Goal: Task Accomplishment & Management: Use online tool/utility

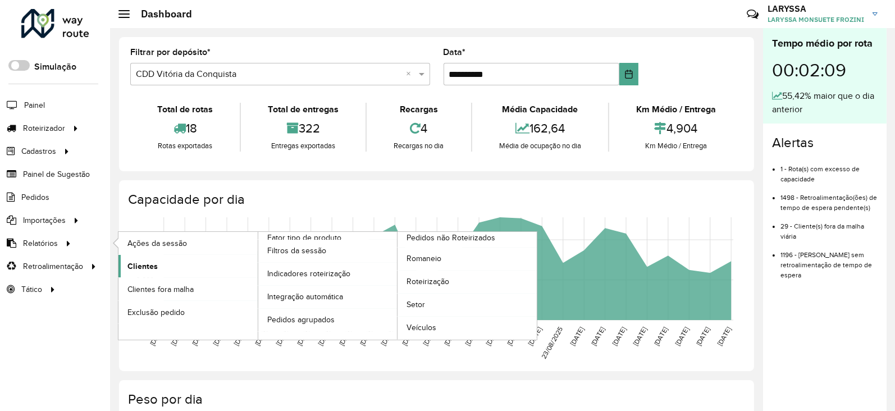
click at [142, 270] on span "Clientes" at bounding box center [142, 266] width 30 height 12
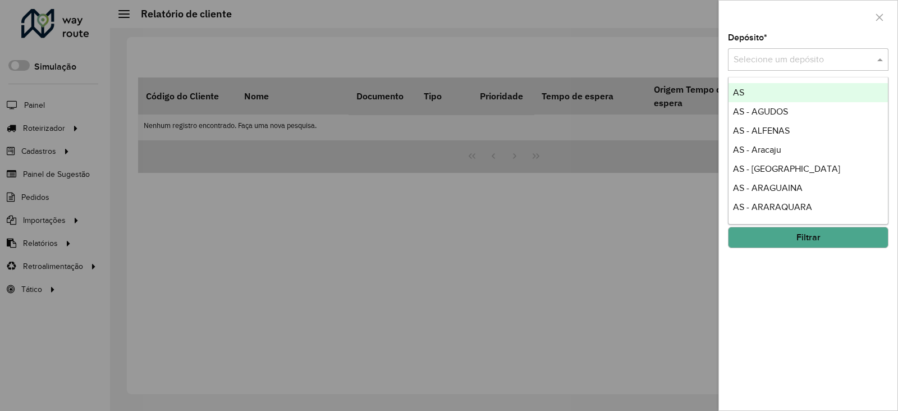
click at [753, 65] on input "text" at bounding box center [796, 59] width 127 height 13
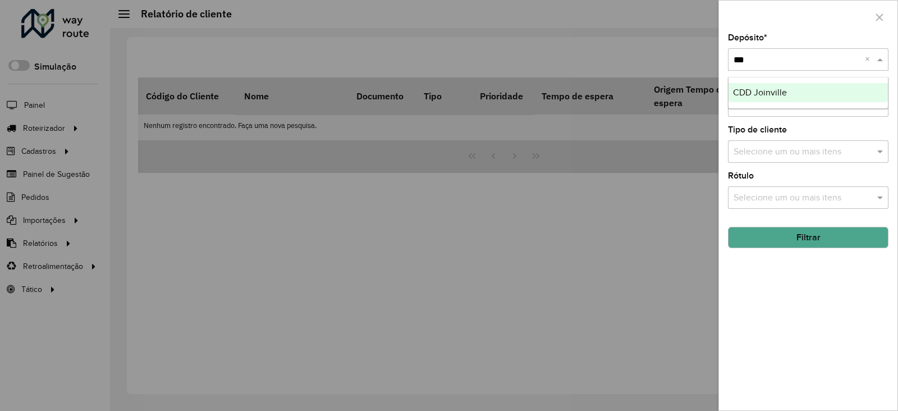
type input "****"
click at [756, 95] on span "CDD Joinville" at bounding box center [760, 93] width 54 height 10
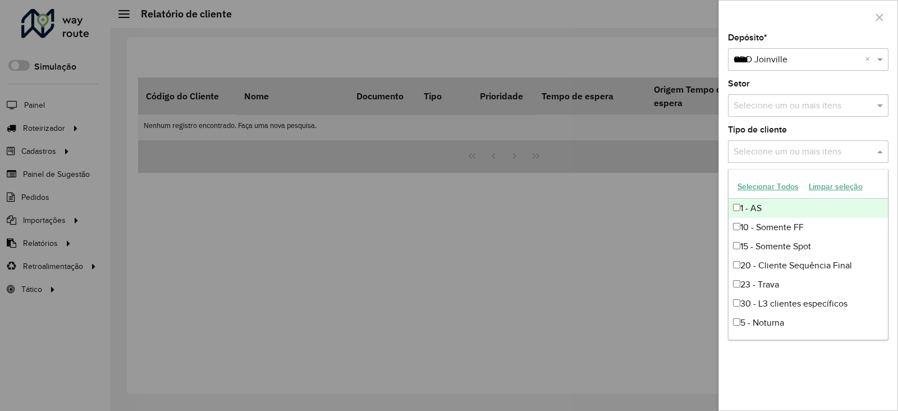
click at [777, 150] on input "text" at bounding box center [803, 151] width 144 height 13
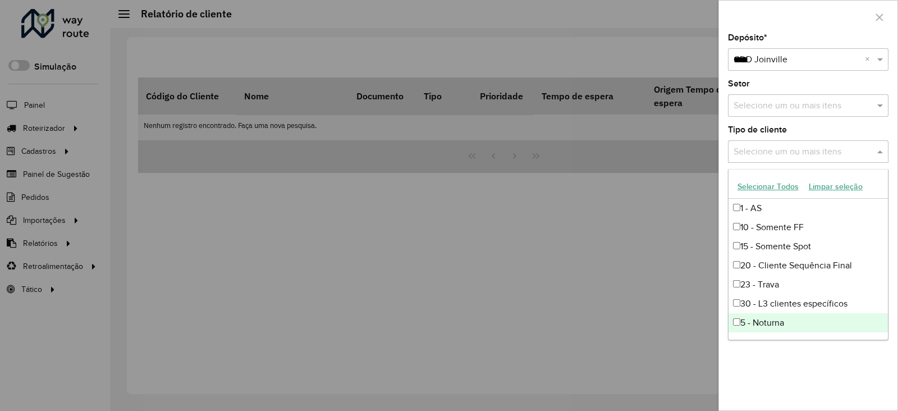
click at [756, 321] on div "5 - Noturna" at bounding box center [807, 322] width 159 height 19
click at [825, 369] on div "Depósito * Selecione um depósito × CDD Joinville **** × Setor Selecione um ou m…" at bounding box center [808, 222] width 178 height 377
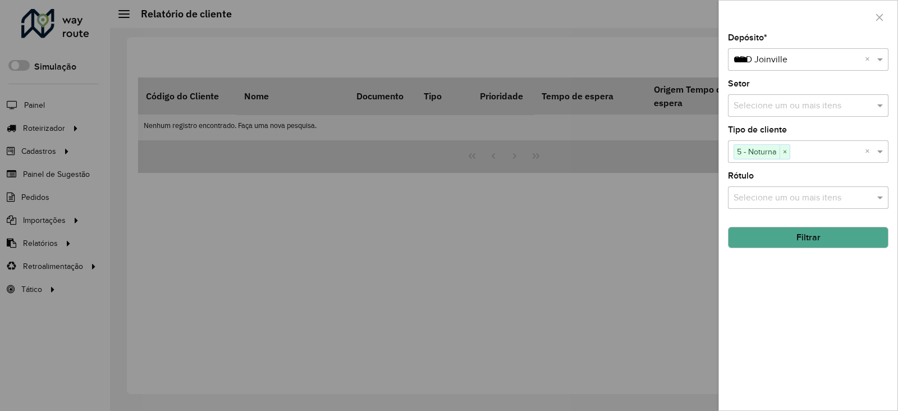
click at [810, 239] on button "Filtrar" at bounding box center [808, 237] width 161 height 21
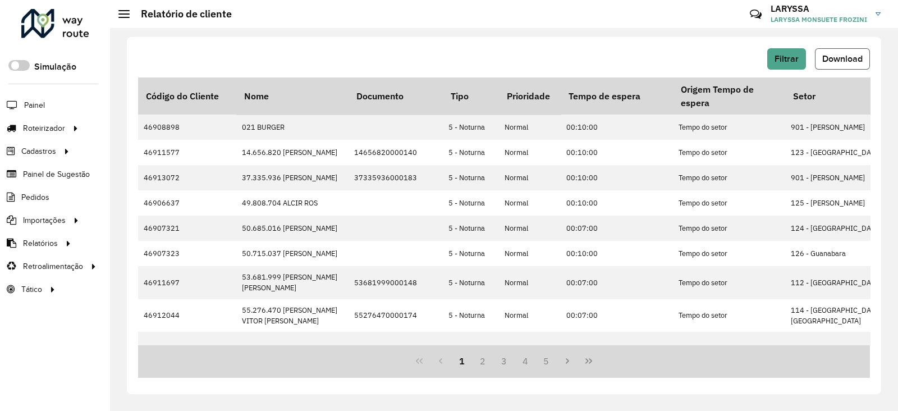
click at [843, 54] on span "Download" at bounding box center [842, 59] width 40 height 10
click at [162, 131] on link "Entregas" at bounding box center [186, 128] width 137 height 22
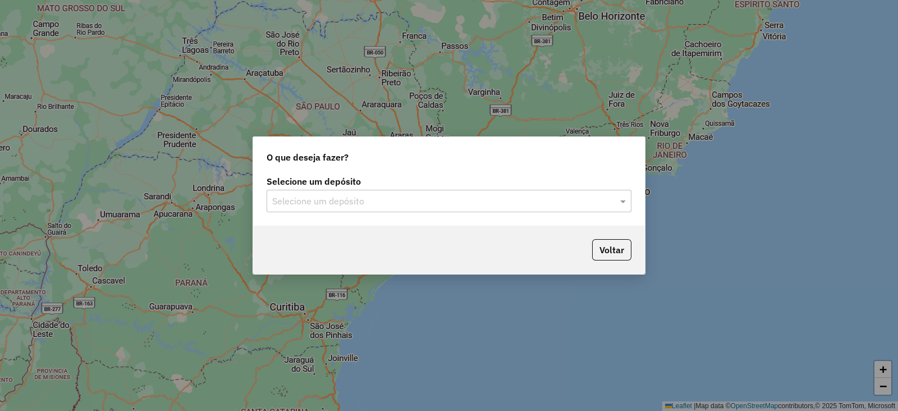
click at [379, 189] on div "Selecione um depósito Selecione um depósito" at bounding box center [449, 194] width 365 height 35
click at [375, 201] on input "text" at bounding box center [437, 201] width 331 height 13
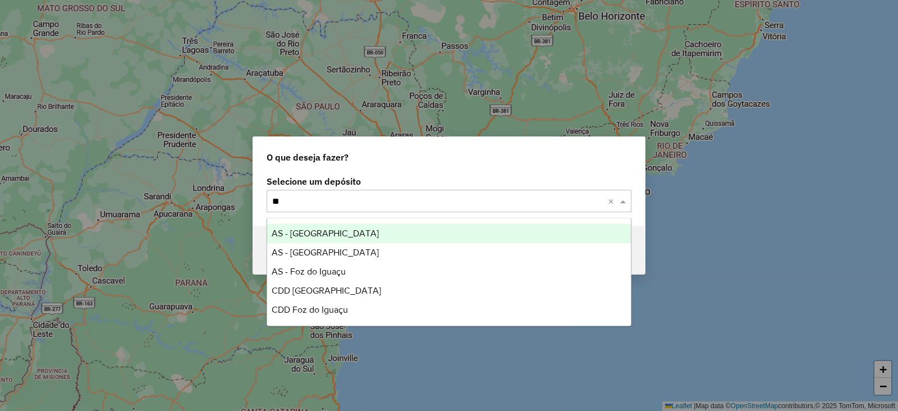
type input "***"
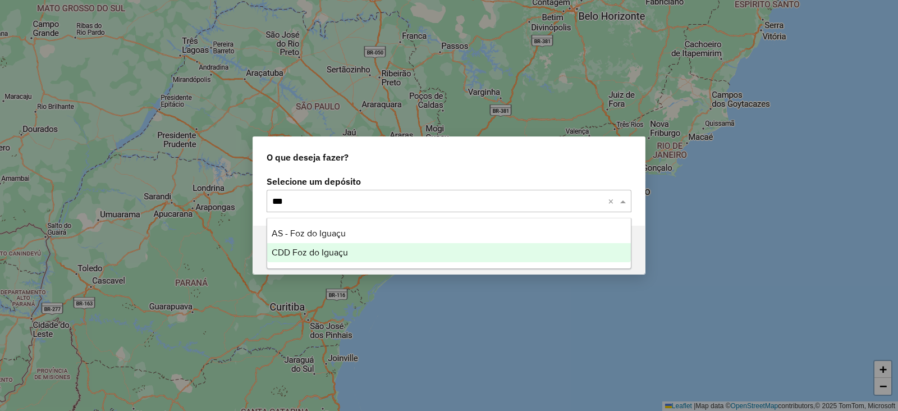
click at [360, 251] on div "CDD Foz do Iguaçu" at bounding box center [449, 252] width 364 height 19
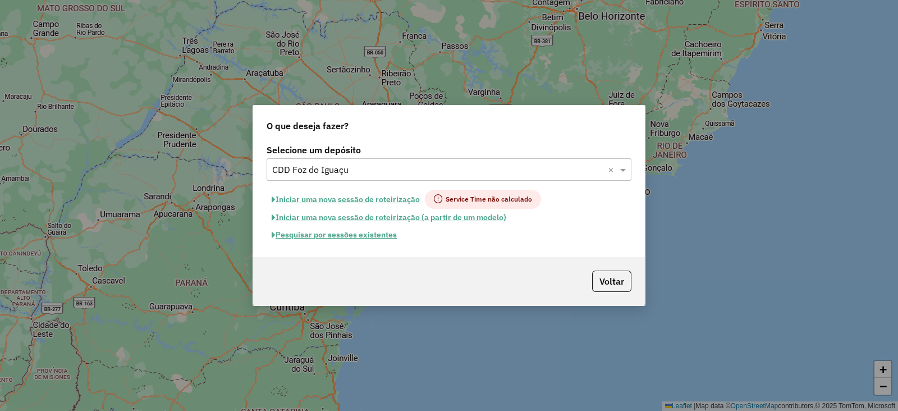
click at [323, 236] on button "Pesquisar por sessões existentes" at bounding box center [334, 234] width 135 height 17
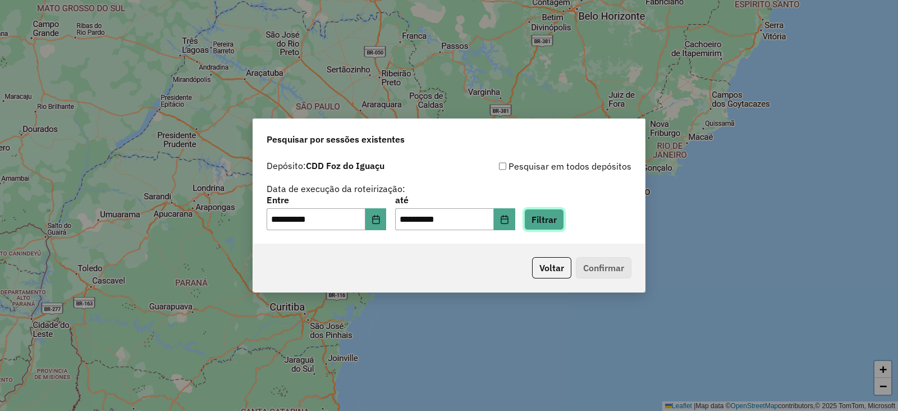
click at [564, 220] on button "Filtrar" at bounding box center [544, 219] width 40 height 21
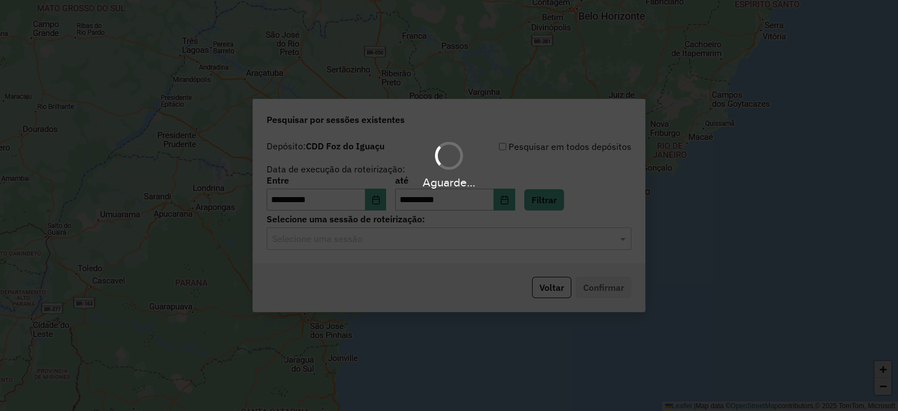
click at [386, 198] on hb-app "**********" at bounding box center [449, 205] width 898 height 411
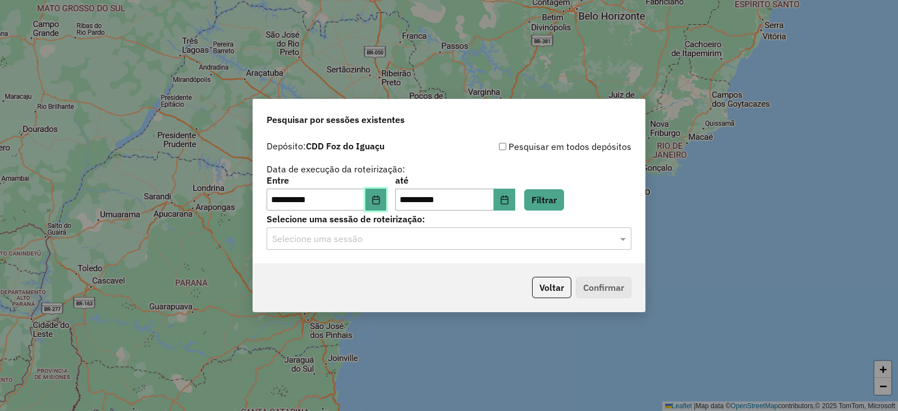
click at [380, 198] on icon "Choose Date" at bounding box center [376, 199] width 9 height 9
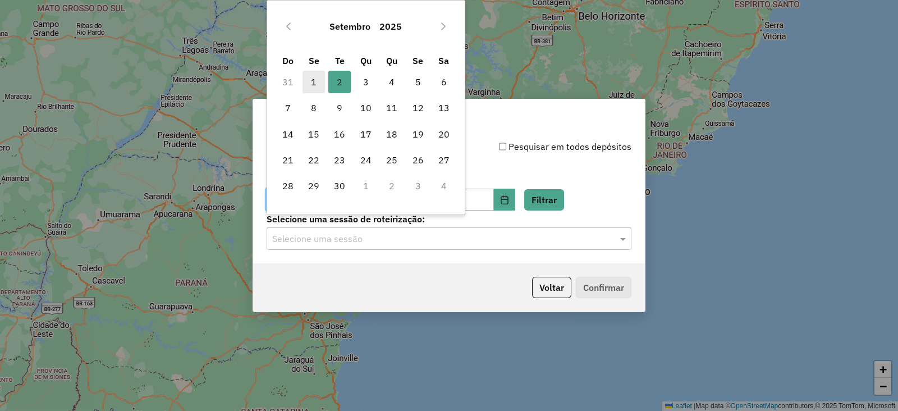
click at [314, 80] on span "1" at bounding box center [313, 82] width 22 height 22
type input "**********"
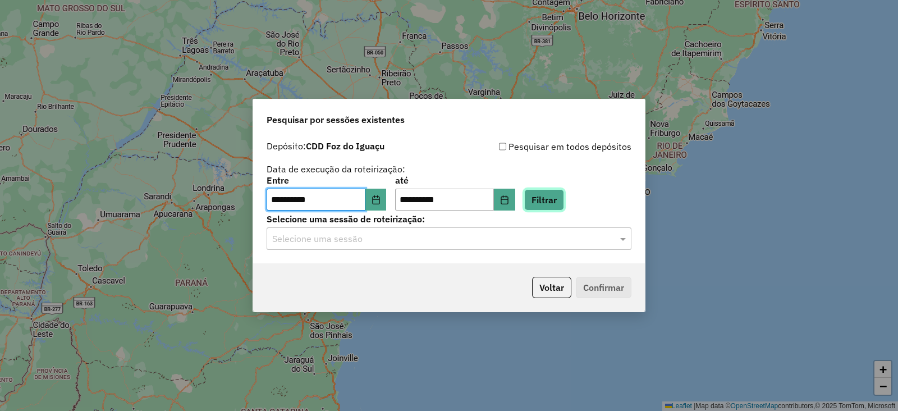
click at [563, 196] on button "Filtrar" at bounding box center [544, 199] width 40 height 21
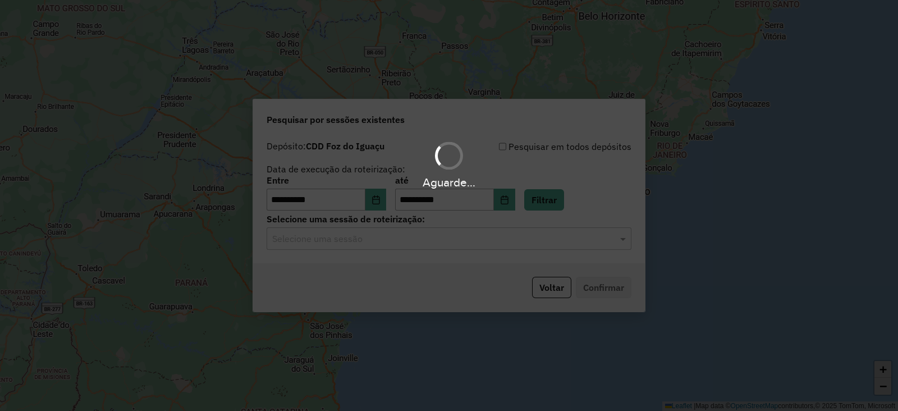
click at [355, 242] on hb-app "**********" at bounding box center [449, 205] width 898 height 411
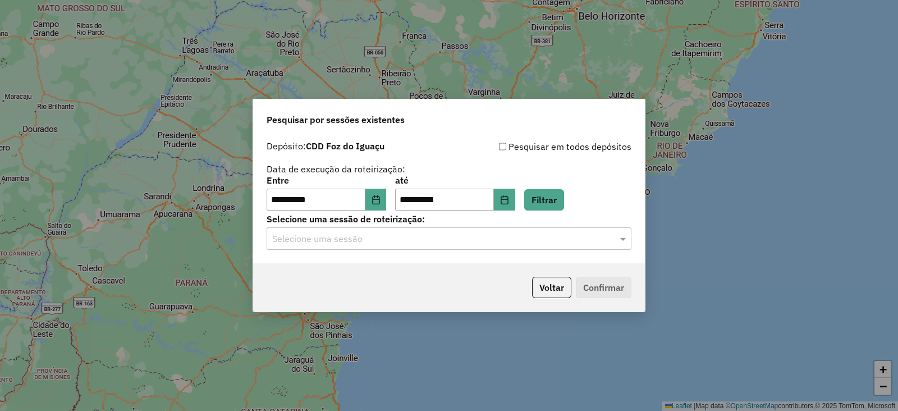
click at [355, 242] on input "text" at bounding box center [437, 238] width 331 height 13
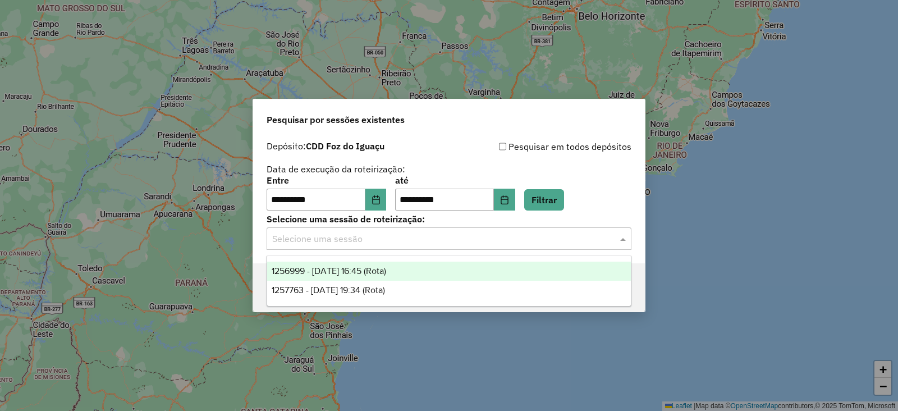
click at [314, 274] on span "1256999 - 01/09/2025 16:45 (Rota)" at bounding box center [329, 271] width 114 height 10
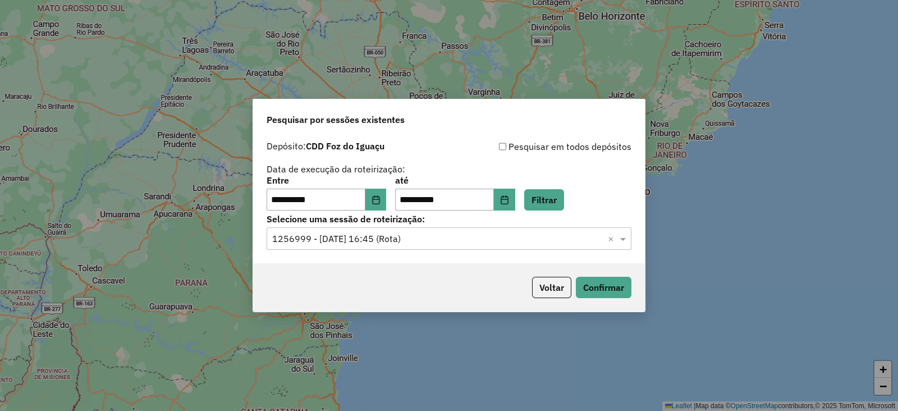
click at [634, 288] on div "Voltar Confirmar" at bounding box center [449, 287] width 392 height 48
click at [618, 294] on button "Confirmar" at bounding box center [604, 287] width 56 height 21
click at [380, 197] on button "Choose Date" at bounding box center [375, 200] width 21 height 22
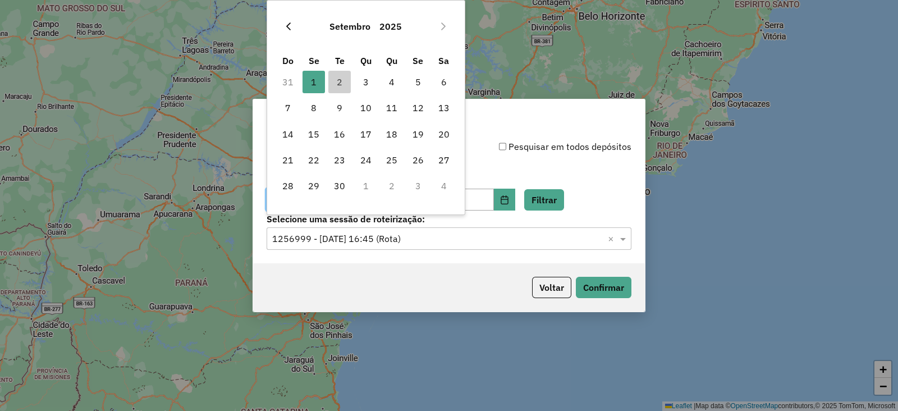
click at [283, 23] on button "Previous Month" at bounding box center [288, 26] width 18 height 18
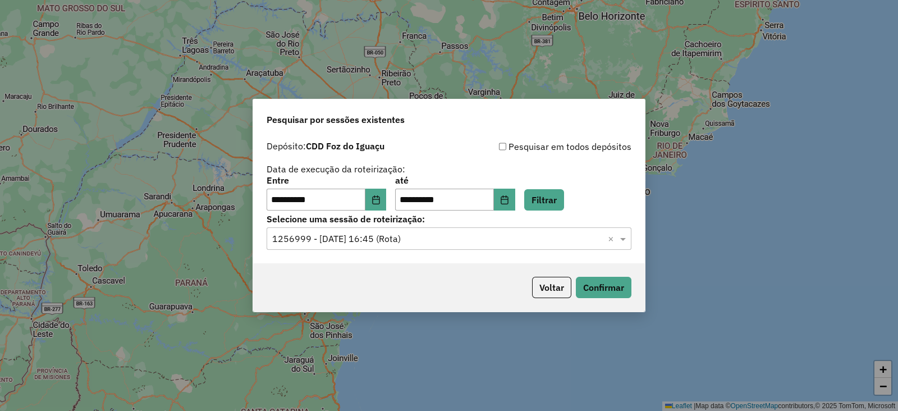
click at [592, 173] on div "**********" at bounding box center [449, 175] width 365 height 71
click at [542, 285] on button "Voltar" at bounding box center [551, 287] width 39 height 21
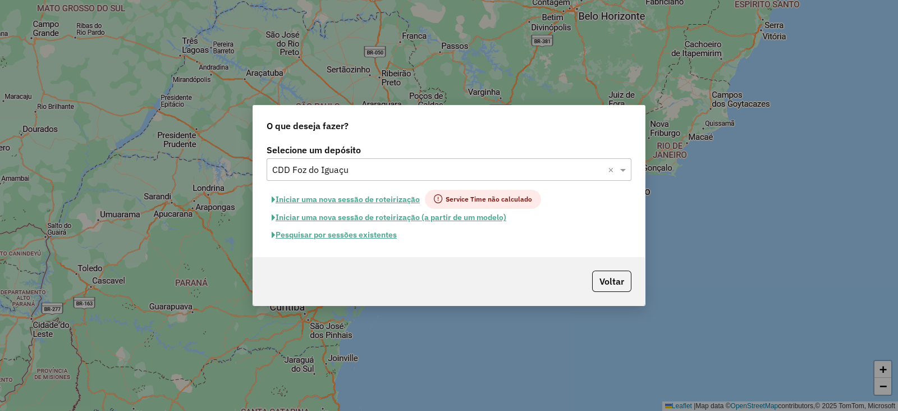
click at [372, 171] on input "text" at bounding box center [437, 169] width 331 height 13
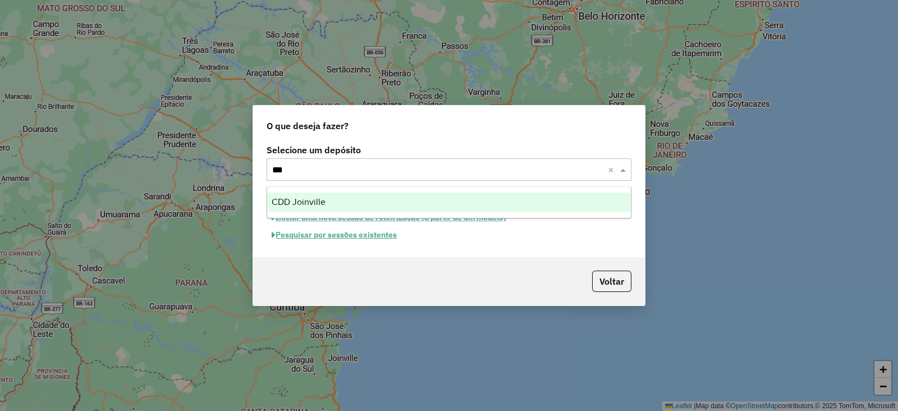
type input "****"
click at [333, 209] on div "CDD Joinville" at bounding box center [449, 201] width 364 height 19
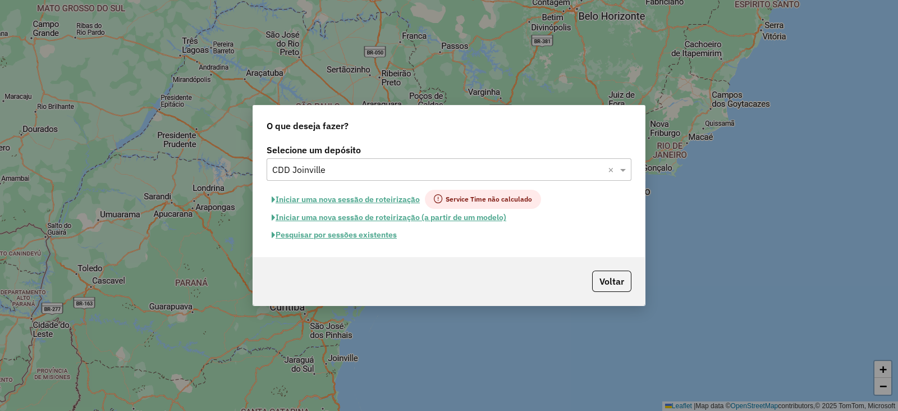
click at [349, 235] on button "Pesquisar por sessões existentes" at bounding box center [334, 234] width 135 height 17
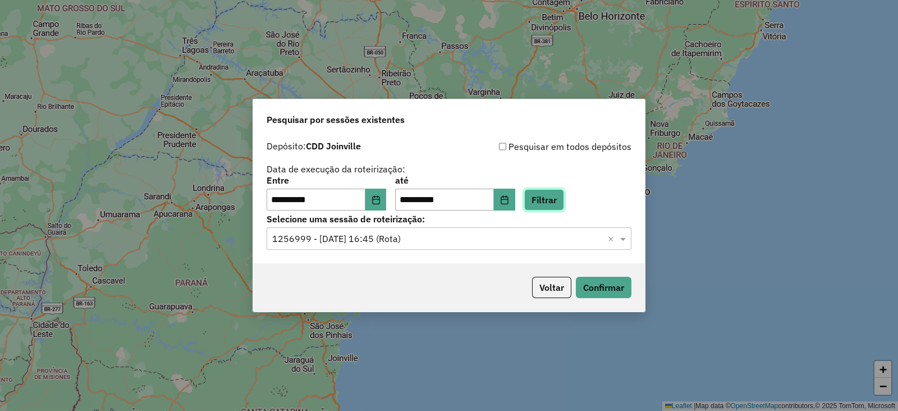
click at [564, 203] on button "Filtrar" at bounding box center [544, 199] width 40 height 21
click at [423, 242] on input "text" at bounding box center [437, 238] width 331 height 13
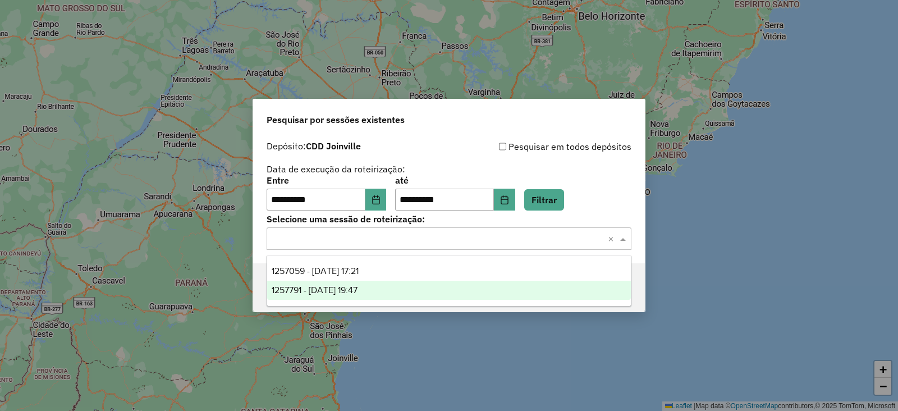
click at [357, 290] on span "1257791 - 02/09/2025 19:47" at bounding box center [315, 290] width 86 height 10
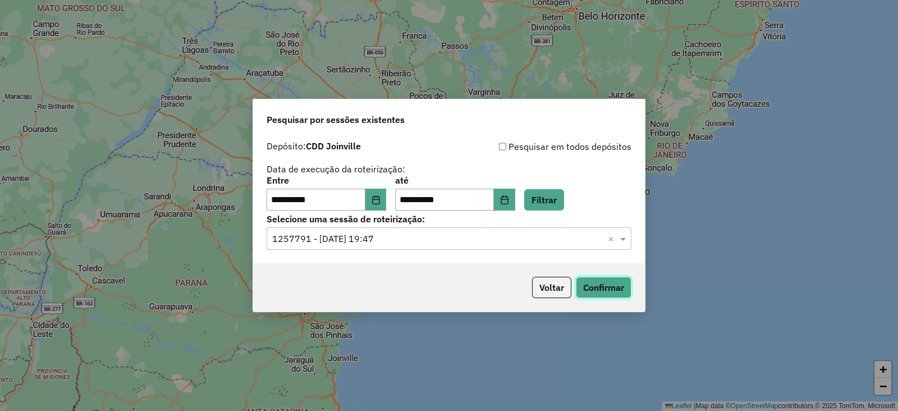
click at [599, 288] on button "Confirmar" at bounding box center [604, 287] width 56 height 21
click at [396, 241] on input "text" at bounding box center [437, 238] width 331 height 13
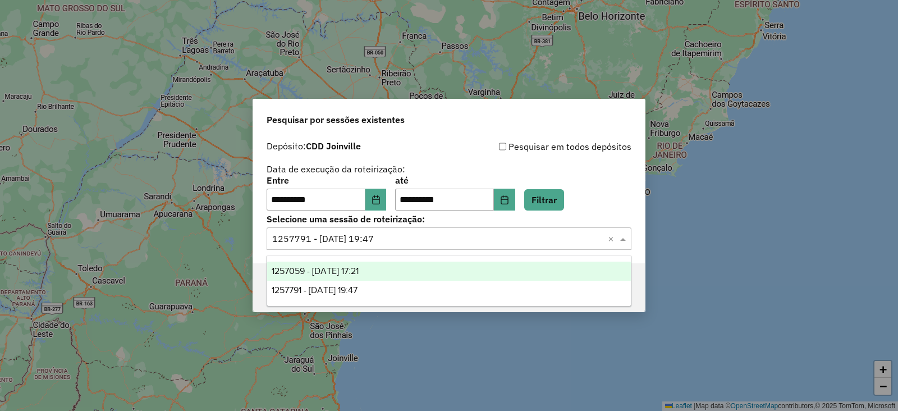
click at [343, 272] on span "1257059 - 01/09/2025 17:21" at bounding box center [315, 271] width 87 height 10
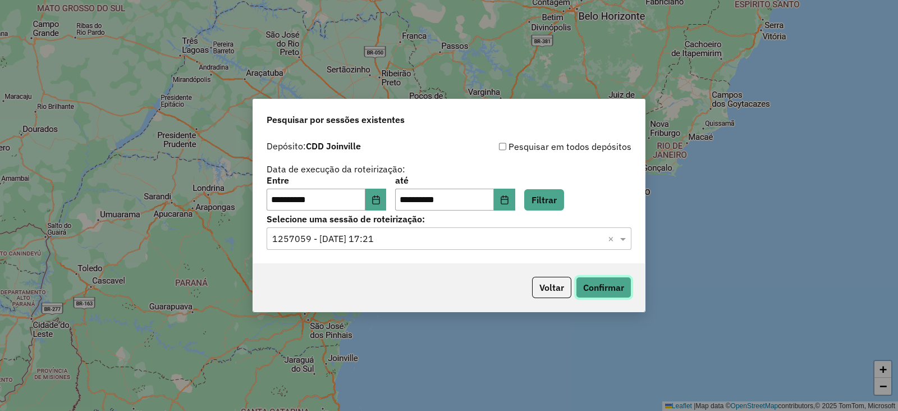
click at [599, 290] on button "Confirmar" at bounding box center [604, 287] width 56 height 21
click at [544, 292] on button "Voltar" at bounding box center [551, 287] width 39 height 21
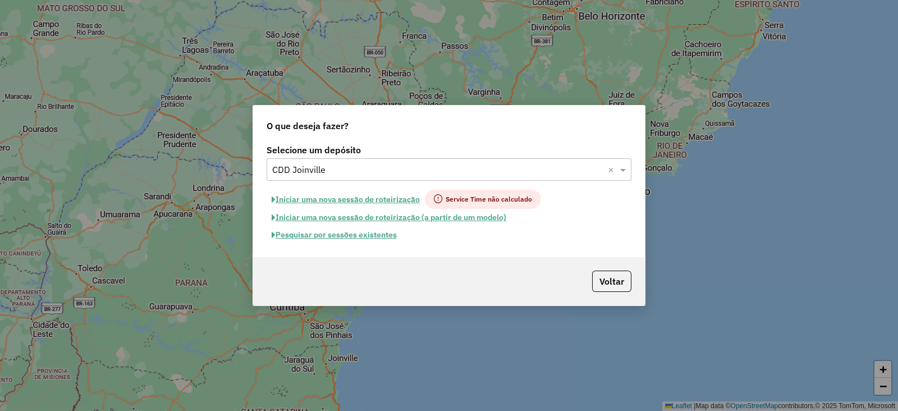
click at [327, 169] on input "text" at bounding box center [437, 169] width 331 height 13
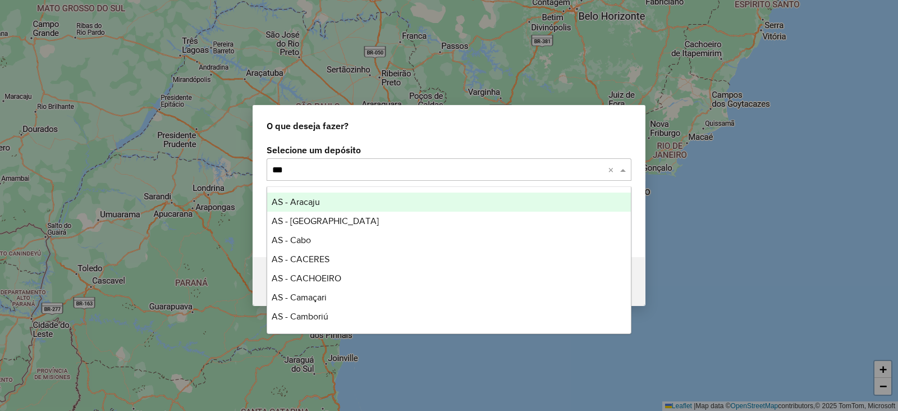
type input "****"
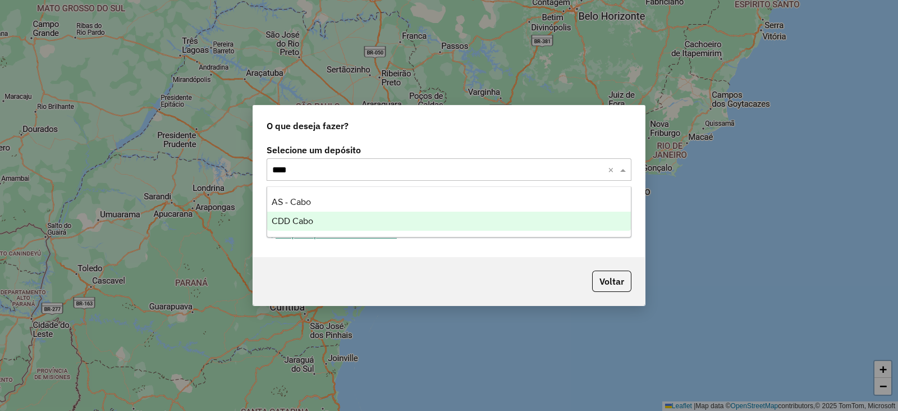
click at [333, 219] on div "CDD Cabo" at bounding box center [449, 221] width 364 height 19
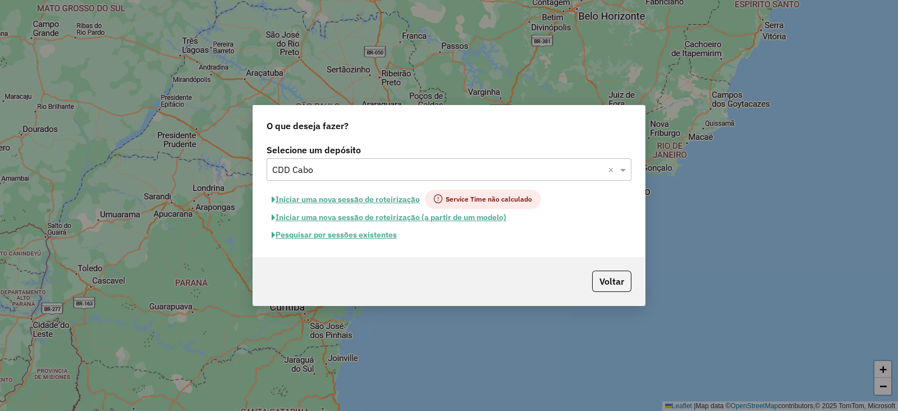
click at [325, 235] on button "Pesquisar por sessões existentes" at bounding box center [334, 234] width 135 height 17
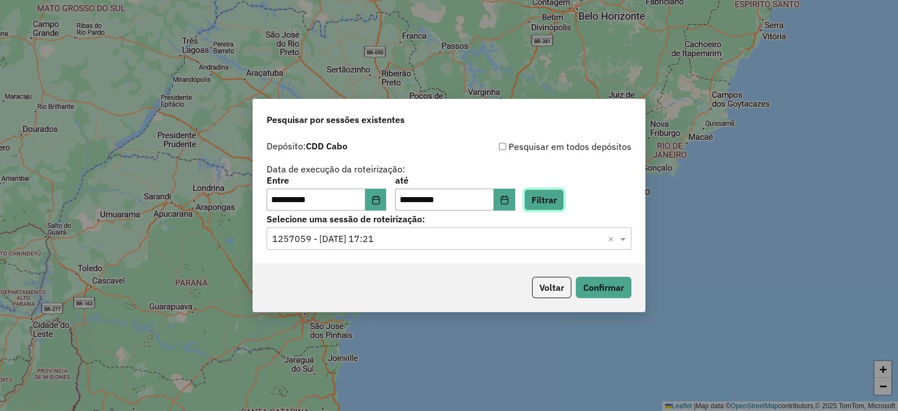
click at [560, 194] on button "Filtrar" at bounding box center [544, 199] width 40 height 21
click at [387, 245] on div "Selecione uma sessão × ×" at bounding box center [449, 238] width 365 height 22
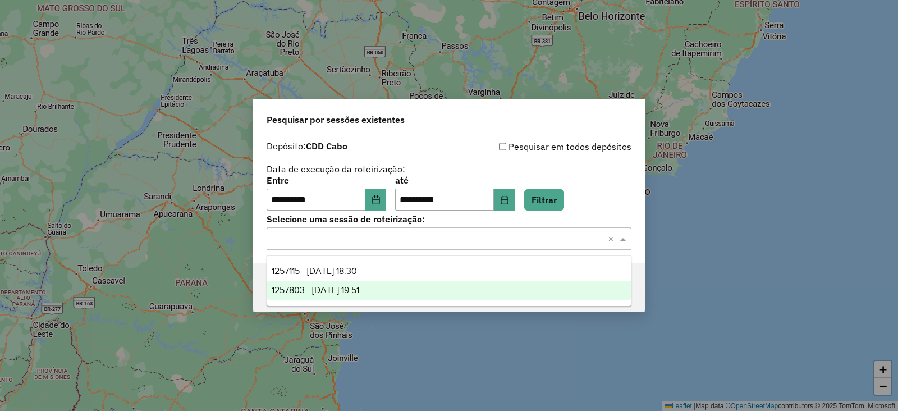
click at [318, 293] on span "1257803 - 02/09/2025 19:51" at bounding box center [316, 290] width 88 height 10
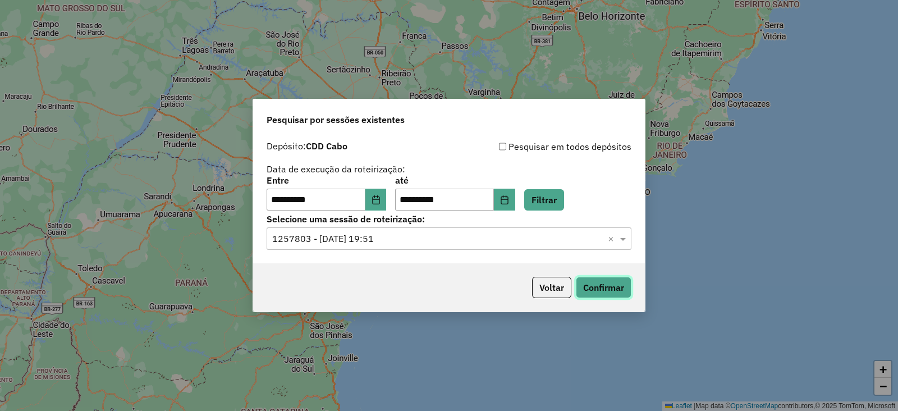
click at [592, 281] on button "Confirmar" at bounding box center [604, 287] width 56 height 21
click at [380, 201] on icon "Choose Date" at bounding box center [376, 199] width 9 height 9
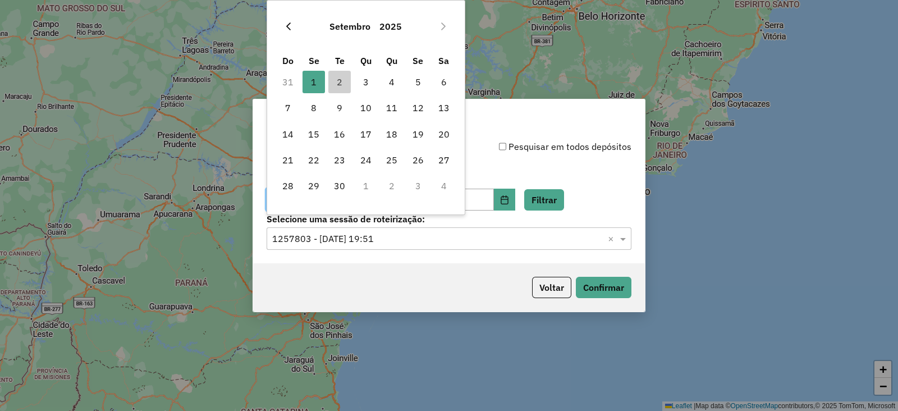
click at [294, 24] on button "Previous Month" at bounding box center [288, 26] width 18 height 18
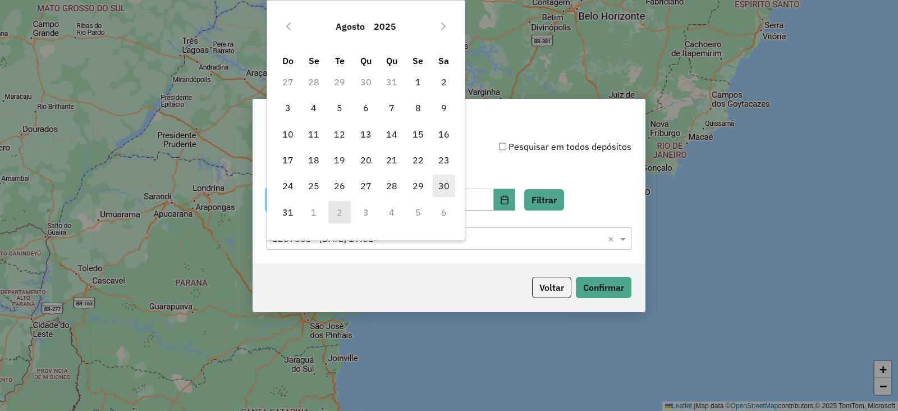
click at [441, 186] on span "30" at bounding box center [444, 186] width 22 height 22
type input "**********"
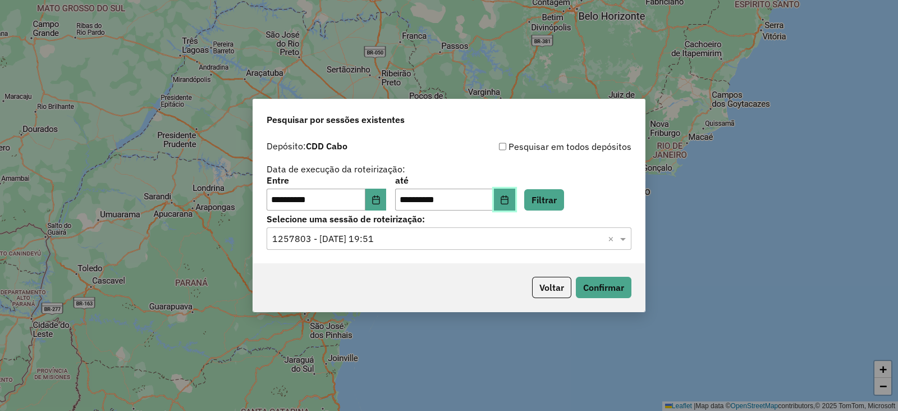
click at [509, 201] on icon "Choose Date" at bounding box center [504, 199] width 9 height 9
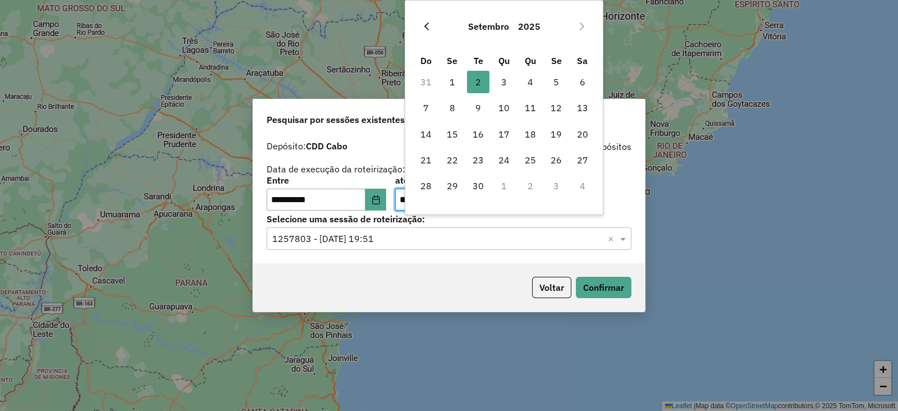
click at [429, 24] on icon "Previous Month" at bounding box center [426, 26] width 9 height 9
click at [588, 189] on span "30" at bounding box center [582, 186] width 22 height 22
type input "**********"
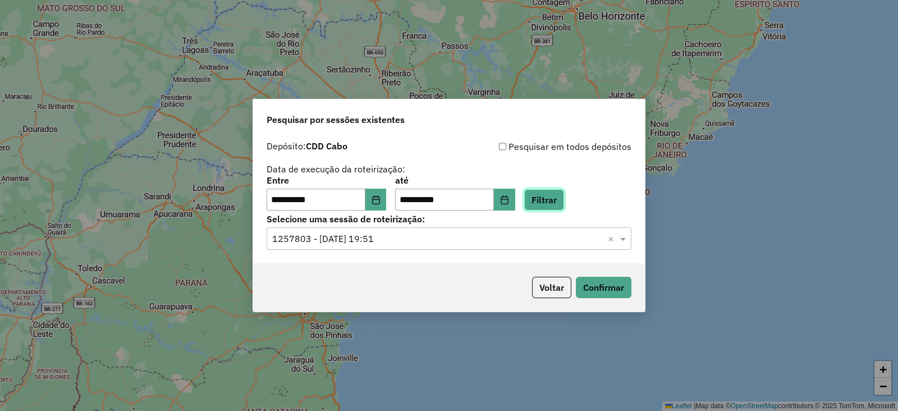
click at [564, 199] on button "Filtrar" at bounding box center [544, 199] width 40 height 21
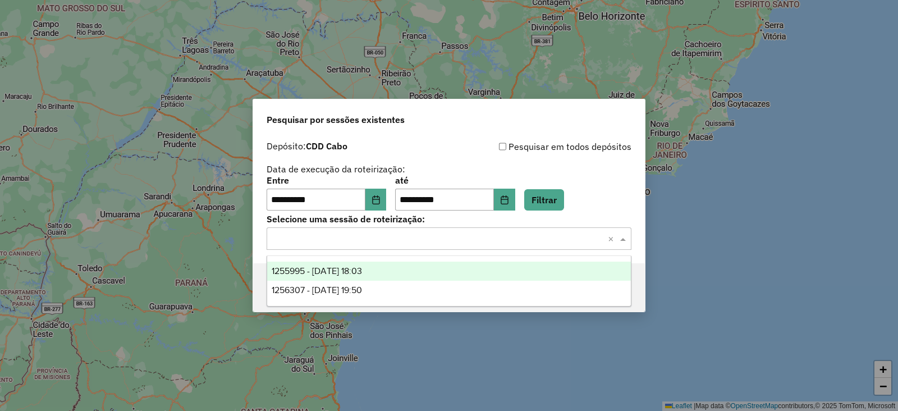
click at [342, 240] on input "text" at bounding box center [437, 238] width 331 height 13
click at [388, 269] on div "1255995 - 30/08/2025 18:03" at bounding box center [449, 271] width 364 height 19
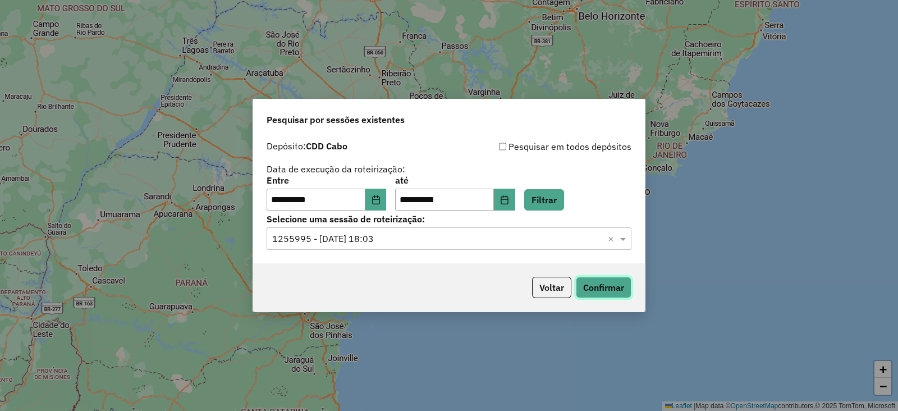
click at [618, 282] on button "Confirmar" at bounding box center [604, 287] width 56 height 21
click at [536, 286] on button "Voltar" at bounding box center [551, 287] width 39 height 21
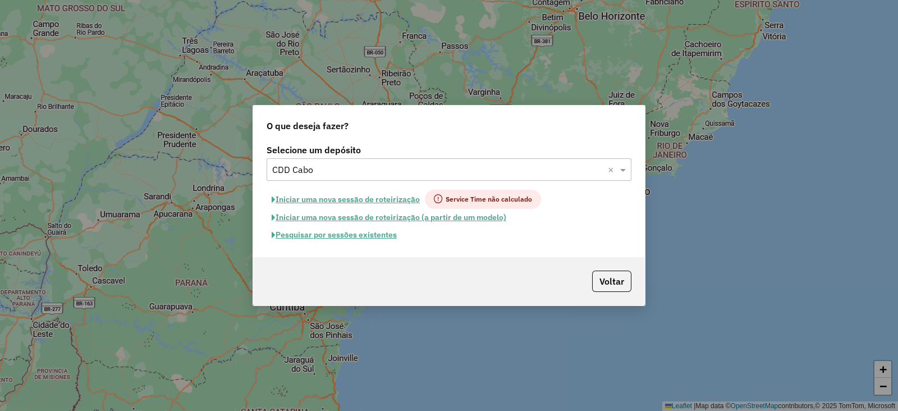
click at [321, 159] on div "Selecione um depósito × CDD Cabo ×" at bounding box center [449, 169] width 365 height 22
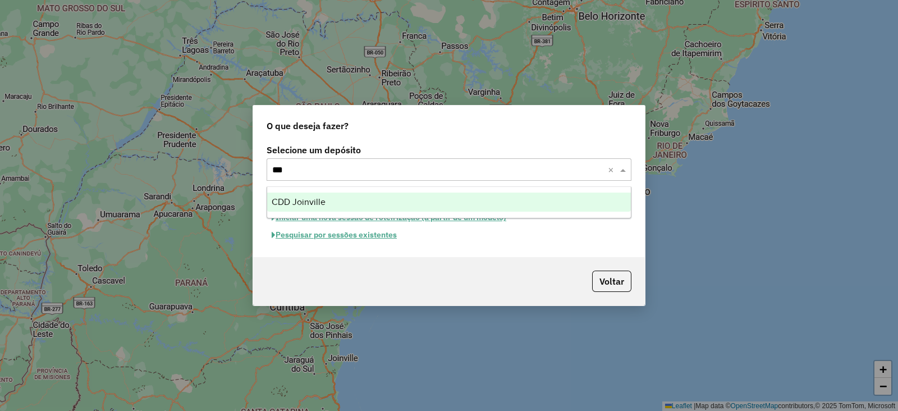
type input "****"
click at [300, 198] on span "CDD Joinville" at bounding box center [299, 202] width 54 height 10
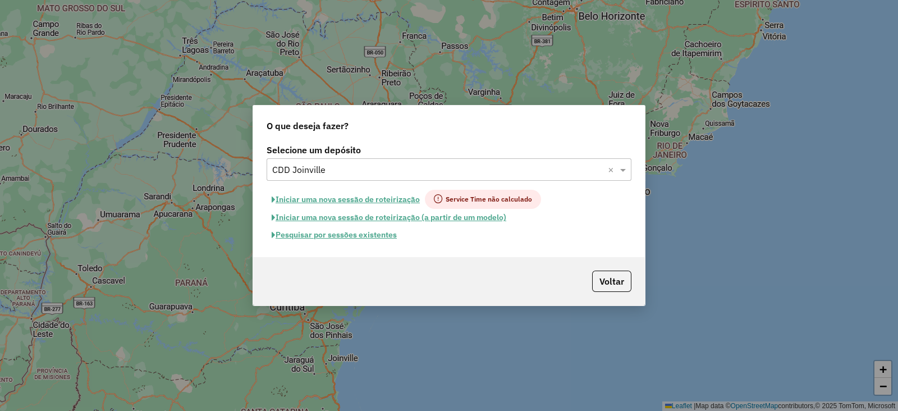
click at [334, 238] on button "Pesquisar por sessões existentes" at bounding box center [334, 234] width 135 height 17
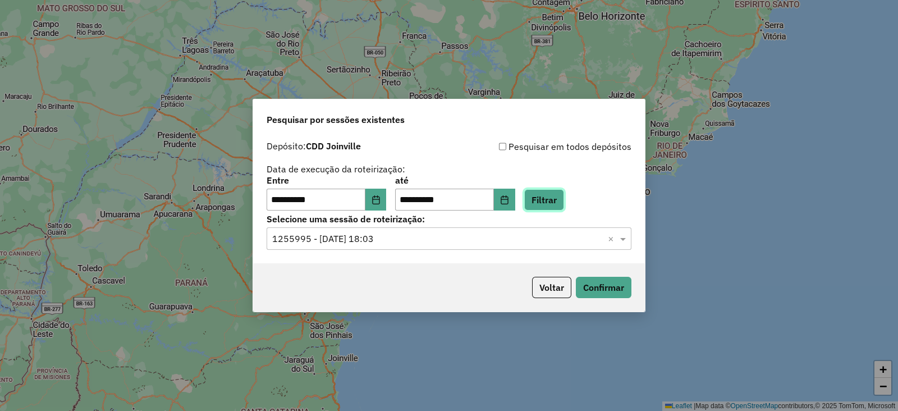
click at [559, 205] on button "Filtrar" at bounding box center [544, 199] width 40 height 21
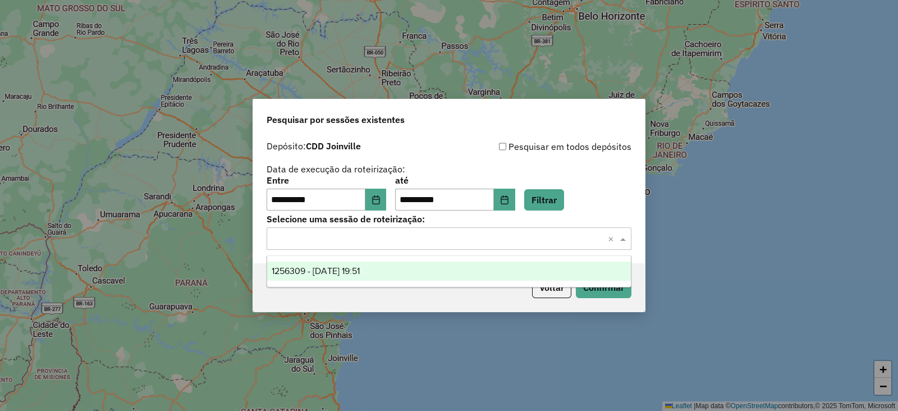
click at [338, 245] on input "text" at bounding box center [437, 238] width 331 height 13
click at [331, 276] on div "1256309 - 30/08/2025 19:51" at bounding box center [449, 271] width 364 height 19
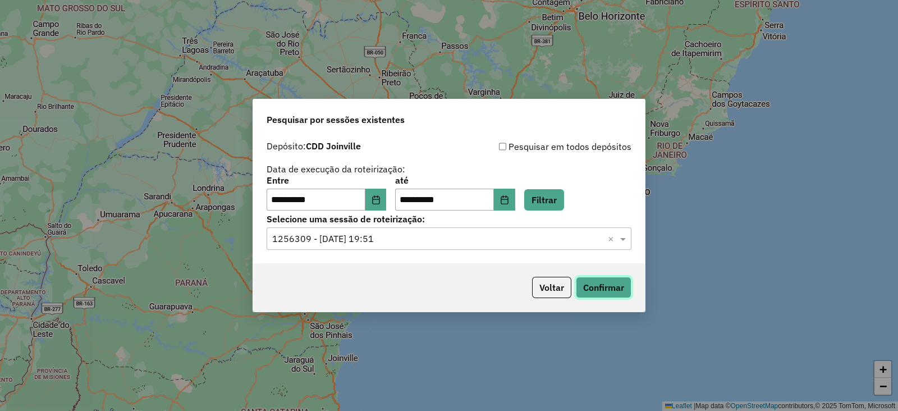
click at [597, 287] on button "Confirmar" at bounding box center [604, 287] width 56 height 21
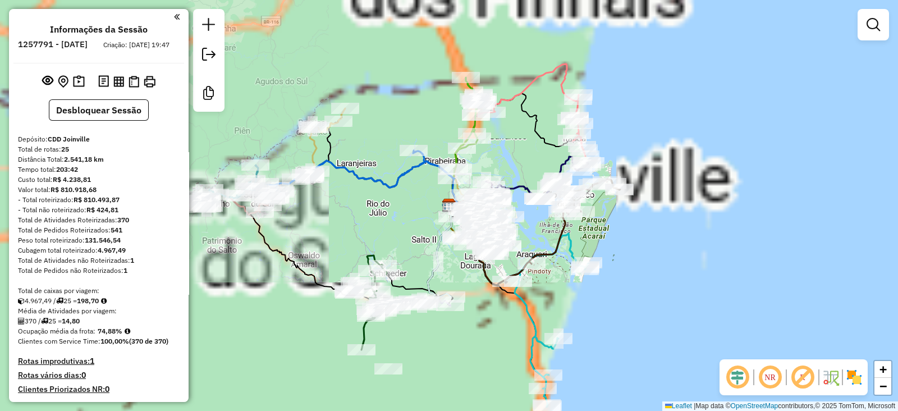
click at [738, 374] on em at bounding box center [737, 377] width 27 height 27
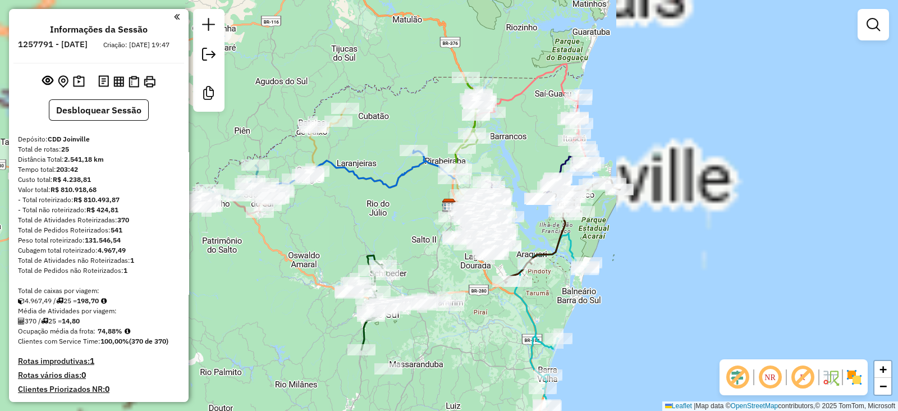
click at [799, 373] on em at bounding box center [802, 377] width 27 height 27
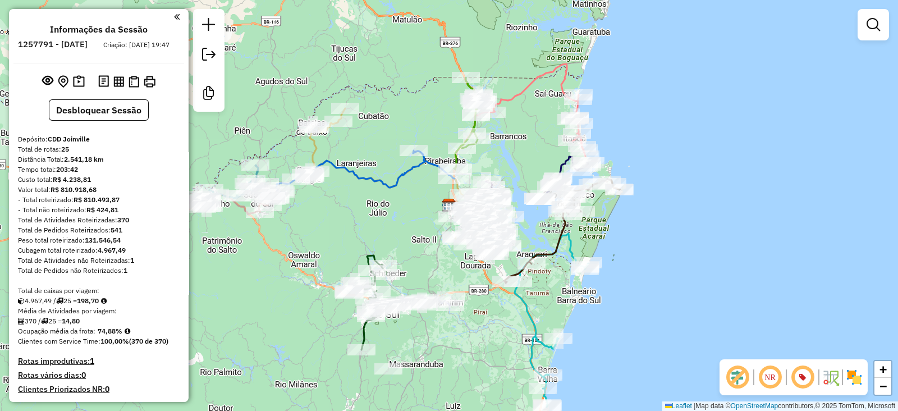
click at [854, 377] on img at bounding box center [854, 377] width 18 height 18
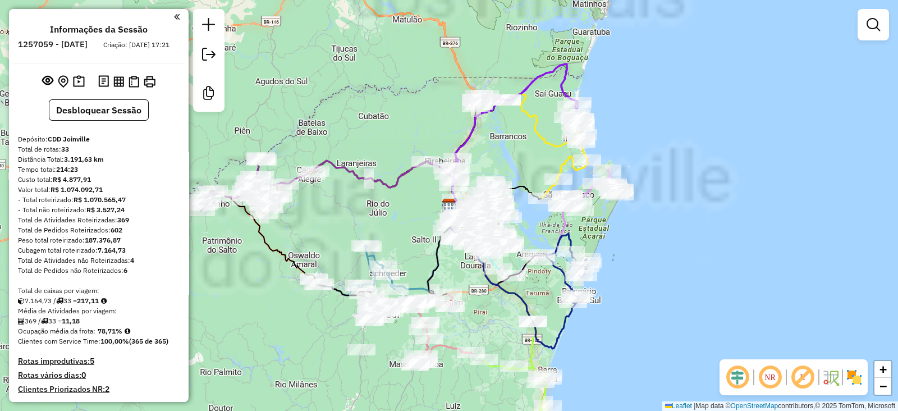
click at [735, 381] on em at bounding box center [737, 377] width 27 height 27
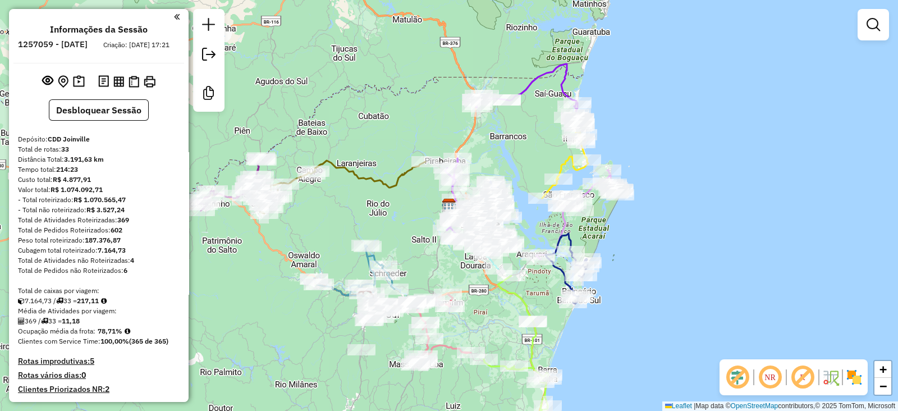
click at [797, 384] on em at bounding box center [802, 377] width 27 height 27
click at [857, 377] on img at bounding box center [854, 377] width 18 height 18
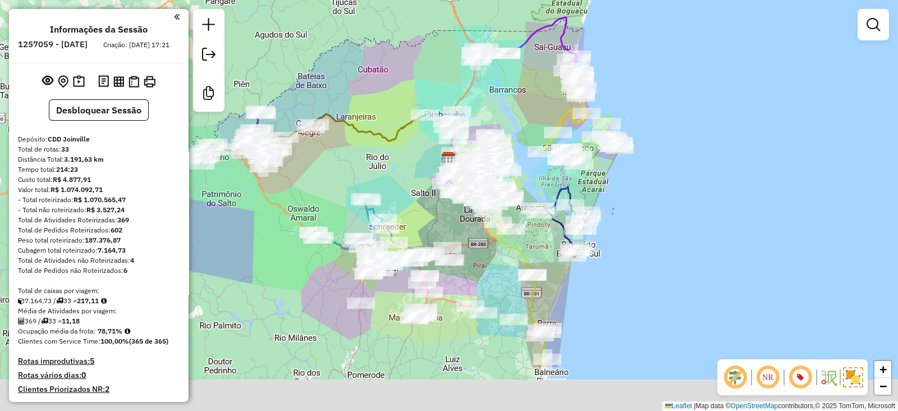
click at [428, 190] on div "Janela de atendimento Grade de atendimento Capacidade Transportadoras Veículos …" at bounding box center [449, 205] width 898 height 411
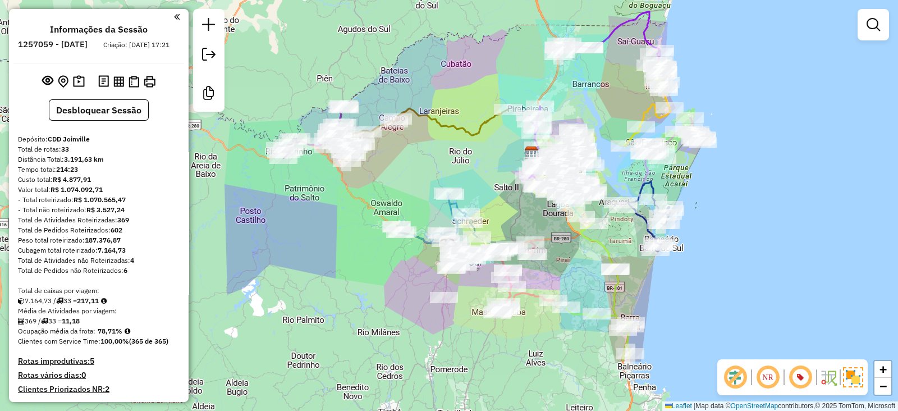
drag, startPoint x: 484, startPoint y: 129, endPoint x: 479, endPoint y: 155, distance: 27.0
click at [479, 155] on div "Janela de atendimento Grade de atendimento Capacidade Transportadoras Veículos …" at bounding box center [449, 205] width 898 height 411
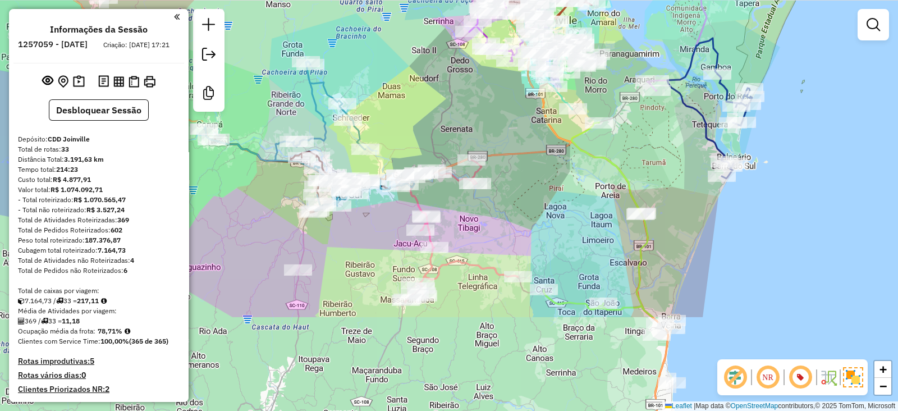
drag, startPoint x: 711, startPoint y: 292, endPoint x: 644, endPoint y: 158, distance: 150.1
click at [644, 158] on div "Janela de atendimento Grade de atendimento Capacidade Transportadoras Veículos …" at bounding box center [449, 205] width 898 height 411
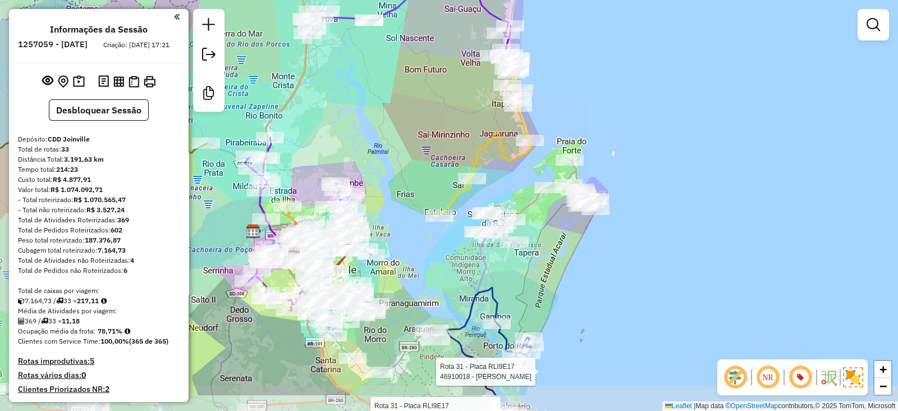
drag, startPoint x: 523, startPoint y: 326, endPoint x: 567, endPoint y: 269, distance: 71.6
click at [567, 269] on div "Rota 31 - Placa RLI9E17 46910018 - PABLO Rota 31 - Placa RLI9E17 46910889 - SUP…" at bounding box center [449, 205] width 898 height 411
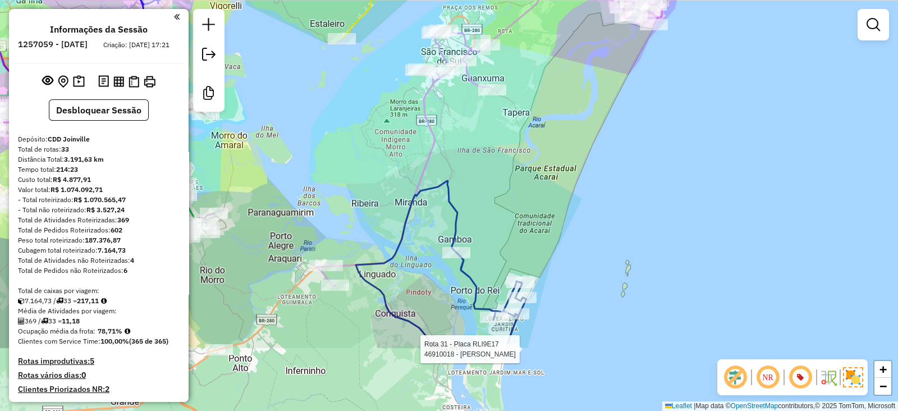
drag, startPoint x: 567, startPoint y: 245, endPoint x: 577, endPoint y: 141, distance: 104.4
click at [577, 141] on div "Rota 31 - Placa RLI9E17 46910018 - PABLO Rota 31 - Placa RLI9E17 46910889 - SUP…" at bounding box center [449, 205] width 898 height 411
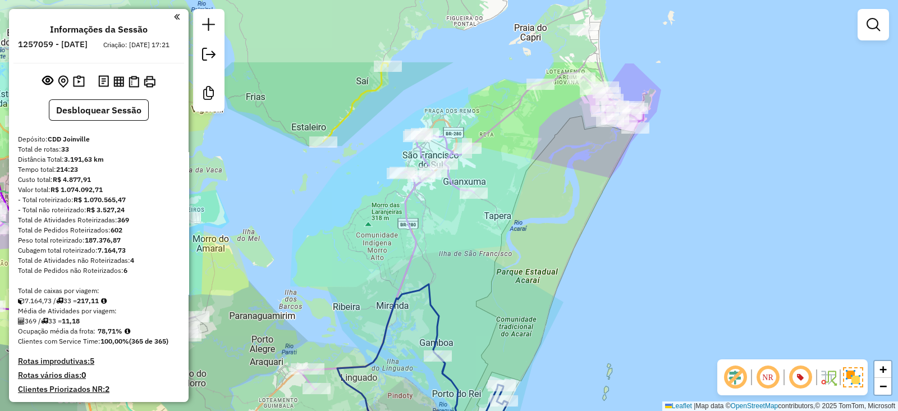
drag, startPoint x: 577, startPoint y: 141, endPoint x: 559, endPoint y: 244, distance: 104.9
click at [559, 244] on div "Rota 31 - Placa RLI9E17 46910018 - PABLO Rota 31 - Placa RLI9E17 46910889 - SUP…" at bounding box center [449, 205] width 898 height 411
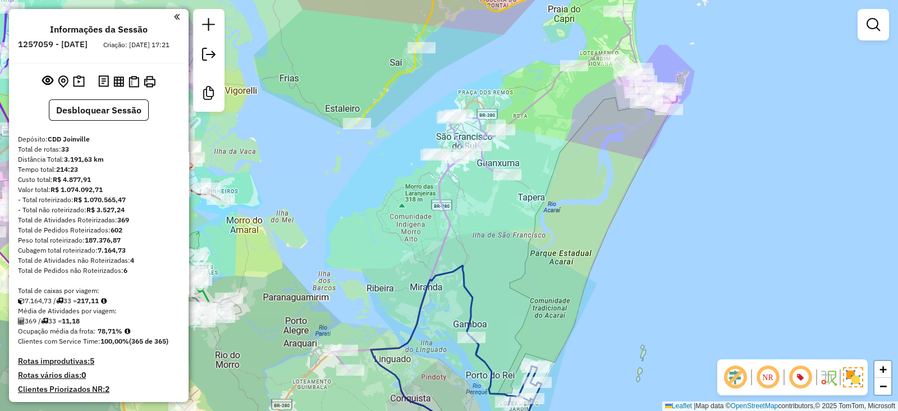
drag, startPoint x: 559, startPoint y: 244, endPoint x: 593, endPoint y: 226, distance: 38.4
click at [593, 226] on div "Rota 31 - Placa RLI9E17 46910018 - PABLO Rota 31 - Placa RLI9E17 46910889 - SUP…" at bounding box center [449, 205] width 898 height 411
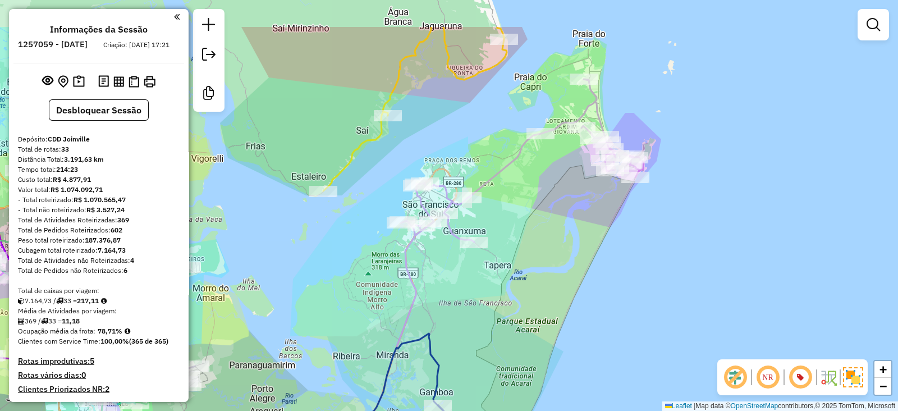
drag, startPoint x: 569, startPoint y: 235, endPoint x: 558, endPoint y: 260, distance: 27.9
click at [558, 260] on div "Rota 31 - Placa RLI9E17 46910018 - PABLO Rota 31 - Placa RLI9E17 46910889 - SUP…" at bounding box center [449, 205] width 898 height 411
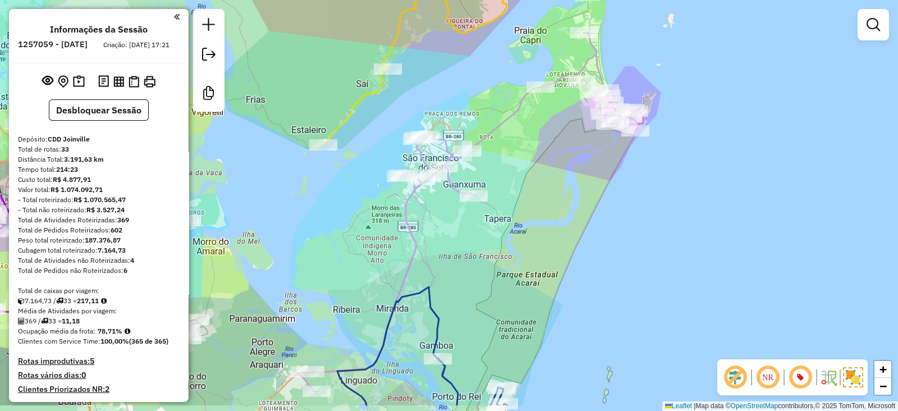
drag, startPoint x: 558, startPoint y: 260, endPoint x: 558, endPoint y: 214, distance: 46.6
click at [558, 214] on div "Rota 31 - Placa RLI9E17 46910018 - PABLO Rota 31 - Placa RLI9E17 46910889 - SUP…" at bounding box center [449, 205] width 898 height 411
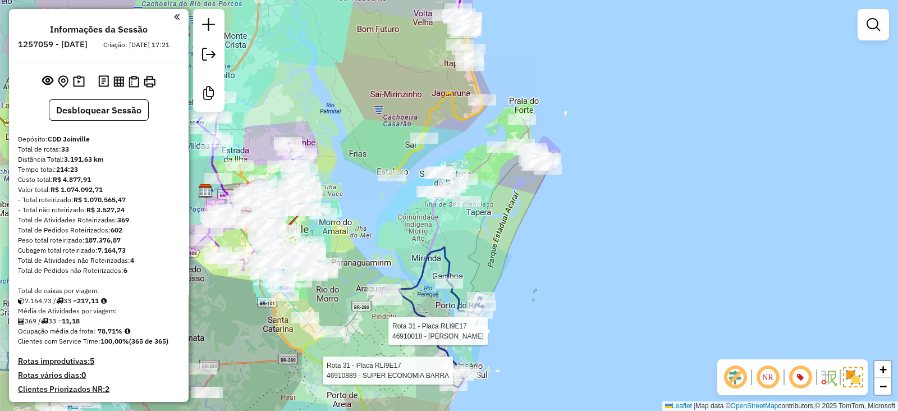
drag, startPoint x: 515, startPoint y: 241, endPoint x: 489, endPoint y: 224, distance: 30.5
click at [489, 224] on div "Rota 31 - Placa RLI9E17 46910018 - PABLO Rota 31 - Placa RLI9E17 46910889 - SUP…" at bounding box center [449, 205] width 898 height 411
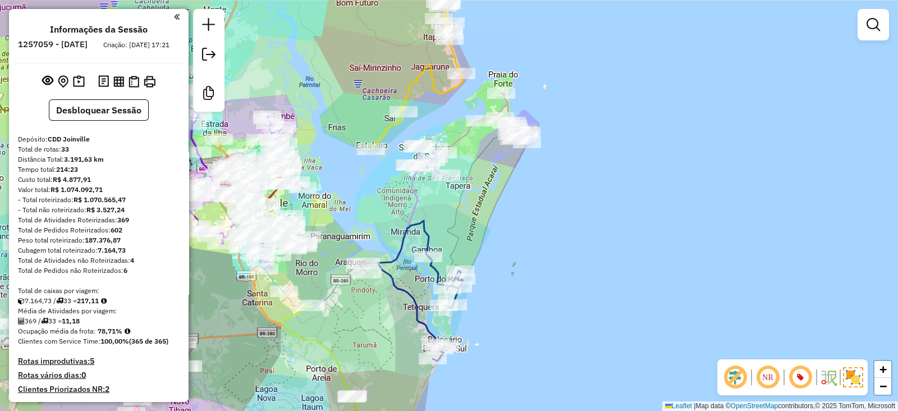
drag, startPoint x: 482, startPoint y: 235, endPoint x: 461, endPoint y: 209, distance: 33.6
click at [461, 209] on div "Janela de atendimento Grade de atendimento Capacidade Transportadoras Veículos …" at bounding box center [449, 205] width 898 height 411
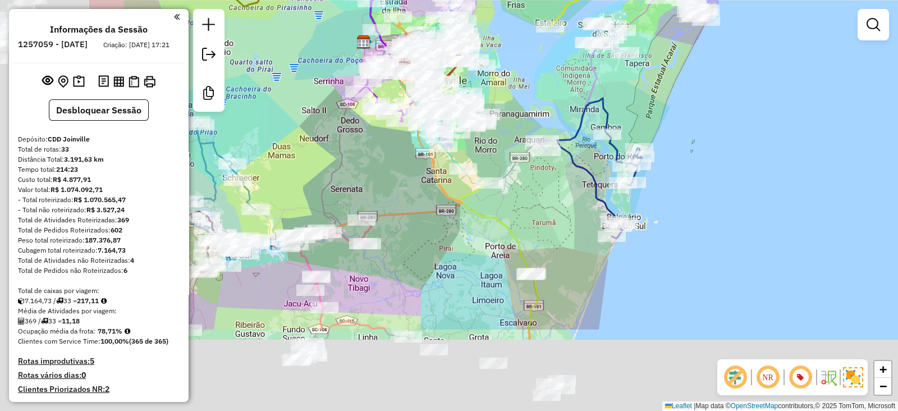
drag, startPoint x: 467, startPoint y: 209, endPoint x: 635, endPoint y: 153, distance: 176.2
click at [685, 46] on div "Janela de atendimento Grade de atendimento Capacidade Transportadoras Veículos …" at bounding box center [449, 205] width 898 height 411
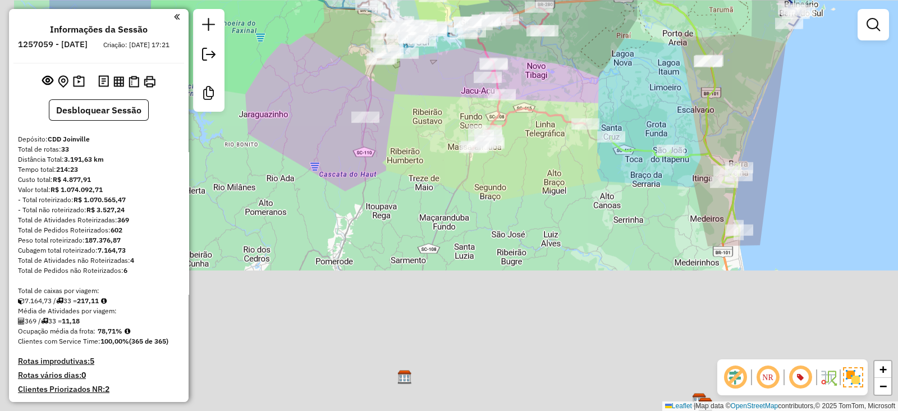
drag, startPoint x: 404, startPoint y: 369, endPoint x: 603, endPoint y: 77, distance: 353.0
click at [603, 77] on div "Janela de atendimento Grade de atendimento Capacidade Transportadoras Veículos …" at bounding box center [449, 205] width 898 height 411
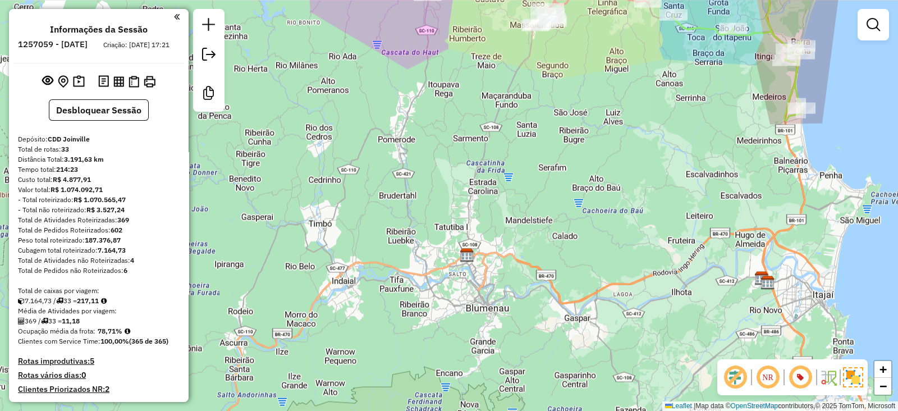
drag, startPoint x: 525, startPoint y: 240, endPoint x: 587, endPoint y: 150, distance: 109.3
click at [587, 150] on div "Janela de atendimento Grade de atendimento Capacidade Transportadoras Veículos …" at bounding box center [449, 205] width 898 height 411
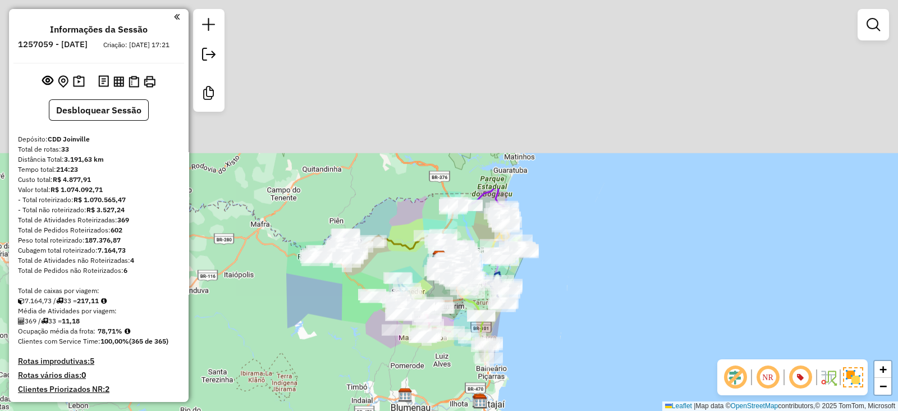
drag, startPoint x: 380, startPoint y: 172, endPoint x: 346, endPoint y: 246, distance: 81.1
click at [338, 360] on div "Janela de atendimento Grade de atendimento Capacidade Transportadoras Veículos …" at bounding box center [449, 205] width 898 height 411
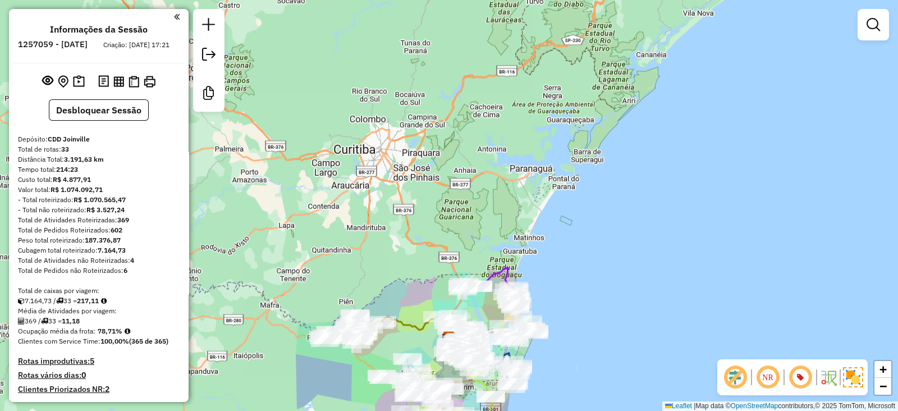
drag, startPoint x: 352, startPoint y: 195, endPoint x: 378, endPoint y: 279, distance: 88.2
click at [378, 279] on div "Janela de atendimento Grade de atendimento Capacidade Transportadoras Veículos …" at bounding box center [449, 205] width 898 height 411
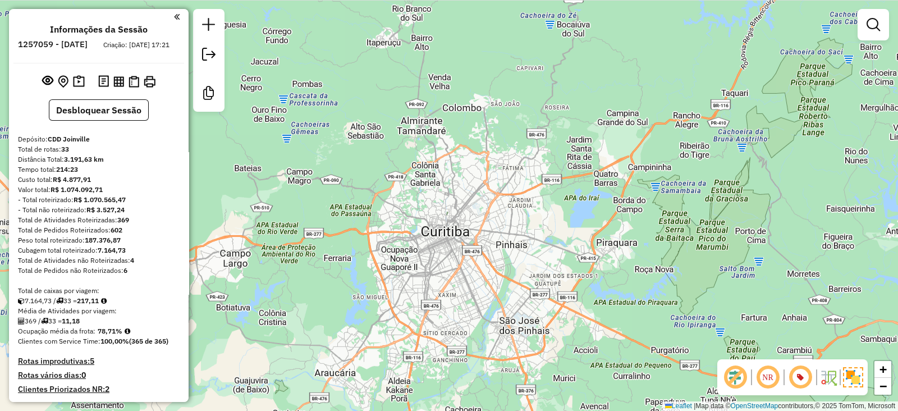
drag, startPoint x: 421, startPoint y: 201, endPoint x: 398, endPoint y: 264, distance: 66.9
click at [398, 264] on div "Janela de atendimento Grade de atendimento Capacidade Transportadoras Veículos …" at bounding box center [449, 205] width 898 height 411
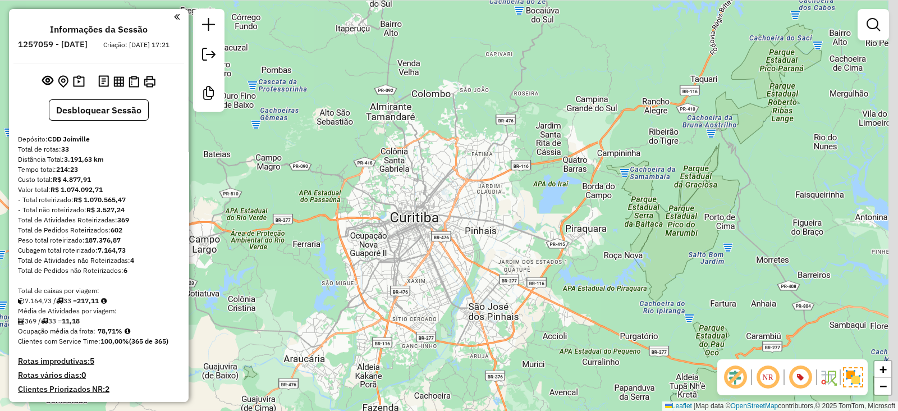
drag, startPoint x: 449, startPoint y: 199, endPoint x: 418, endPoint y: 185, distance: 33.9
click at [418, 185] on div "Janela de atendimento Grade de atendimento Capacidade Transportadoras Veículos …" at bounding box center [449, 205] width 898 height 411
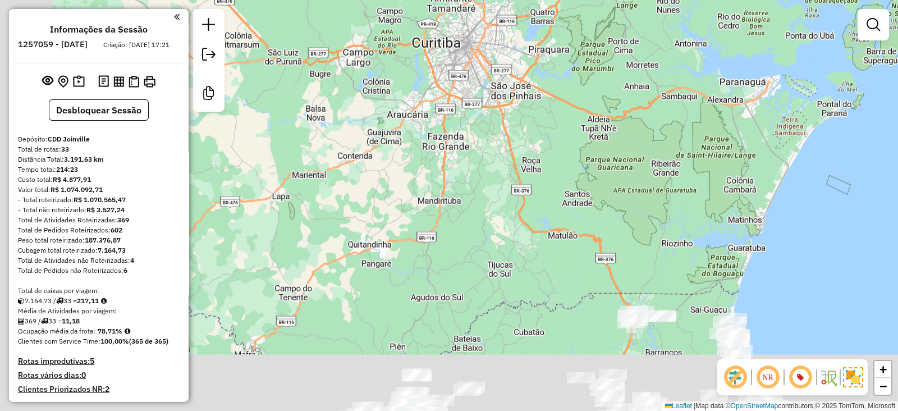
drag, startPoint x: 383, startPoint y: 310, endPoint x: 478, endPoint y: 132, distance: 201.9
click at [478, 132] on div "Janela de atendimento Grade de atendimento Capacidade Transportadoras Veículos …" at bounding box center [449, 205] width 898 height 411
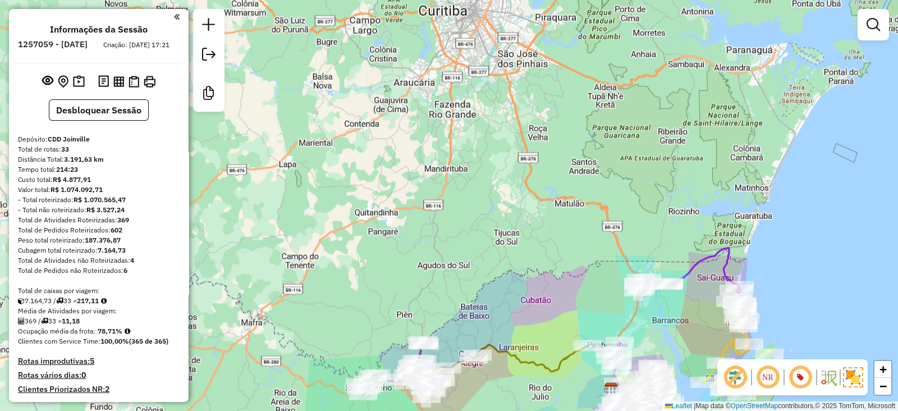
drag, startPoint x: 449, startPoint y: 242, endPoint x: 512, endPoint y: 70, distance: 183.9
click at [512, 70] on div "Janela de atendimento Grade de atendimento Capacidade Transportadoras Veículos …" at bounding box center [449, 205] width 898 height 411
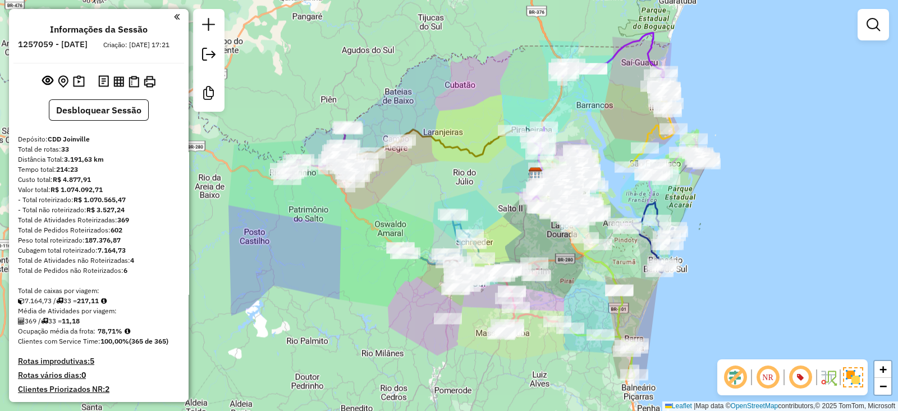
drag, startPoint x: 465, startPoint y: 124, endPoint x: 339, endPoint y: 54, distance: 144.4
click at [339, 54] on div "Janela de atendimento Grade de atendimento Capacidade Transportadoras Veículos …" at bounding box center [449, 205] width 898 height 411
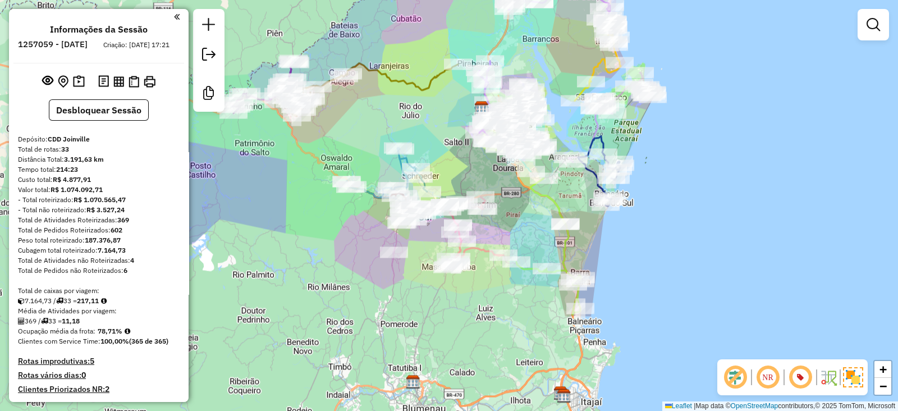
drag, startPoint x: 581, startPoint y: 292, endPoint x: 528, endPoint y: 226, distance: 85.4
click at [528, 226] on div "Janela de atendimento Grade de atendimento Capacidade Transportadoras Veículos …" at bounding box center [449, 205] width 898 height 411
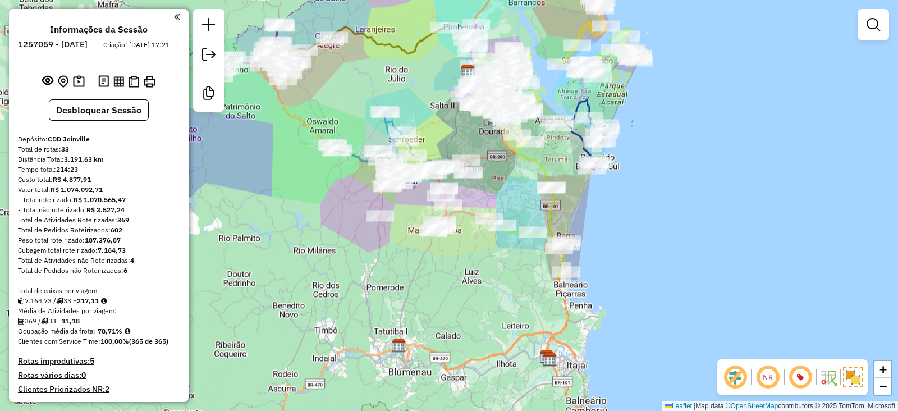
drag, startPoint x: 528, startPoint y: 226, endPoint x: 513, endPoint y: 189, distance: 39.1
click at [513, 189] on div "Janela de atendimento Grade de atendimento Capacidade Transportadoras Veículos …" at bounding box center [449, 205] width 898 height 411
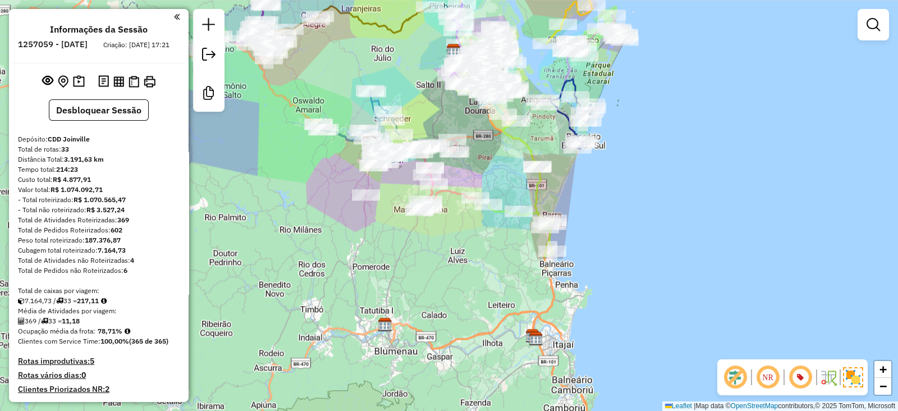
drag, startPoint x: 572, startPoint y: 339, endPoint x: 558, endPoint y: 318, distance: 25.1
click at [558, 318] on div "Janela de atendimento Grade de atendimento Capacidade Transportadoras Veículos …" at bounding box center [449, 205] width 898 height 411
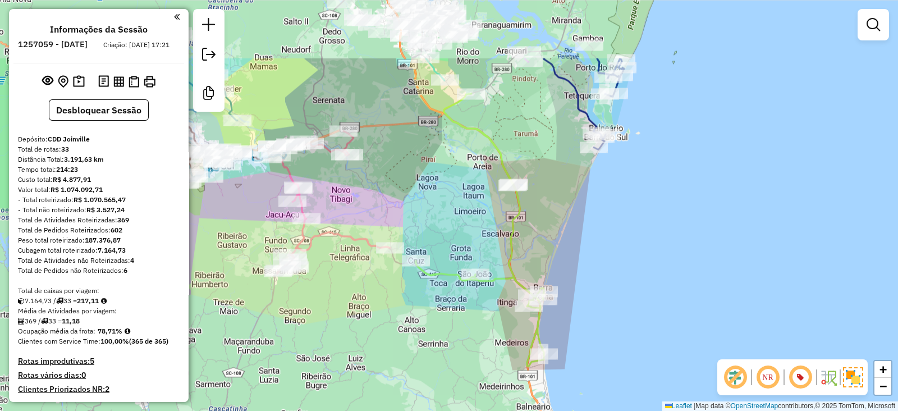
drag, startPoint x: 528, startPoint y: 132, endPoint x: 533, endPoint y: 217, distance: 84.4
click at [533, 217] on div "Janela de atendimento Grade de atendimento Capacidade Transportadoras Veículos …" at bounding box center [449, 205] width 898 height 411
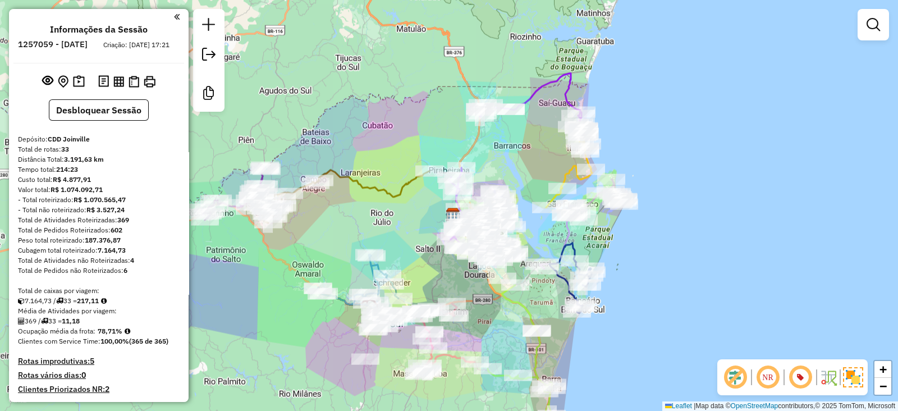
drag, startPoint x: 375, startPoint y: 119, endPoint x: 419, endPoint y: 231, distance: 120.3
click at [419, 231] on div "Janela de atendimento Grade de atendimento Capacidade Transportadoras Veículos …" at bounding box center [449, 205] width 898 height 411
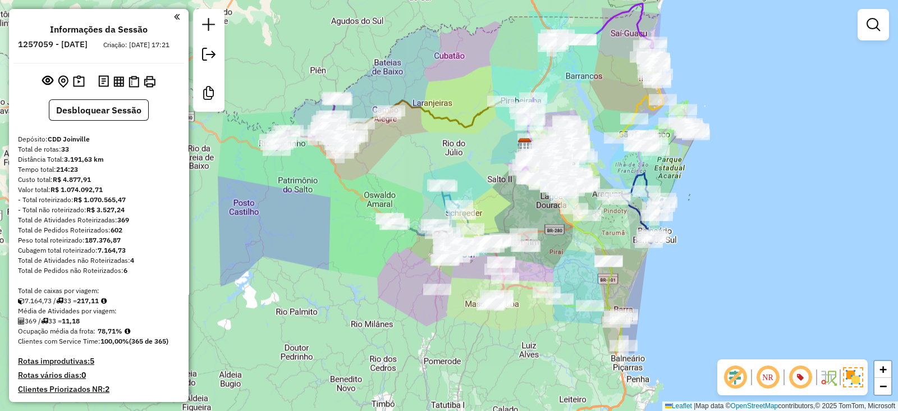
drag, startPoint x: 419, startPoint y: 231, endPoint x: 491, endPoint y: 158, distance: 102.8
click at [490, 160] on div "Janela de atendimento Grade de atendimento Capacidade Transportadoras Veículos …" at bounding box center [449, 205] width 898 height 411
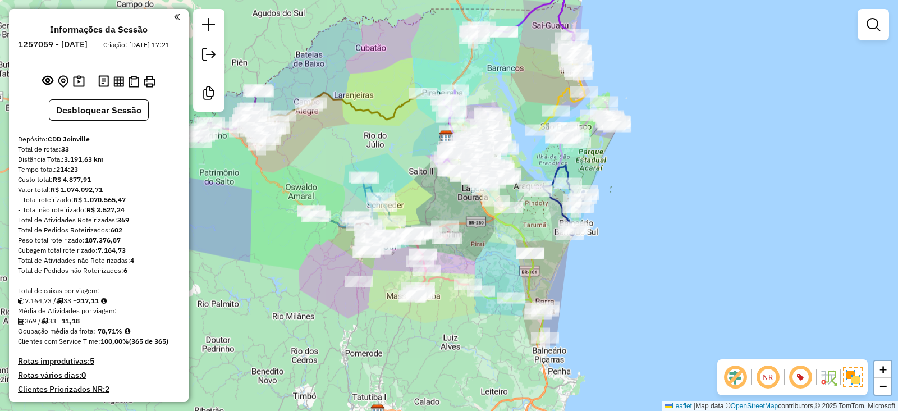
drag, startPoint x: 437, startPoint y: 357, endPoint x: 356, endPoint y: 351, distance: 81.0
click at [356, 351] on div "Janela de atendimento Grade de atendimento Capacidade Transportadoras Veículos …" at bounding box center [449, 205] width 898 height 411
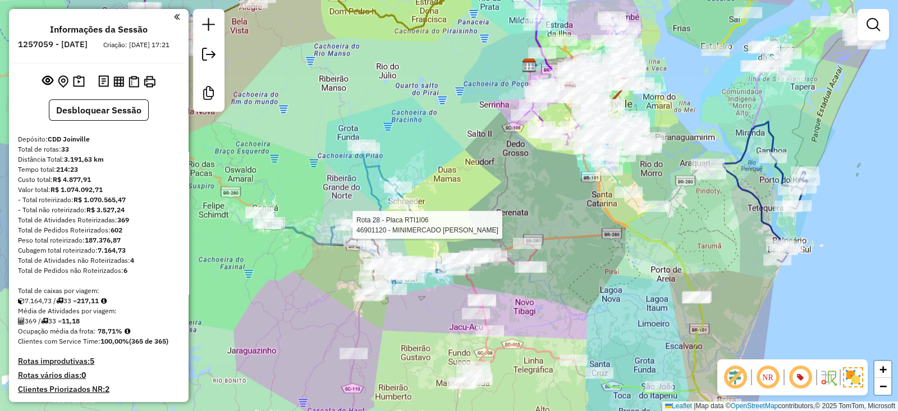
select select "**********"
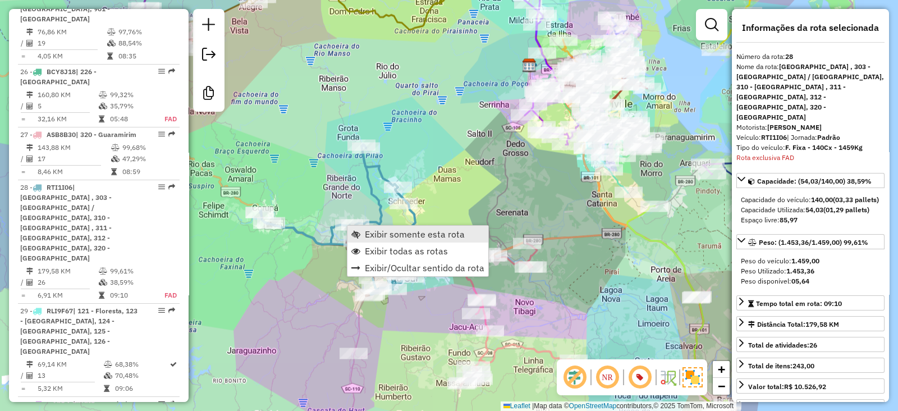
scroll to position [2231, 0]
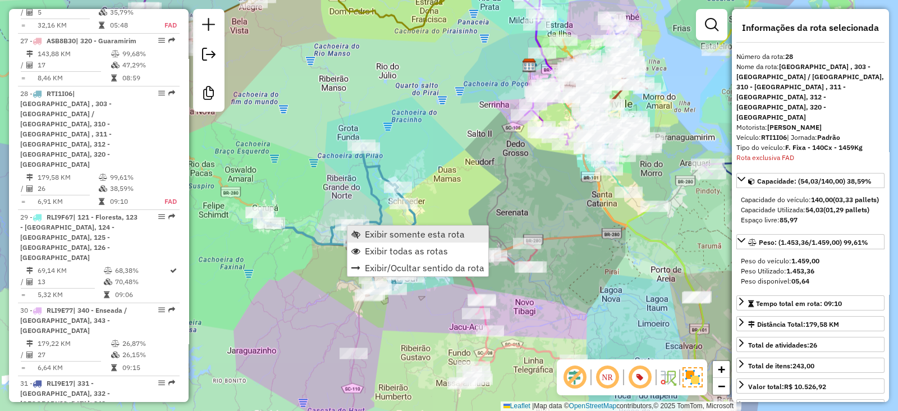
click at [388, 234] on span "Exibir somente esta rota" at bounding box center [415, 234] width 100 height 9
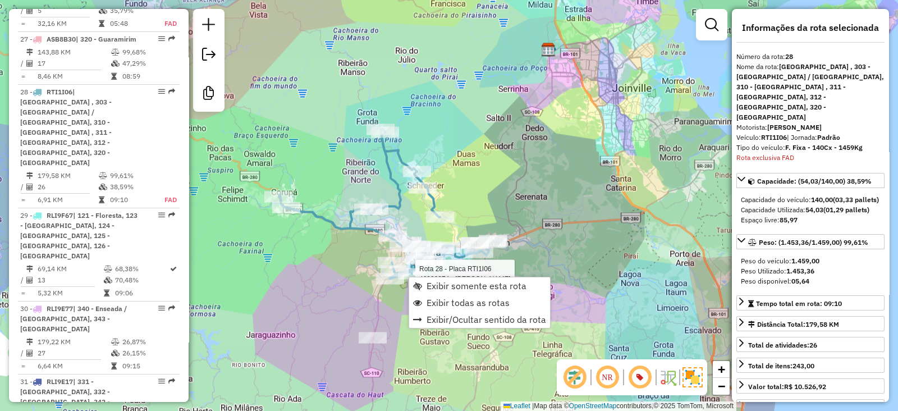
scroll to position [2234, 0]
click at [443, 302] on span "Exibir todas as rotas" at bounding box center [468, 302] width 83 height 9
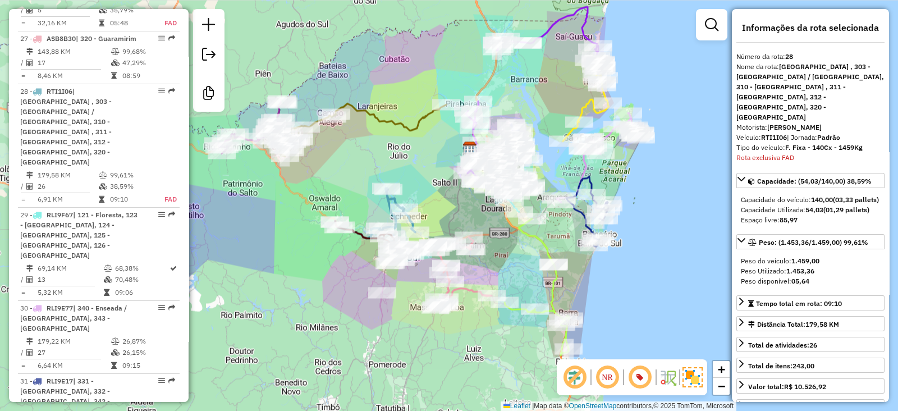
drag, startPoint x: 299, startPoint y: 272, endPoint x: 345, endPoint y: 259, distance: 47.6
click at [345, 259] on div "Janela de atendimento Grade de atendimento Capacidade Transportadoras Veículos …" at bounding box center [449, 205] width 898 height 411
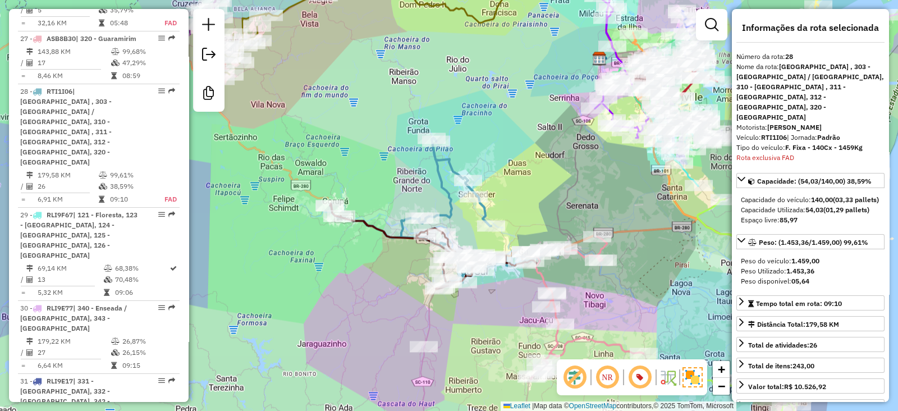
drag, startPoint x: 380, startPoint y: 290, endPoint x: 354, endPoint y: 278, distance: 29.6
click at [354, 278] on div "Janela de atendimento Grade de atendimento Capacidade Transportadoras Veículos …" at bounding box center [449, 205] width 898 height 411
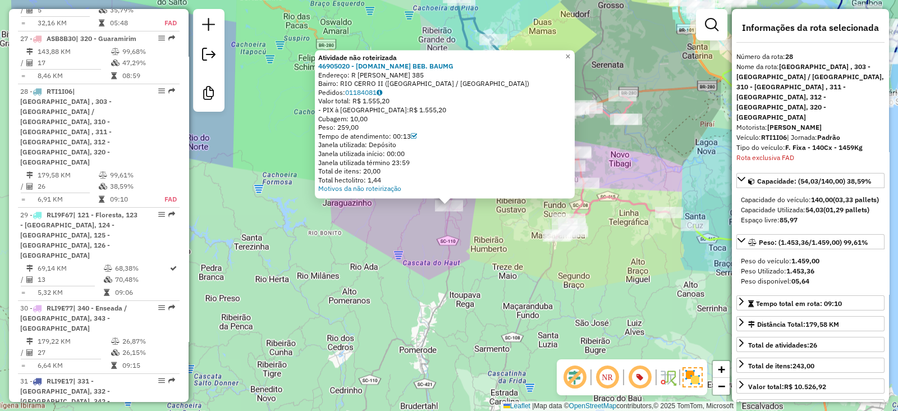
click at [413, 285] on div "Atividade não roteirizada 46905020 - DISTR.DE BEB. BAUMG Endereço: R GUSTAVO GU…" at bounding box center [449, 205] width 898 height 411
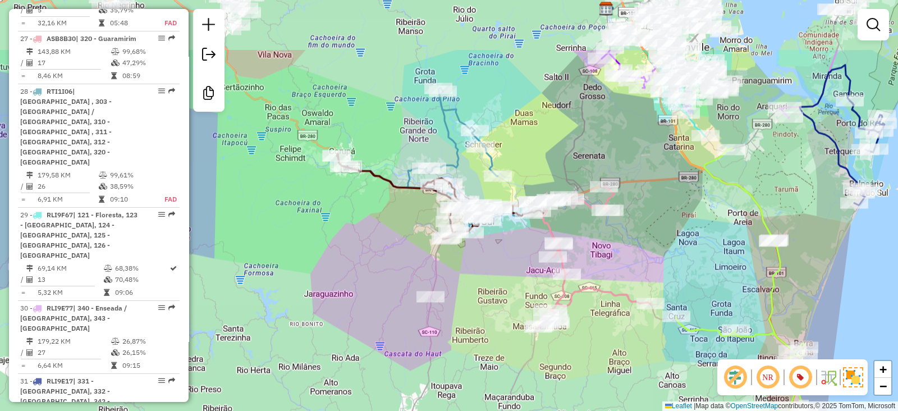
drag, startPoint x: 364, startPoint y: 213, endPoint x: 344, endPoint y: 315, distance: 104.1
click at [344, 315] on div "Janela de atendimento Grade de atendimento Capacidade Transportadoras Veículos …" at bounding box center [449, 205] width 898 height 411
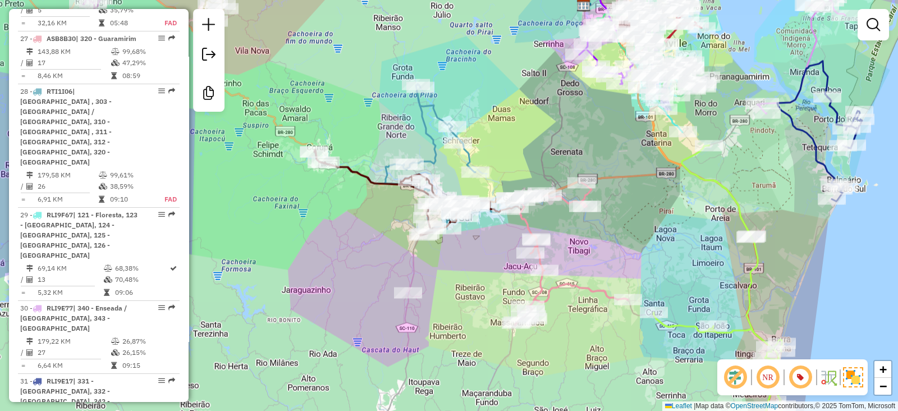
drag, startPoint x: 331, startPoint y: 291, endPoint x: 309, endPoint y: 273, distance: 28.4
click at [309, 273] on div "Janela de atendimento Grade de atendimento Capacidade Transportadoras Veículos …" at bounding box center [449, 205] width 898 height 411
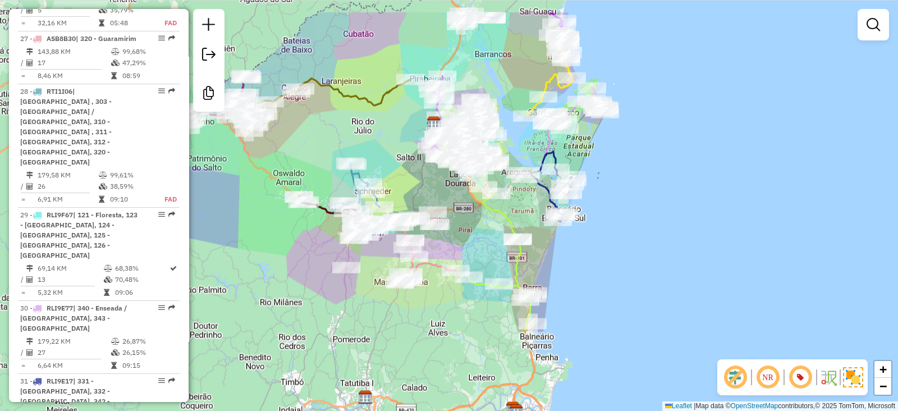
drag, startPoint x: 514, startPoint y: 292, endPoint x: 450, endPoint y: 346, distance: 83.3
click at [450, 346] on div "Janela de atendimento Grade de atendimento Capacidade Transportadoras Veículos …" at bounding box center [449, 205] width 898 height 411
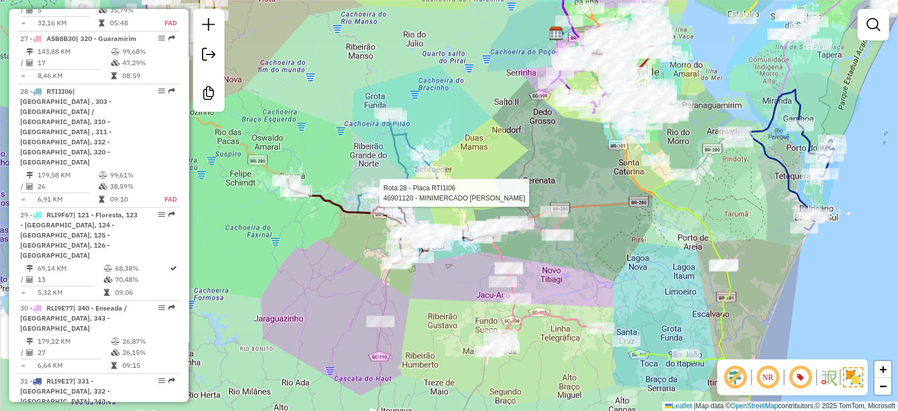
select select "**********"
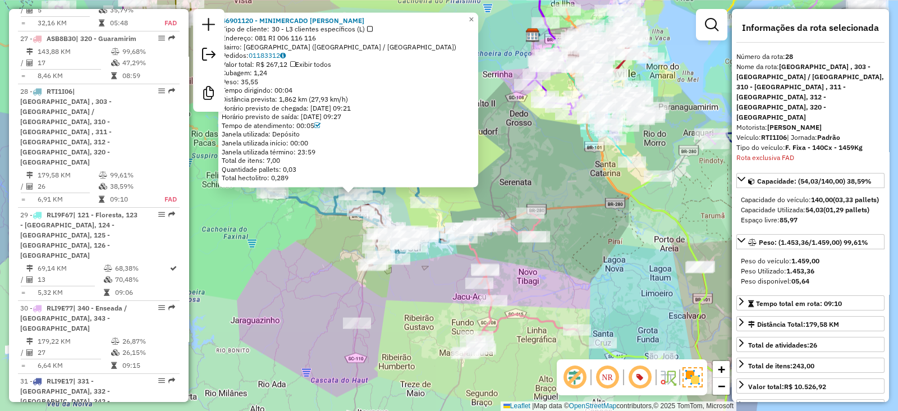
drag, startPoint x: 372, startPoint y: 275, endPoint x: 275, endPoint y: 264, distance: 97.7
click at [275, 264] on div "46901120 - MINIMERCADO EVALDO D Tipo de cliente: 30 - L3 clientes específicos (…" at bounding box center [449, 205] width 898 height 411
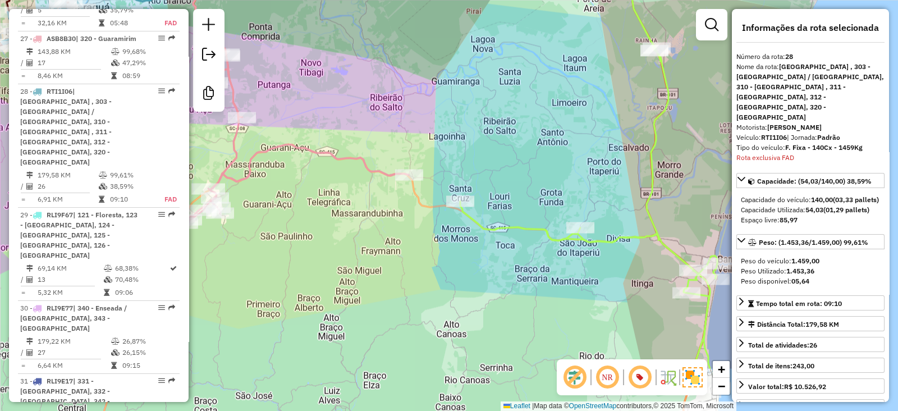
drag, startPoint x: 404, startPoint y: 346, endPoint x: 411, endPoint y: 263, distance: 83.3
click at [411, 263] on div "46901120 - MINIMERCADO EVALDO D Tipo de cliente: 30 - L3 clientes específicos (…" at bounding box center [449, 205] width 898 height 411
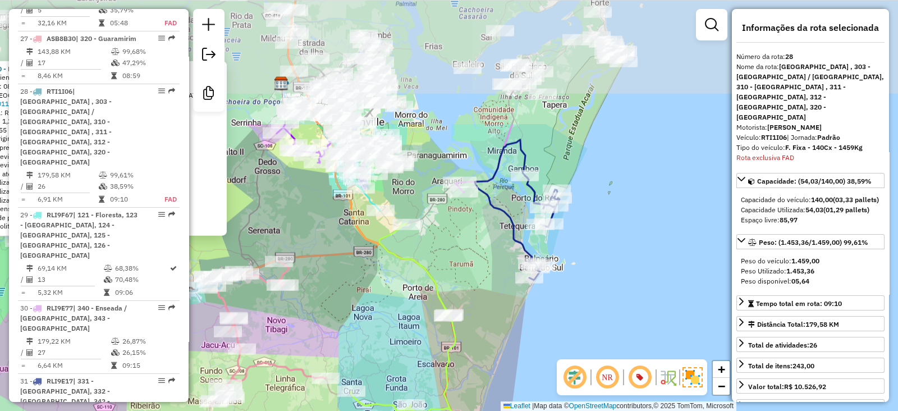
drag, startPoint x: 348, startPoint y: 166, endPoint x: 324, endPoint y: 319, distance: 154.5
click at [324, 319] on div "46901120 - MINIMERCADO EVALDO D Tipo de cliente: 30 - L3 clientes específicos (…" at bounding box center [449, 205] width 898 height 411
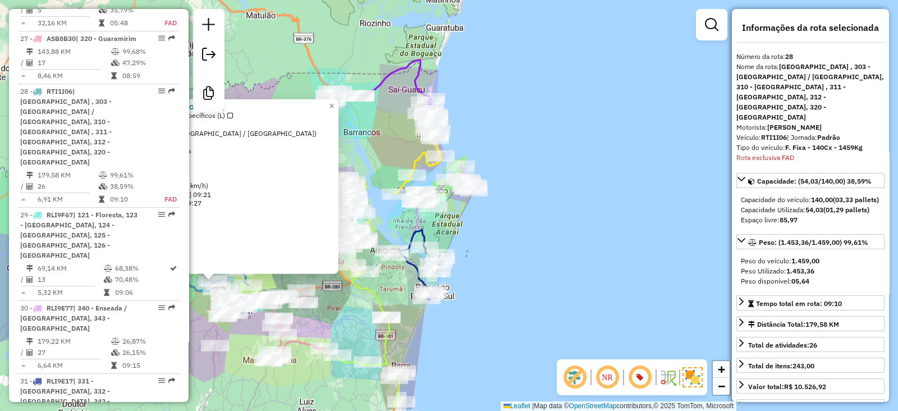
click at [390, 284] on div "46901120 - MINIMERCADO EVALDO D Tipo de cliente: 30 - L3 clientes específicos (…" at bounding box center [449, 205] width 898 height 411
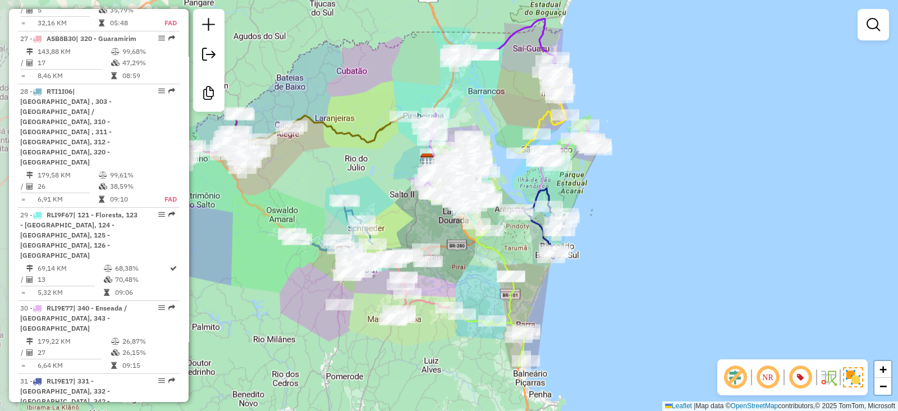
drag, startPoint x: 390, startPoint y: 285, endPoint x: 427, endPoint y: 209, distance: 84.1
click at [519, 240] on div "Janela de atendimento Grade de atendimento Capacidade Transportadoras Veículos …" at bounding box center [449, 205] width 898 height 411
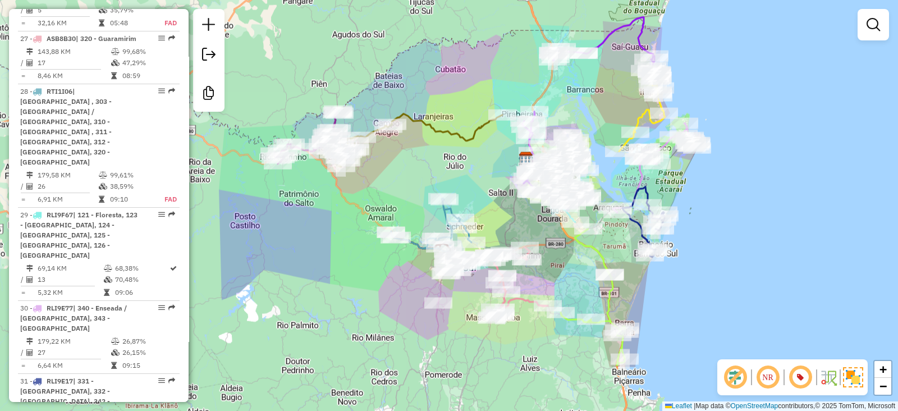
drag, startPoint x: 324, startPoint y: 159, endPoint x: 426, endPoint y: 162, distance: 101.6
click at [426, 162] on div "Janela de atendimento Grade de atendimento Capacidade Transportadoras Veículos …" at bounding box center [449, 205] width 898 height 411
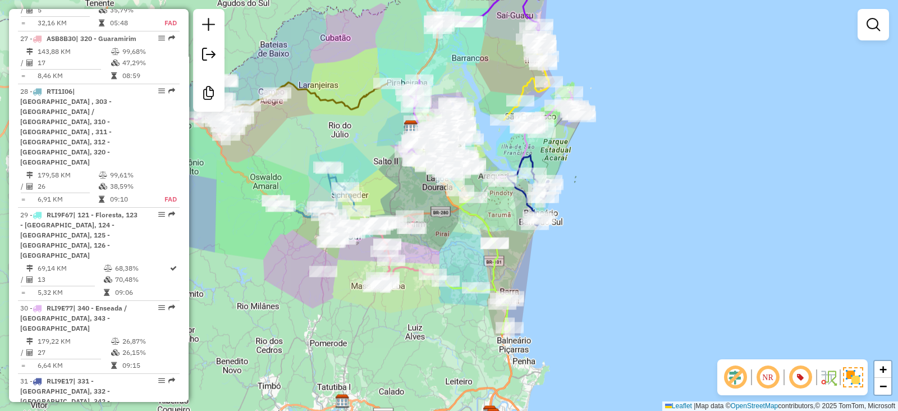
drag, startPoint x: 510, startPoint y: 225, endPoint x: 388, endPoint y: 194, distance: 125.8
click at [388, 194] on div "Janela de atendimento Grade de atendimento Capacidade Transportadoras Veículos …" at bounding box center [449, 205] width 898 height 411
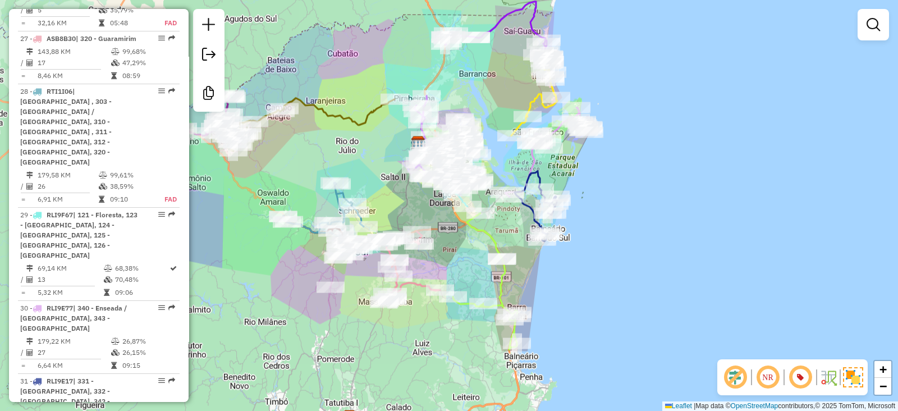
drag, startPoint x: 517, startPoint y: 262, endPoint x: 525, endPoint y: 278, distance: 17.3
click at [525, 278] on div "Janela de atendimento Grade de atendimento Capacidade Transportadoras Veículos …" at bounding box center [449, 205] width 898 height 411
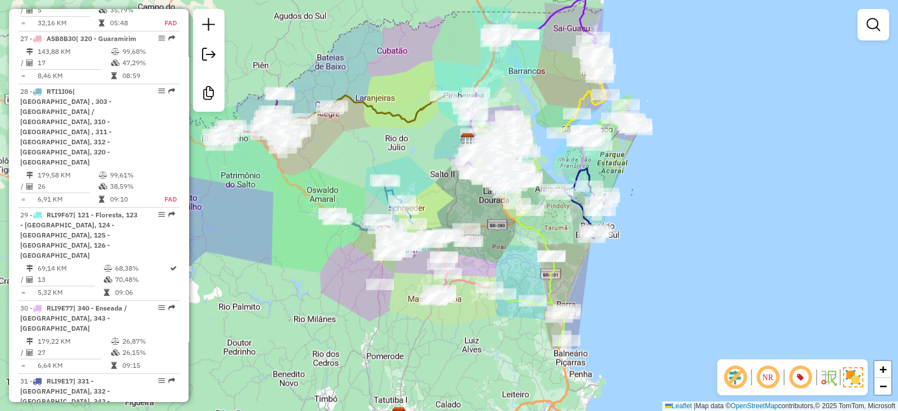
drag, startPoint x: 525, startPoint y: 278, endPoint x: 574, endPoint y: 275, distance: 49.5
click at [574, 275] on div "Janela de atendimento Grade de atendimento Capacidade Transportadoras Veículos …" at bounding box center [449, 205] width 898 height 411
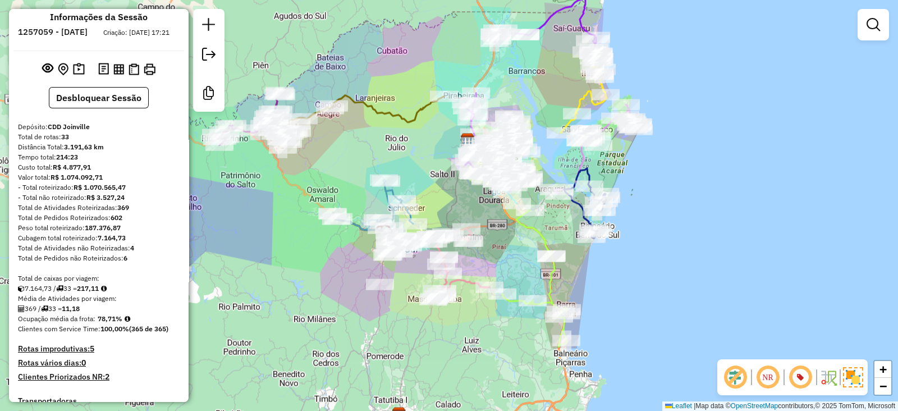
scroll to position [0, 0]
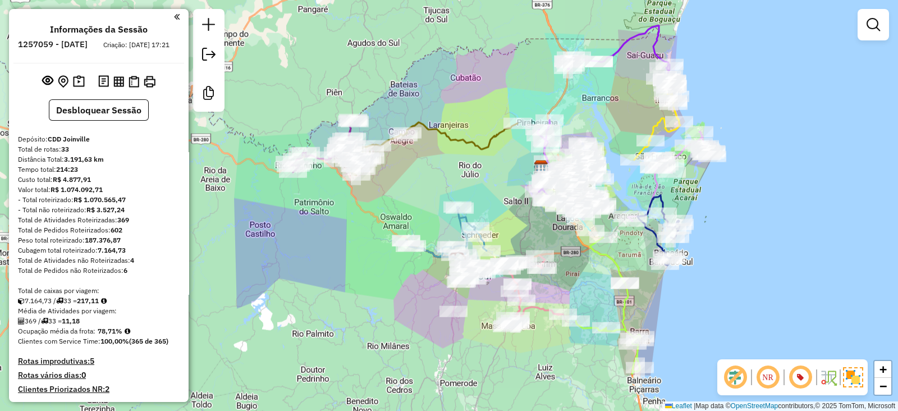
drag, startPoint x: 426, startPoint y: 142, endPoint x: 507, endPoint y: 172, distance: 86.6
click at [507, 172] on div "Janela de atendimento Grade de atendimento Capacidade Transportadoras Veículos …" at bounding box center [449, 205] width 898 height 411
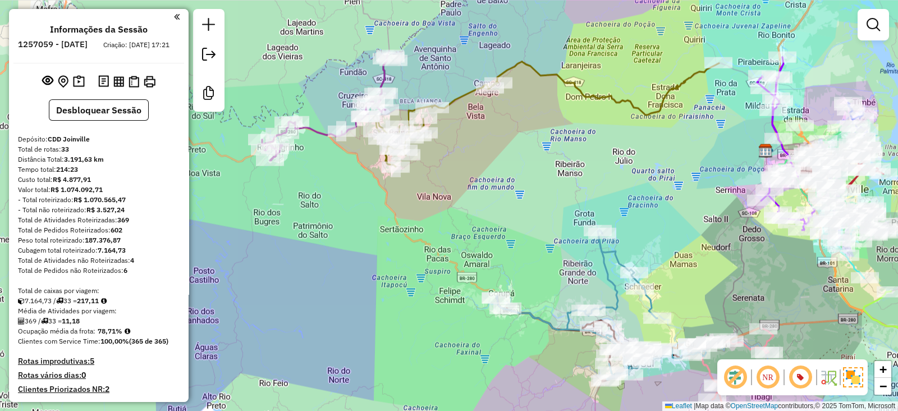
drag, startPoint x: 457, startPoint y: 290, endPoint x: 450, endPoint y: 247, distance: 42.7
click at [450, 247] on div "Janela de atendimento Grade de atendimento Capacidade Transportadoras Veículos …" at bounding box center [449, 205] width 898 height 411
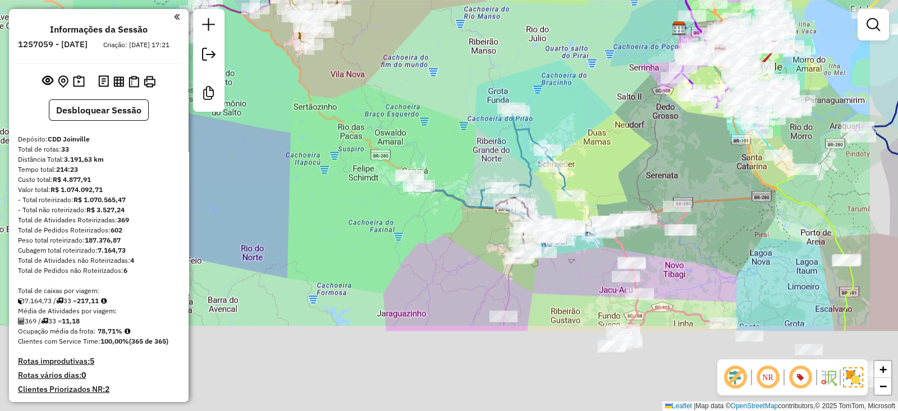
drag, startPoint x: 418, startPoint y: 248, endPoint x: 332, endPoint y: 126, distance: 149.3
click at [332, 126] on div "Janela de atendimento Grade de atendimento Capacidade Transportadoras Veículos …" at bounding box center [449, 205] width 898 height 411
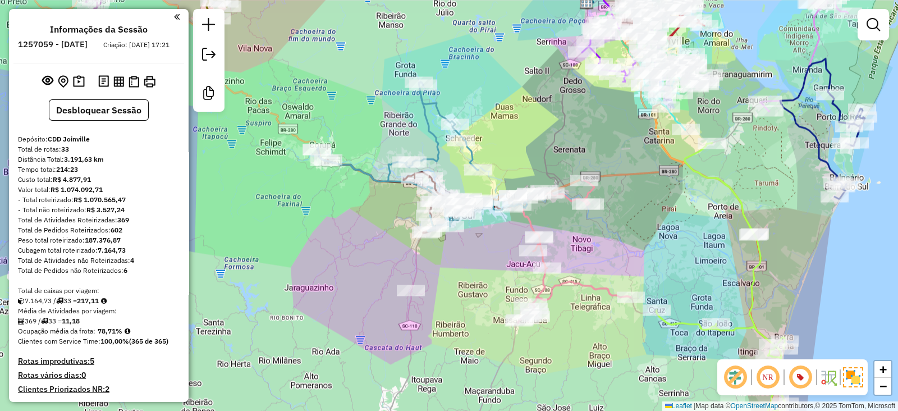
drag, startPoint x: 471, startPoint y: 327, endPoint x: 314, endPoint y: 291, distance: 161.2
click at [308, 282] on div "Janela de atendimento Grade de atendimento Capacidade Transportadoras Veículos …" at bounding box center [449, 205] width 898 height 411
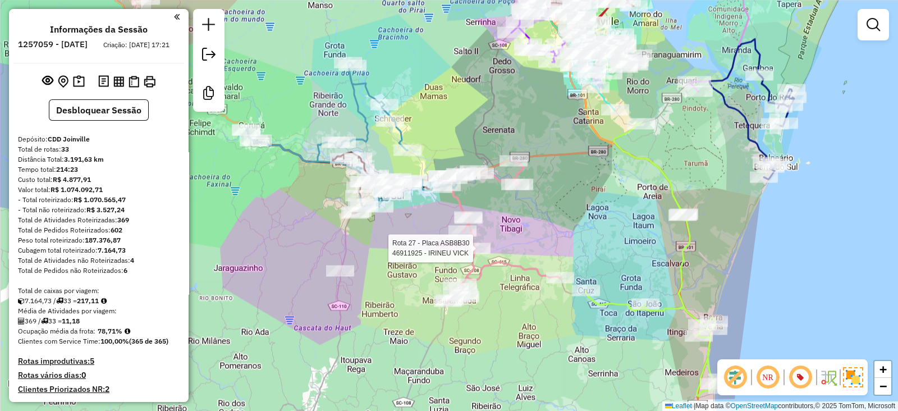
select select "**********"
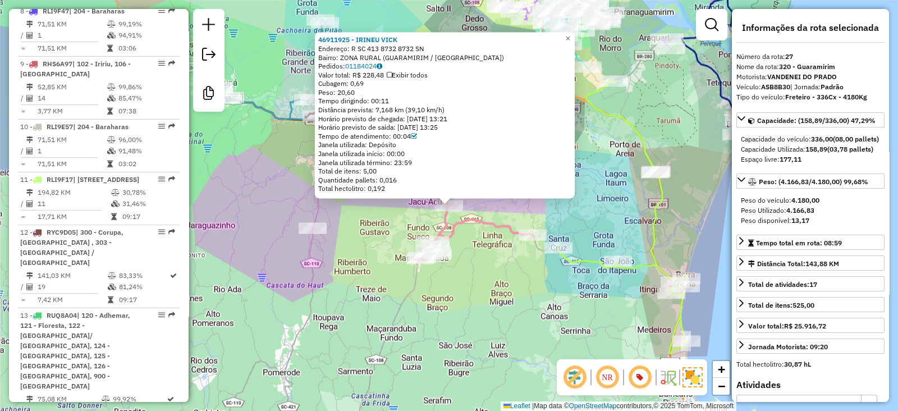
scroll to position [2171, 0]
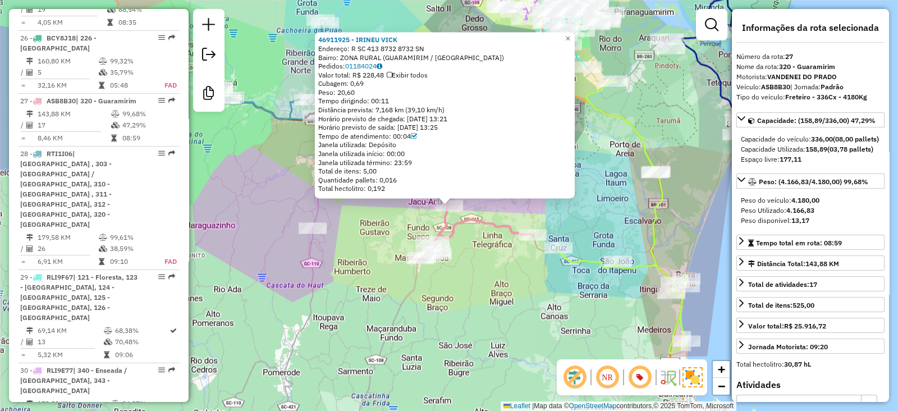
click at [478, 300] on div "46911925 - IRINEU VICK Endereço: R SC 413 8732 8732 SN Bairro: ZONA RURAL (GUAR…" at bounding box center [449, 205] width 898 height 411
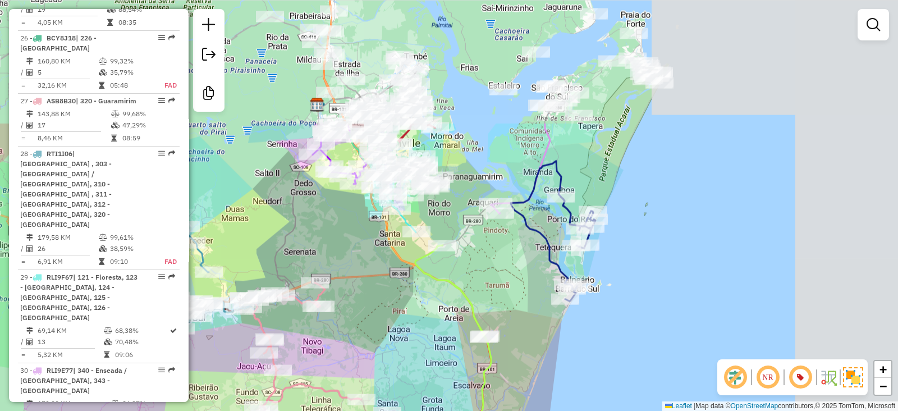
drag, startPoint x: 530, startPoint y: 150, endPoint x: 348, endPoint y: 327, distance: 253.6
click at [348, 327] on div "Janela de atendimento Grade de atendimento Capacidade Transportadoras Veículos …" at bounding box center [449, 205] width 898 height 411
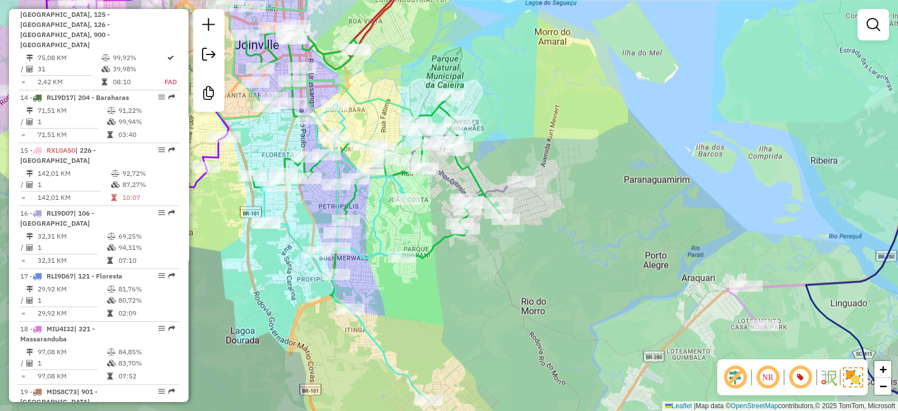
scroll to position [1236, 0]
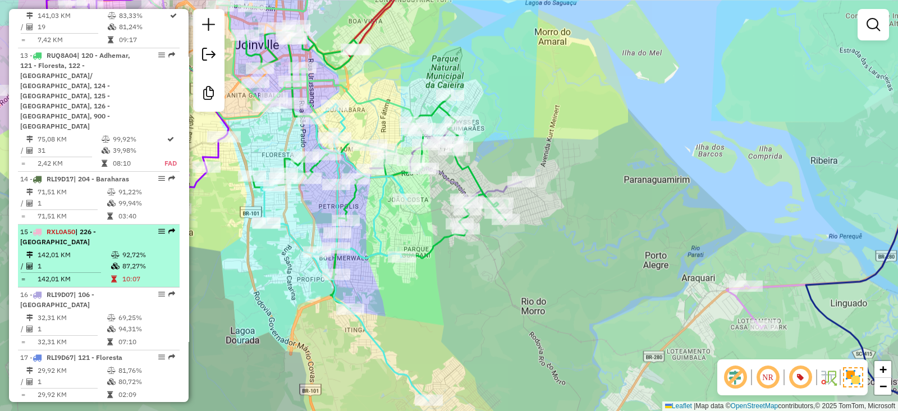
click at [99, 249] on td "142,01 KM" at bounding box center [74, 254] width 74 height 11
select select "**********"
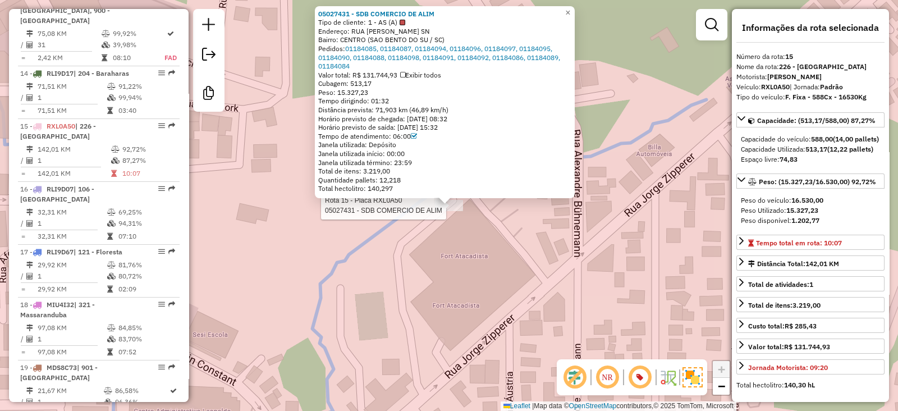
scroll to position [1388, 0]
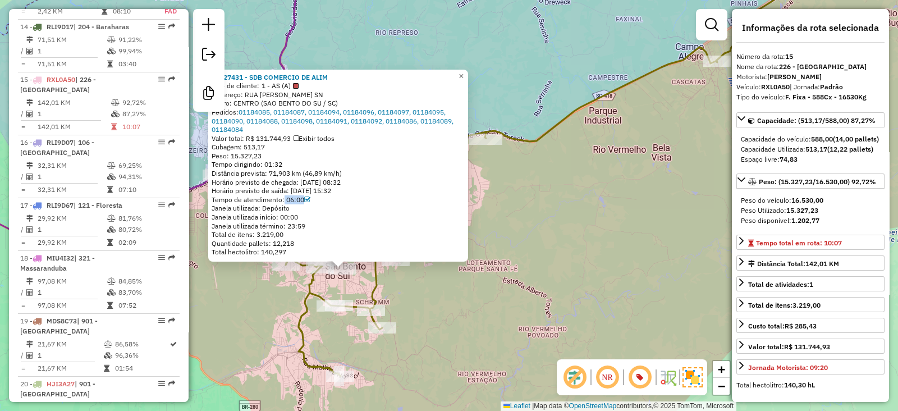
drag, startPoint x: 286, startPoint y: 201, endPoint x: 320, endPoint y: 200, distance: 34.3
click at [320, 200] on div "Tempo de atendimento: 06:00" at bounding box center [338, 199] width 253 height 9
click at [558, 247] on div "05027431 - SDB COMERCIO DE ALIM Tipo de cliente: 1 - AS (A) Endereço: RUA JORGE…" at bounding box center [449, 205] width 898 height 411
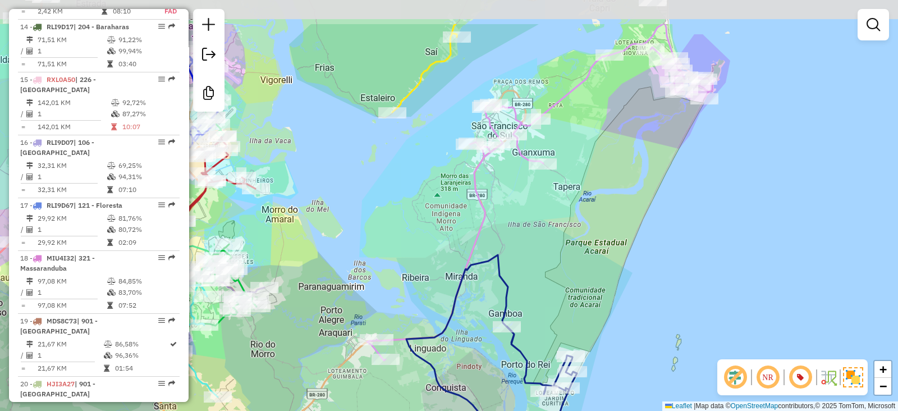
drag, startPoint x: 550, startPoint y: 157, endPoint x: 550, endPoint y: 194, distance: 37.0
click at [550, 194] on div "Janela de atendimento Grade de atendimento Capacidade Transportadoras Veículos …" at bounding box center [449, 205] width 898 height 411
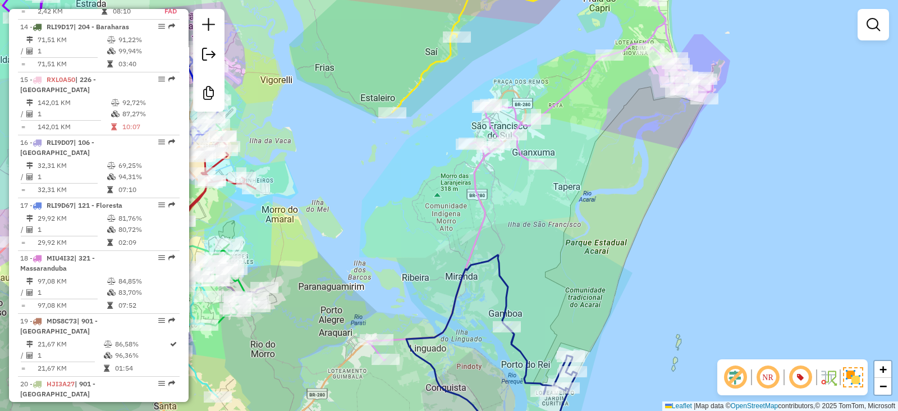
drag, startPoint x: 613, startPoint y: 175, endPoint x: 598, endPoint y: 172, distance: 15.4
click at [608, 196] on div "Janela de atendimento Grade de atendimento Capacidade Transportadoras Veículos …" at bounding box center [449, 205] width 898 height 411
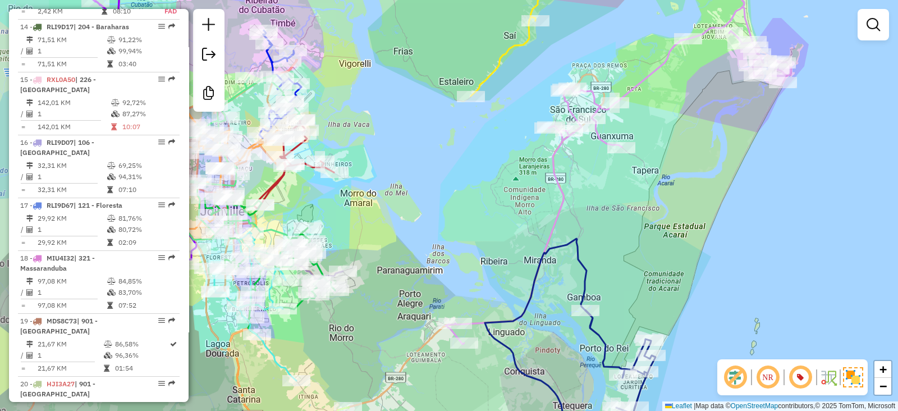
drag, startPoint x: 535, startPoint y: 253, endPoint x: 619, endPoint y: 215, distance: 91.5
click at [619, 215] on div "Janela de atendimento Grade de atendimento Capacidade Transportadoras Veículos …" at bounding box center [449, 205] width 898 height 411
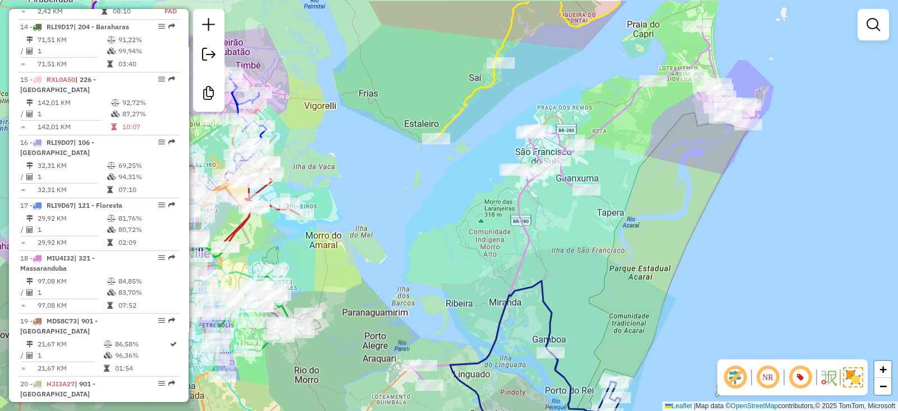
click at [662, 172] on div "Janela de atendimento Grade de atendimento Capacidade Transportadoras Veículos …" at bounding box center [449, 205] width 898 height 411
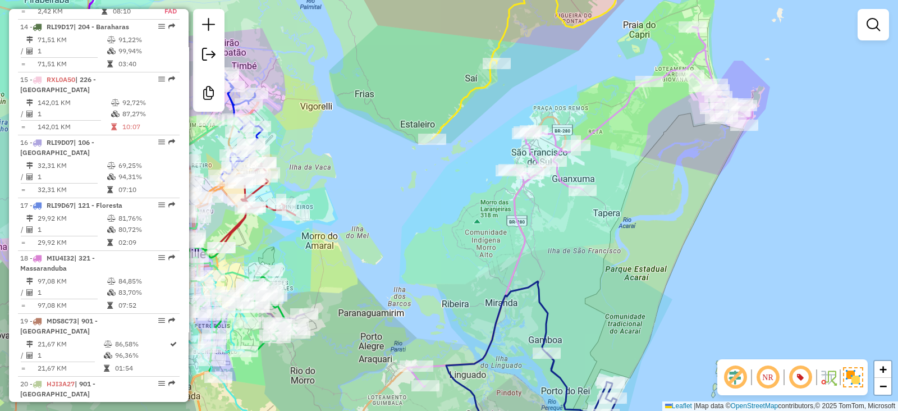
click at [679, 184] on div "Janela de atendimento Grade de atendimento Capacidade Transportadoras Veículos …" at bounding box center [449, 205] width 898 height 411
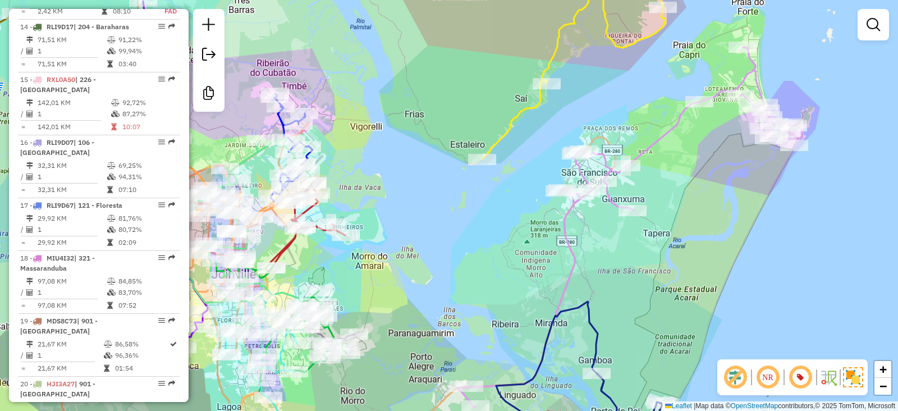
drag, startPoint x: 545, startPoint y: 248, endPoint x: 620, endPoint y: 269, distance: 78.2
click at [620, 269] on div "Janela de atendimento Grade de atendimento Capacidade Transportadoras Veículos …" at bounding box center [449, 205] width 898 height 411
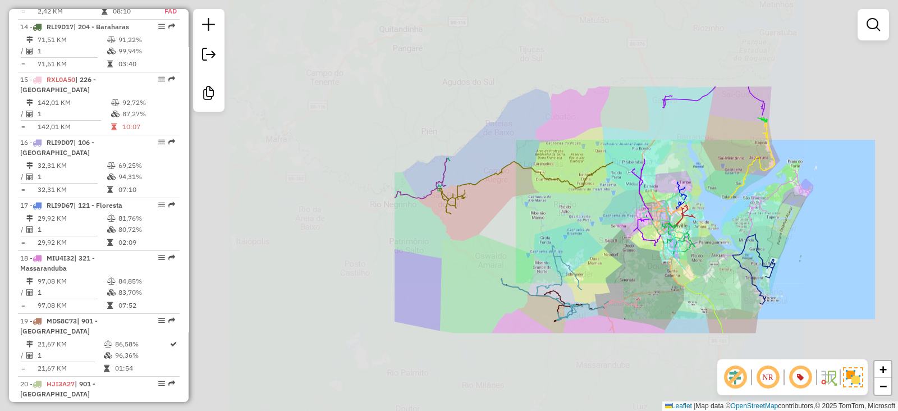
drag, startPoint x: 486, startPoint y: 181, endPoint x: 639, endPoint y: 164, distance: 154.1
click at [639, 164] on div "Janela de atendimento Grade de atendimento Capacidade Transportadoras Veículos …" at bounding box center [449, 205] width 898 height 411
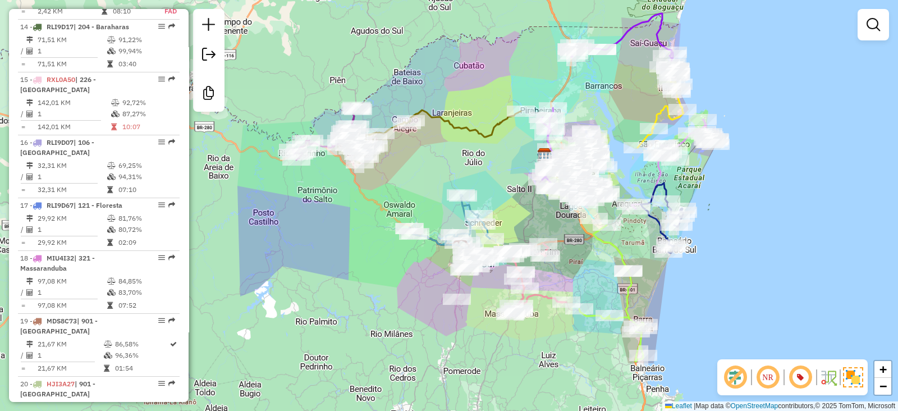
drag, startPoint x: 393, startPoint y: 250, endPoint x: 331, endPoint y: 181, distance: 93.0
click at [331, 181] on div "Janela de atendimento Grade de atendimento Capacidade Transportadoras Veículos …" at bounding box center [449, 205] width 898 height 411
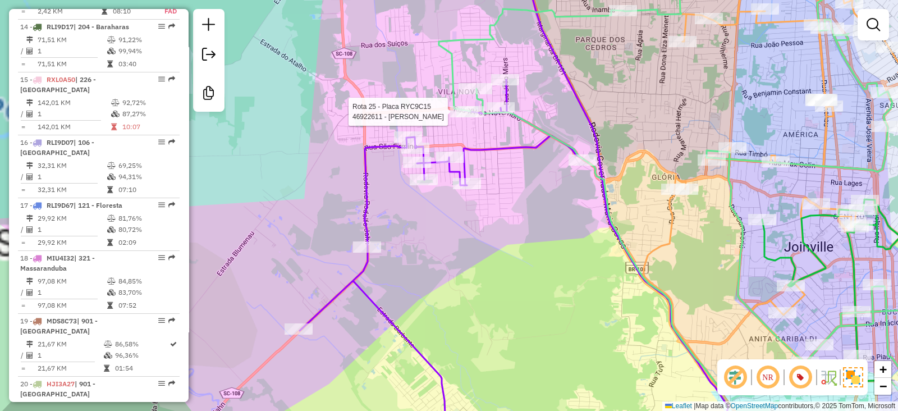
select select "**********"
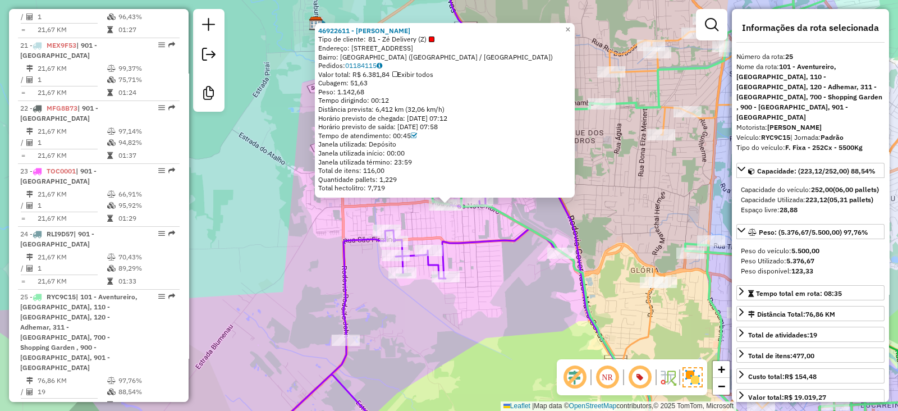
scroll to position [2005, 0]
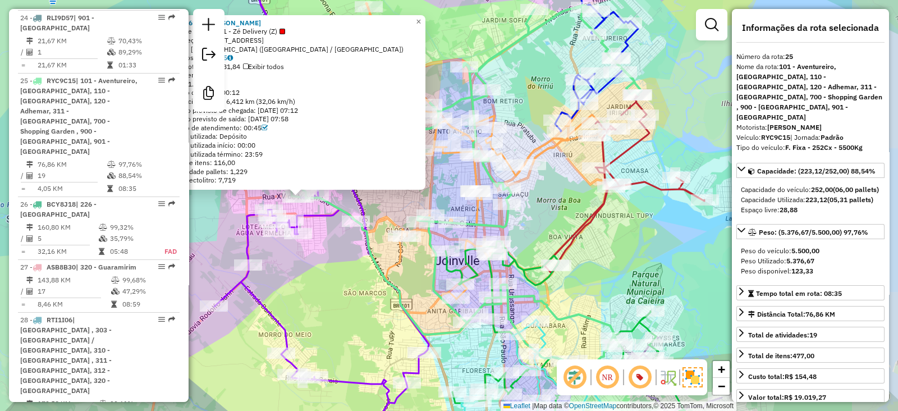
drag, startPoint x: 620, startPoint y: 246, endPoint x: 544, endPoint y: 226, distance: 78.6
click at [544, 226] on div "46922611 - MICHEL DE OLIVEIRA S Tipo de cliente: 81 - Zé Delivery (Z) Endereço:…" at bounding box center [449, 205] width 898 height 411
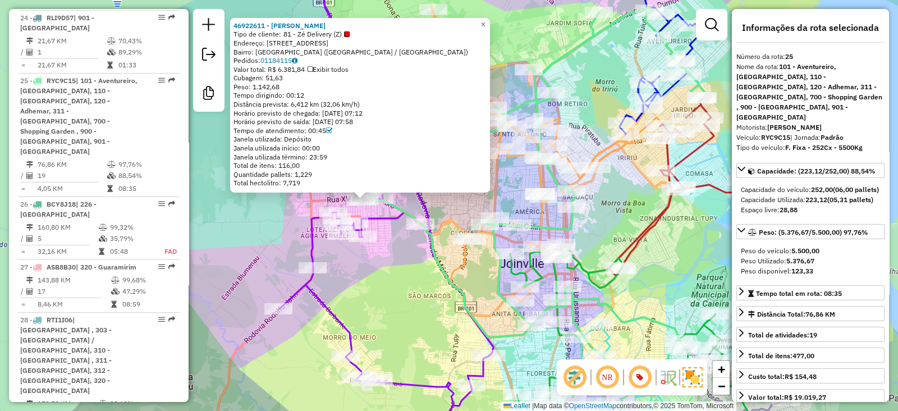
drag, startPoint x: 547, startPoint y: 223, endPoint x: 615, endPoint y: 226, distance: 67.4
click at [615, 226] on div "46922611 - MICHEL DE OLIVEIRA S Tipo de cliente: 81 - Zé Delivery (Z) Endereço:…" at bounding box center [449, 205] width 898 height 411
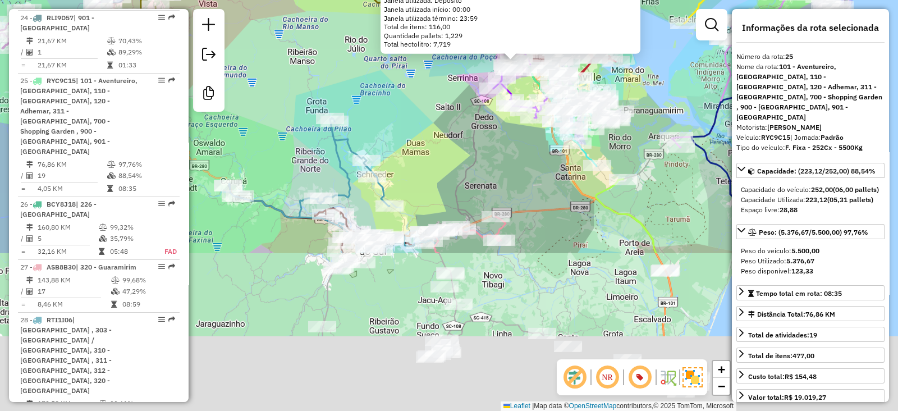
drag, startPoint x: 453, startPoint y: 383, endPoint x: 489, endPoint y: 184, distance: 201.9
click at [489, 184] on div "46922611 - MICHEL DE OLIVEIRA S Tipo de cliente: 81 - Zé Delivery (Z) Endereço:…" at bounding box center [449, 205] width 898 height 411
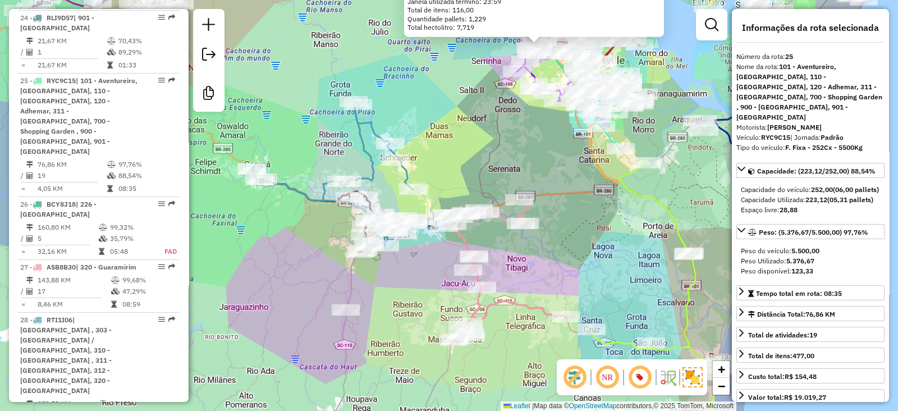
drag, startPoint x: 400, startPoint y: 153, endPoint x: 423, endPoint y: 136, distance: 29.0
click at [423, 136] on div "46922611 - MICHEL DE OLIVEIRA S Tipo de cliente: 81 - Zé Delivery (Z) Endereço:…" at bounding box center [449, 205] width 898 height 411
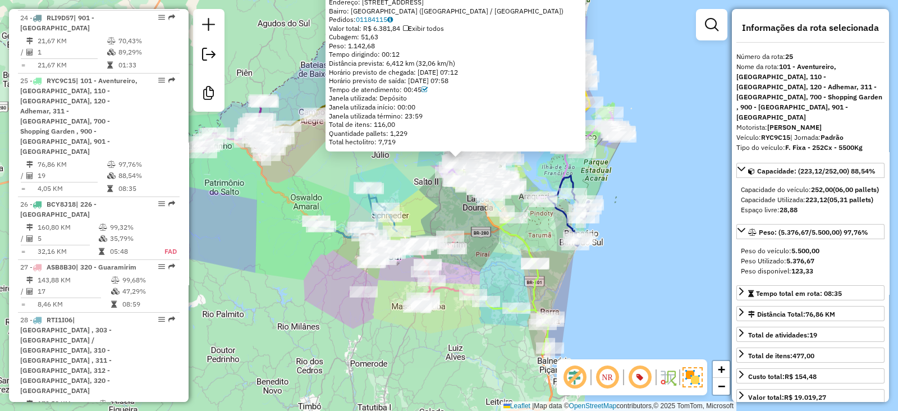
click at [412, 185] on div "46922611 - MICHEL DE OLIVEIRA S Tipo de cliente: 81 - Zé Delivery (Z) Endereço:…" at bounding box center [449, 205] width 898 height 411
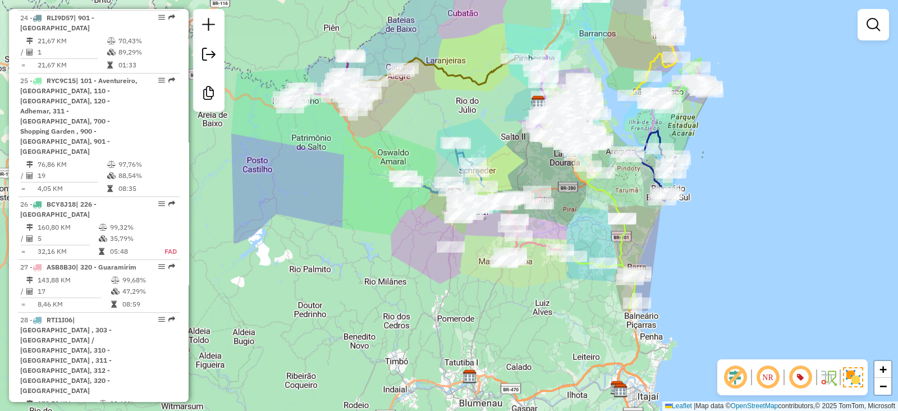
drag, startPoint x: 416, startPoint y: 199, endPoint x: 503, endPoint y: 154, distance: 97.9
click at [503, 154] on div "Janela de atendimento Grade de atendimento Capacidade Transportadoras Veículos …" at bounding box center [449, 205] width 898 height 411
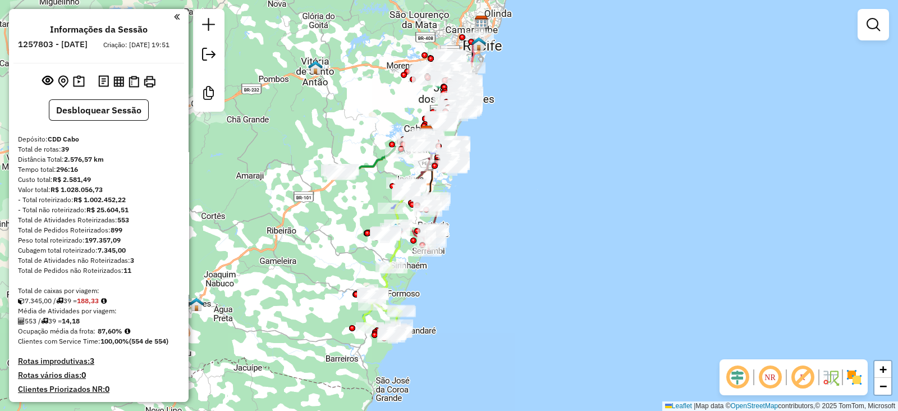
drag, startPoint x: 661, startPoint y: 347, endPoint x: 634, endPoint y: 272, distance: 79.9
click at [634, 272] on div "Janela de atendimento Grade de atendimento Capacidade Transportadoras Veículos …" at bounding box center [449, 205] width 898 height 411
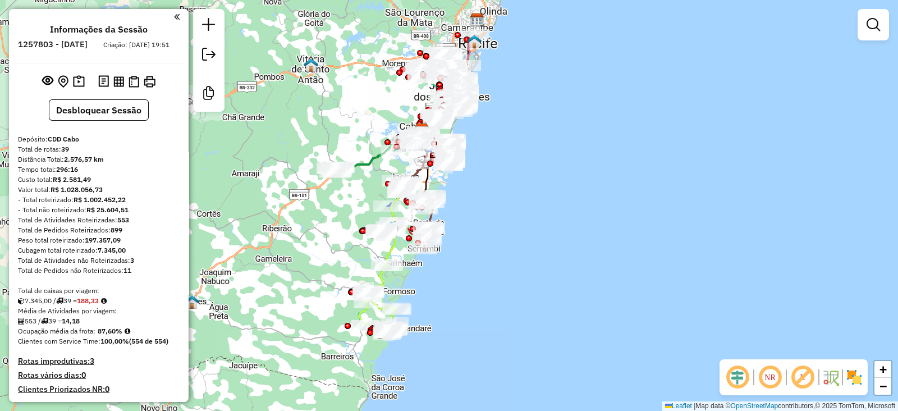
click at [803, 377] on em at bounding box center [802, 377] width 27 height 27
click at [736, 380] on em at bounding box center [737, 377] width 27 height 27
click at [856, 382] on img at bounding box center [854, 377] width 18 height 18
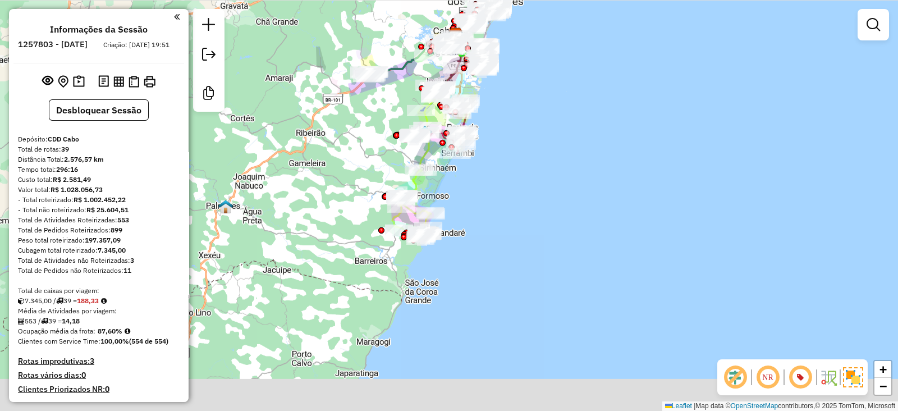
drag, startPoint x: 487, startPoint y: 320, endPoint x: 519, endPoint y: 234, distance: 92.2
click at [519, 234] on div "Janela de atendimento Grade de atendimento Capacidade Transportadoras Veículos …" at bounding box center [449, 205] width 898 height 411
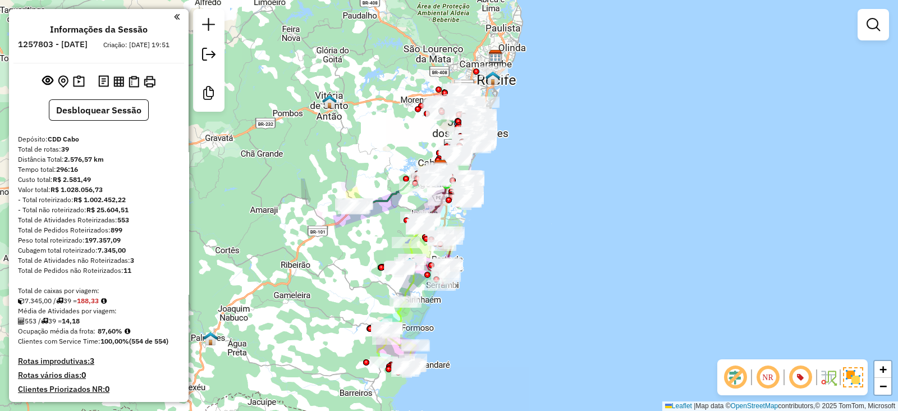
click at [528, 167] on div "Janela de atendimento Grade de atendimento Capacidade Transportadoras Veículos …" at bounding box center [449, 205] width 898 height 411
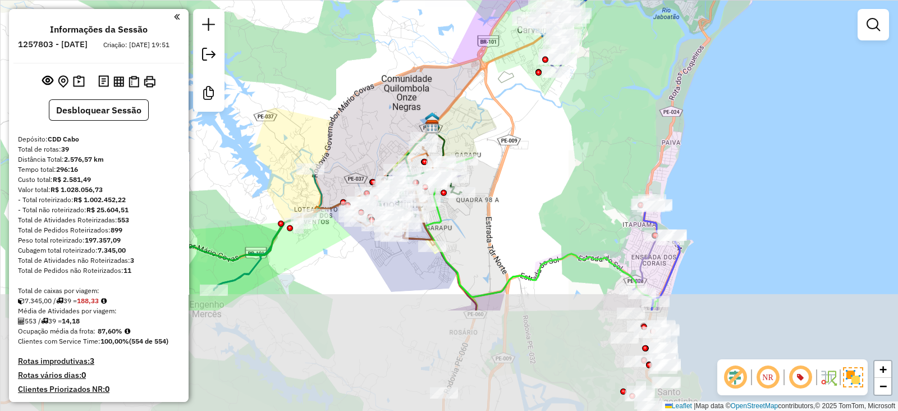
drag, startPoint x: 456, startPoint y: 225, endPoint x: 526, endPoint y: 108, distance: 136.7
click at [525, 109] on div "Janela de atendimento Grade de atendimento Capacidade Transportadoras Veículos …" at bounding box center [449, 205] width 898 height 411
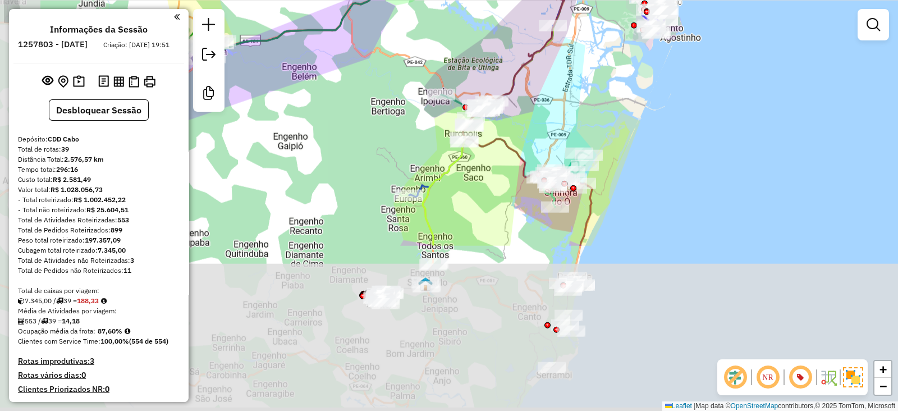
drag, startPoint x: 375, startPoint y: 270, endPoint x: 468, endPoint y: 73, distance: 218.2
click at [470, 63] on div "Rota 36 - Placa RUV2J67 72923561 - 34.403.589 ANA PAULA LIVINO RODRIGUES DO Jan…" at bounding box center [449, 205] width 898 height 411
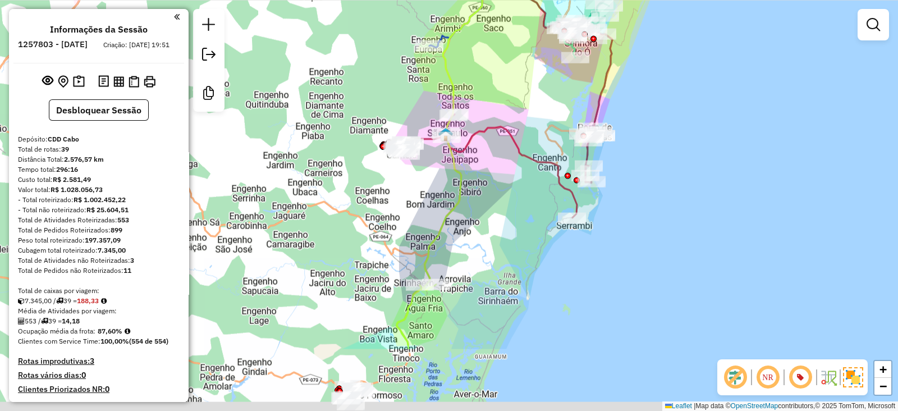
drag, startPoint x: 473, startPoint y: 321, endPoint x: 491, endPoint y: 199, distance: 123.7
click at [491, 212] on div "Rota 36 - Placa RUV2J67 72923561 - 34.403.589 ANA PAULA LIVINO RODRIGUES DO Jan…" at bounding box center [449, 205] width 898 height 411
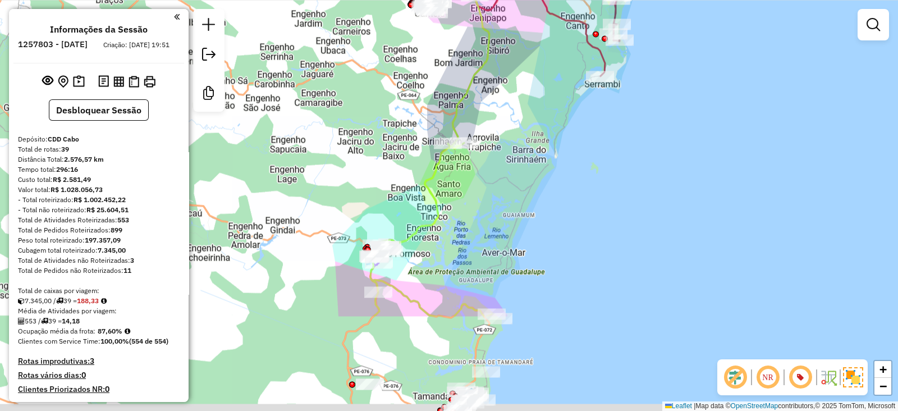
drag, startPoint x: 496, startPoint y: 294, endPoint x: 526, endPoint y: 146, distance: 151.2
click at [525, 158] on div "Rota 36 - Placa RUV2J67 72923561 - 34.403.589 ANA PAULA LIVINO RODRIGUES DO Jan…" at bounding box center [449, 205] width 898 height 411
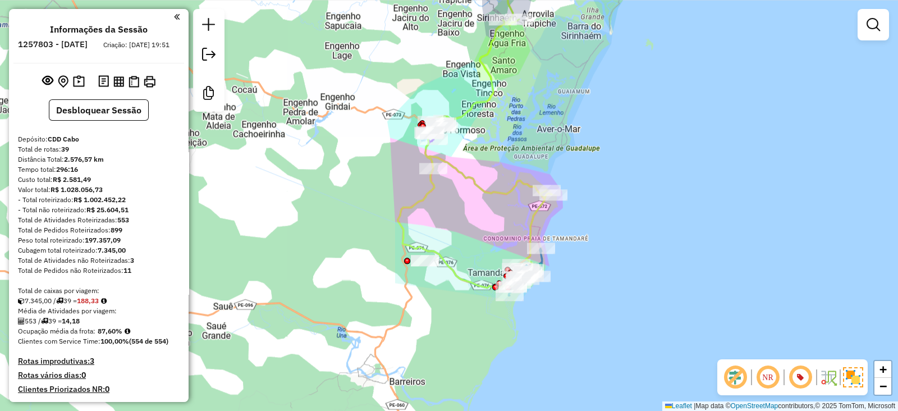
drag, startPoint x: 455, startPoint y: 245, endPoint x: 513, endPoint y: 102, distance: 154.5
click at [513, 106] on div "Rota 36 - Placa RUV2J67 72923561 - 34.403.589 ANA PAULA LIVINO RODRIGUES DO Jan…" at bounding box center [449, 205] width 898 height 411
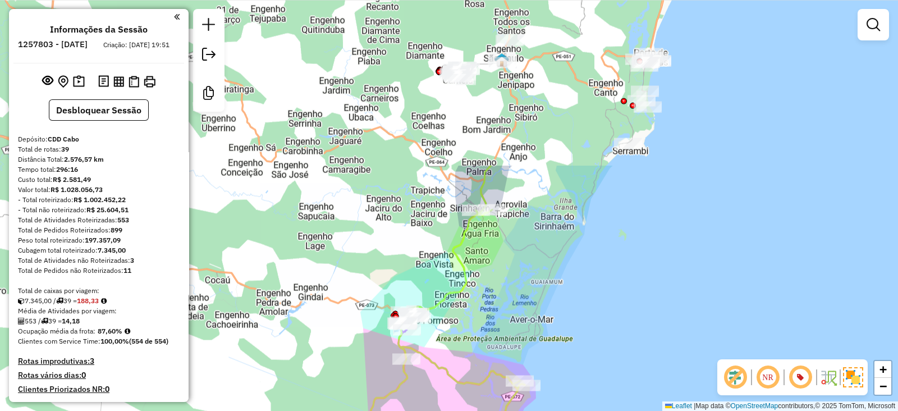
drag, startPoint x: 532, startPoint y: 97, endPoint x: 539, endPoint y: 257, distance: 160.6
click at [494, 318] on div "Rota 36 - Placa RUV2J67 72923561 - 34.403.589 ANA PAULA LIVINO RODRIGUES DO Jan…" at bounding box center [449, 205] width 898 height 411
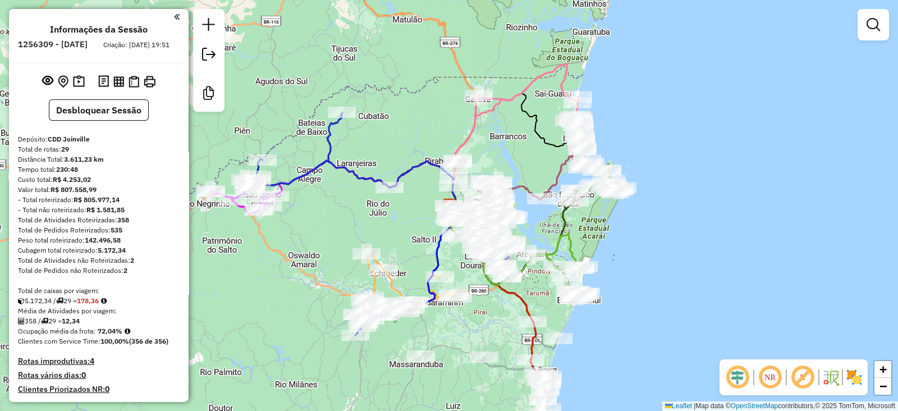
click at [735, 375] on em at bounding box center [737, 377] width 27 height 27
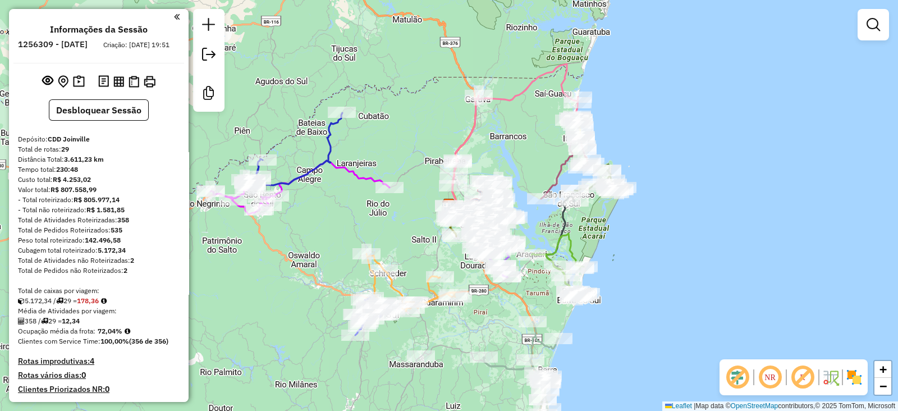
click at [800, 373] on em at bounding box center [802, 377] width 27 height 27
click at [856, 372] on img at bounding box center [854, 377] width 18 height 18
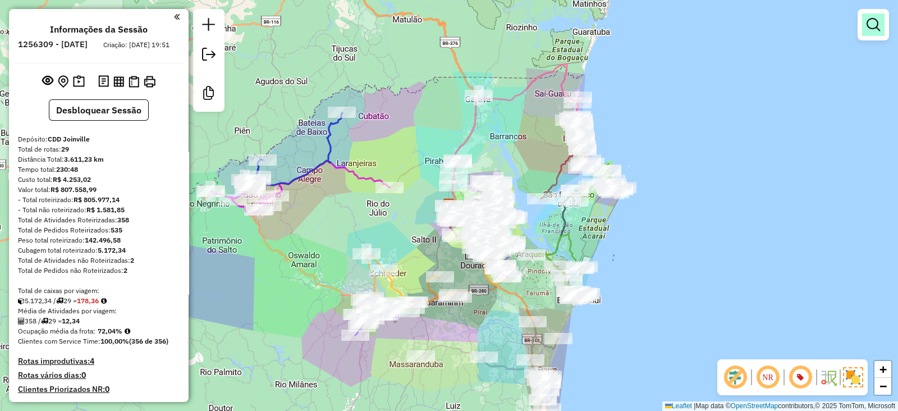
click at [877, 22] on em at bounding box center [872, 24] width 13 height 13
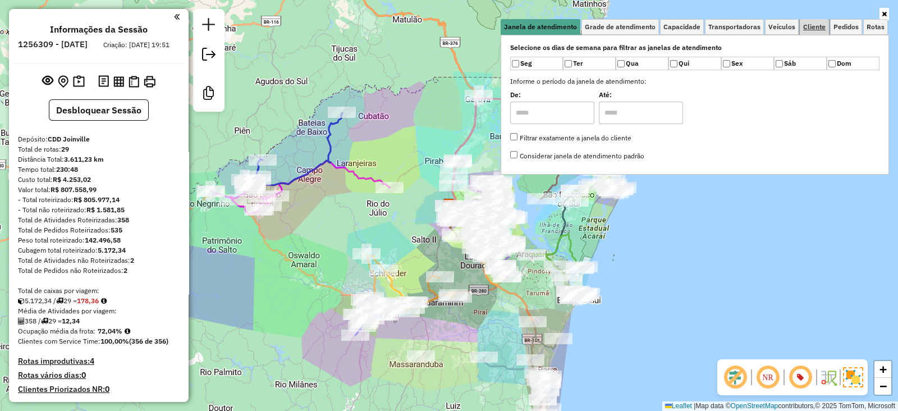
click at [814, 26] on span "Cliente" at bounding box center [814, 27] width 22 height 7
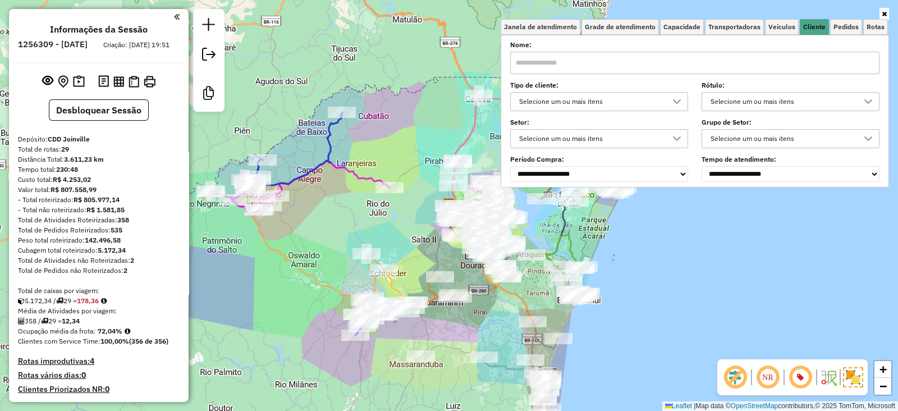
click at [605, 97] on div "Selecione um ou mais itens" at bounding box center [590, 102] width 151 height 18
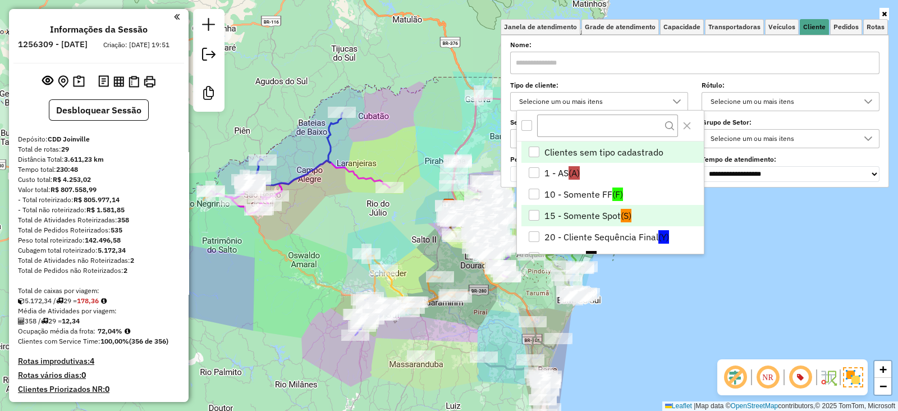
scroll to position [93, 0]
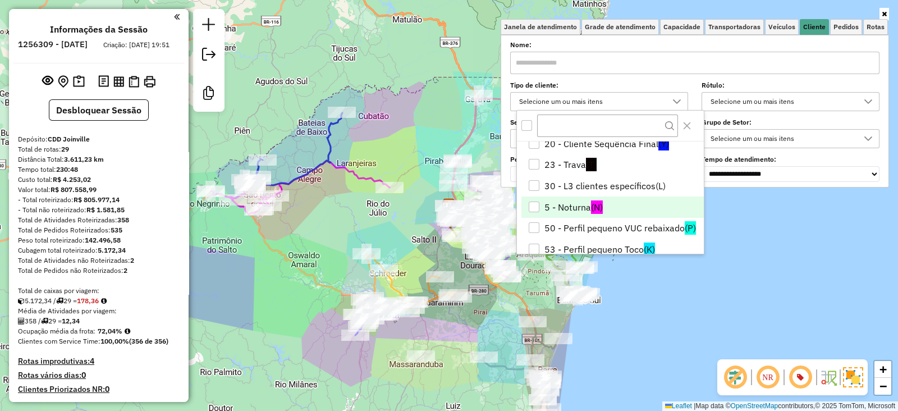
click at [570, 208] on li "5 - Noturna (N)" at bounding box center [612, 206] width 182 height 21
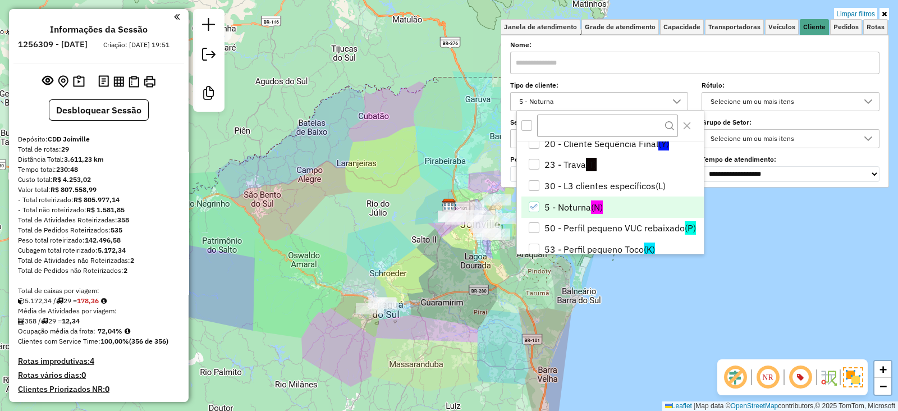
click at [469, 336] on div "Limpar filtros Janela de atendimento Grade de atendimento Capacidade Transporta…" at bounding box center [449, 205] width 898 height 411
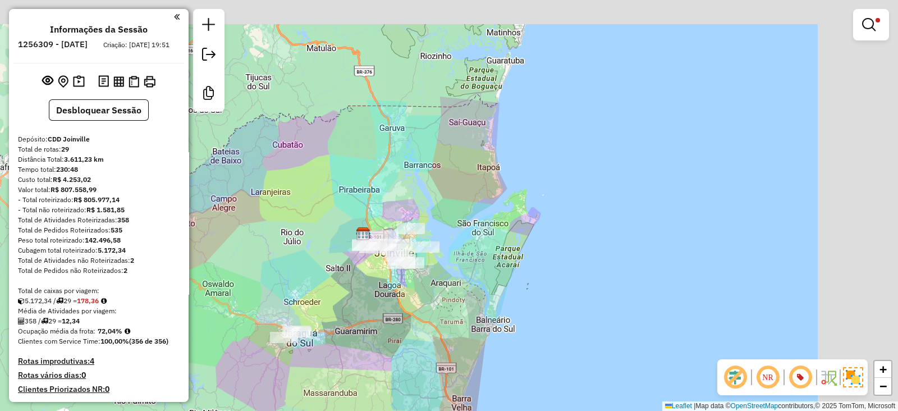
drag, startPoint x: 479, startPoint y: 276, endPoint x: 393, endPoint y: 304, distance: 90.5
click at [393, 304] on div "Limpar filtros Janela de atendimento Grade de atendimento Capacidade Transporta…" at bounding box center [449, 205] width 898 height 411
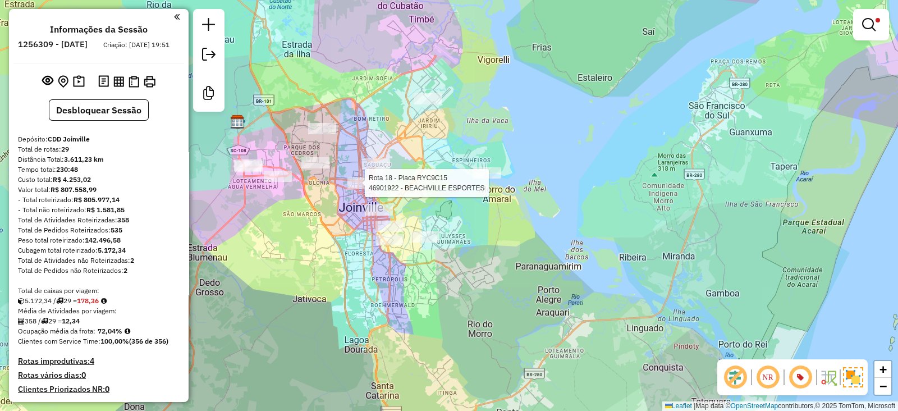
select select "**********"
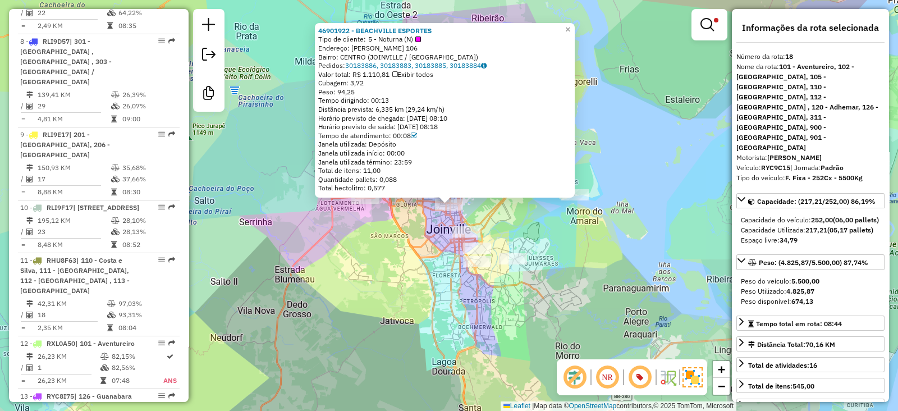
scroll to position [1576, 0]
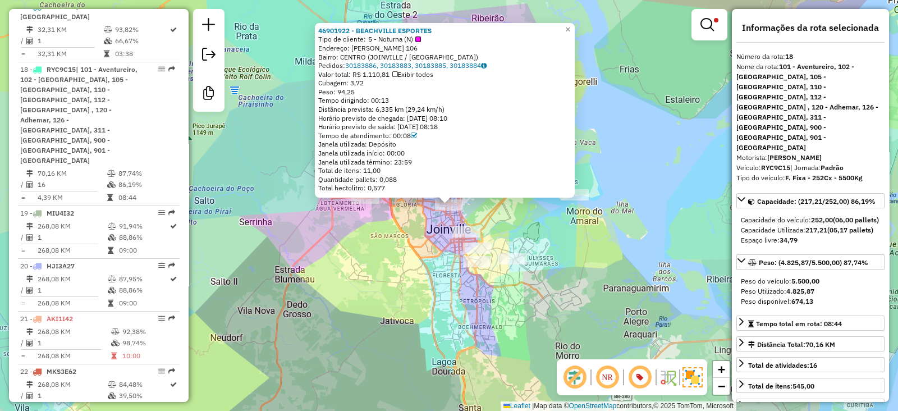
click at [347, 261] on div "46901922 - BEACHVILLE ESPORTES Tipo de cliente: 5 - Noturna (N) Endereço: MAREC…" at bounding box center [449, 205] width 898 height 411
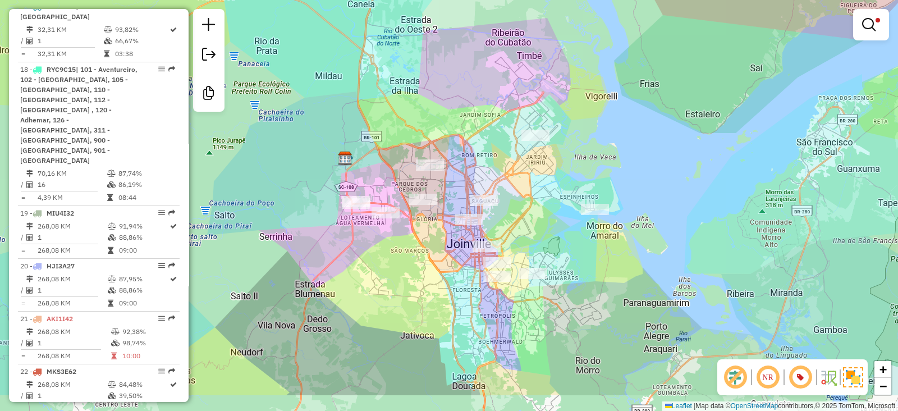
drag, startPoint x: 483, startPoint y: 234, endPoint x: 476, endPoint y: 177, distance: 57.1
click at [476, 177] on div "Limpar filtros Janela de atendimento Grade de atendimento Capacidade Transporta…" at bounding box center [449, 205] width 898 height 411
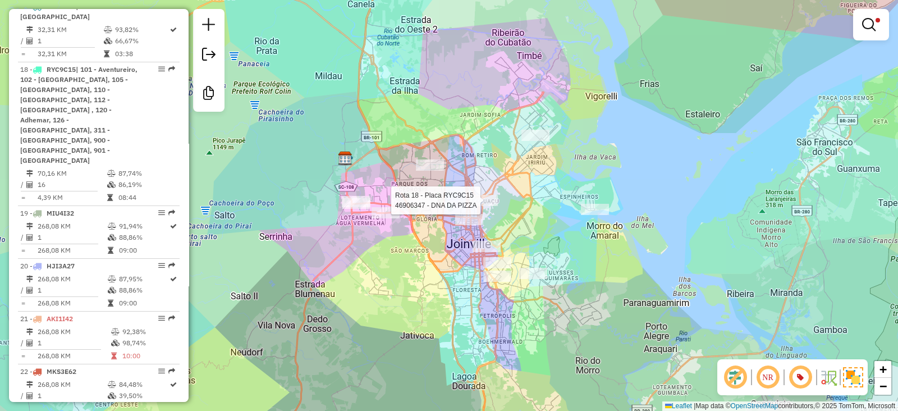
select select "**********"
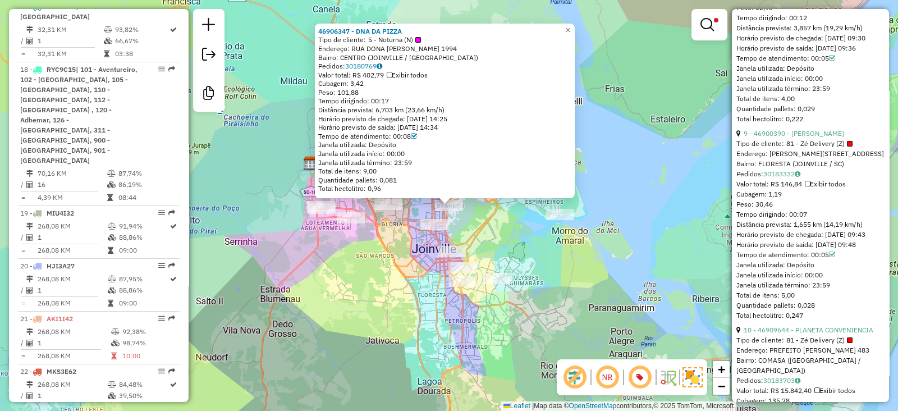
scroll to position [2151, 0]
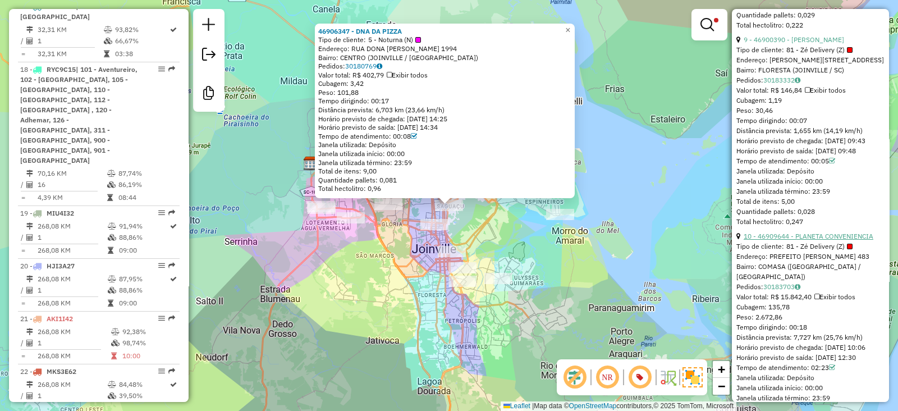
click at [847, 240] on link "10 - 46909644 - PLANETA CONVENIENCIA" at bounding box center [809, 236] width 130 height 8
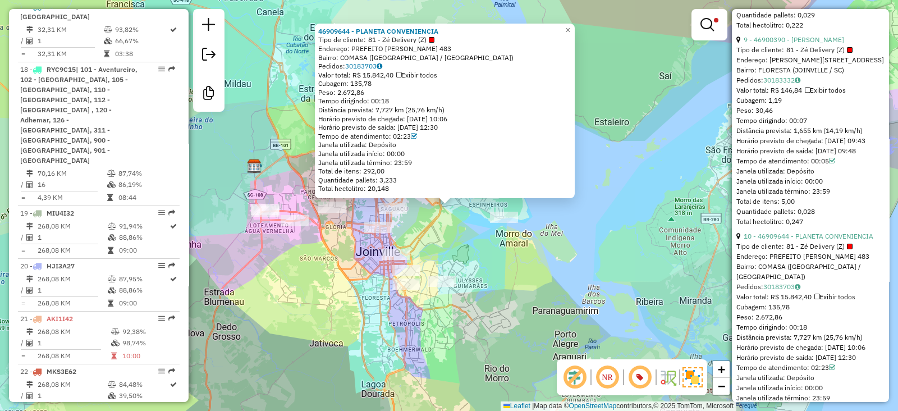
drag, startPoint x: 370, startPoint y: 39, endPoint x: 418, endPoint y: 38, distance: 48.3
click at [418, 38] on div "Tipo de cliente: 81 - Zé Delivery (Z)" at bounding box center [444, 39] width 253 height 9
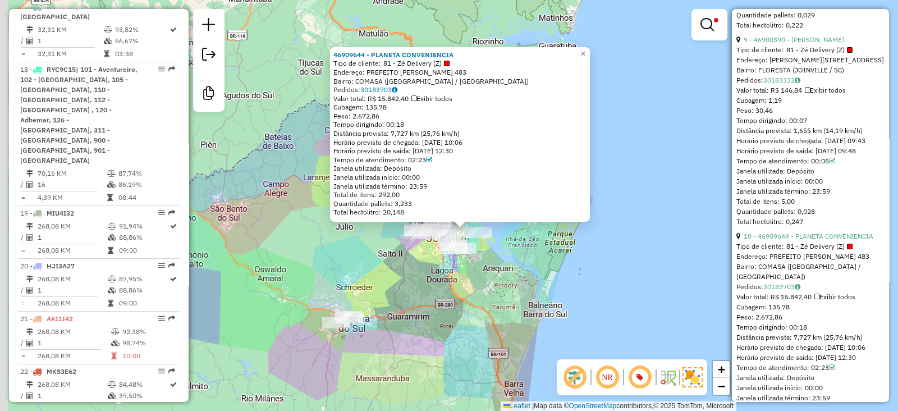
drag, startPoint x: 432, startPoint y: 322, endPoint x: 451, endPoint y: 256, distance: 67.8
click at [451, 258] on div "46909644 - PLANETA CONVENIENCIA Tipo de cliente: 81 - Zé Delivery (Z) Endereço:…" at bounding box center [449, 205] width 898 height 411
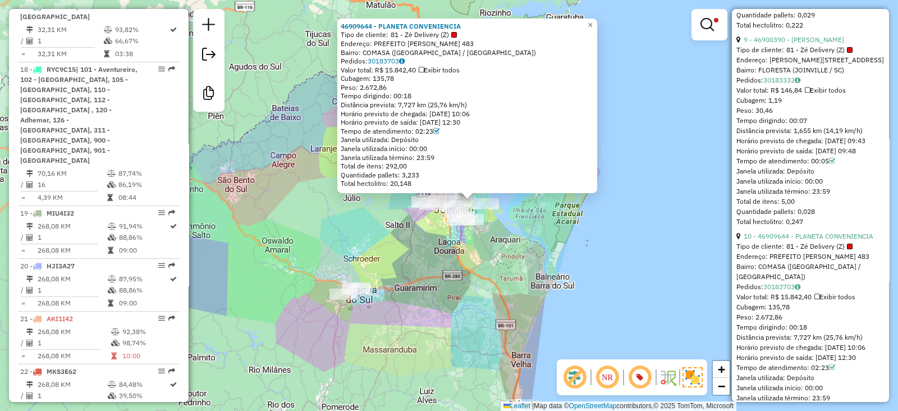
click at [451, 251] on div "46909644 - PLANETA CONVENIENCIA Tipo de cliente: 81 - Zé Delivery (Z) Endereço:…" at bounding box center [449, 205] width 898 height 411
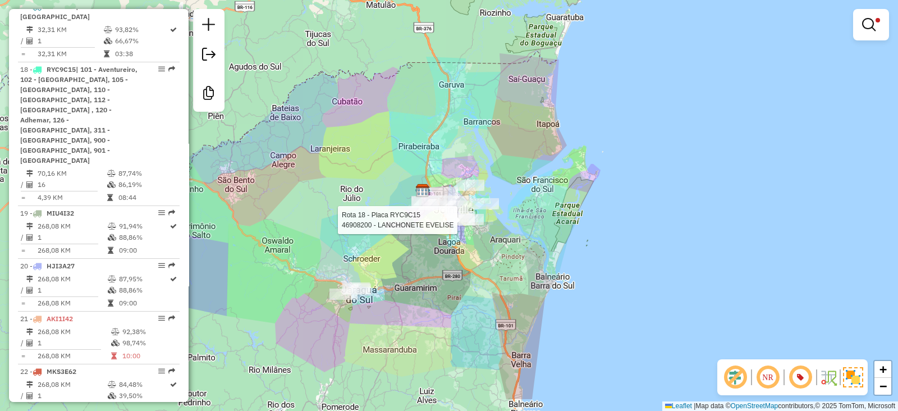
select select "**********"
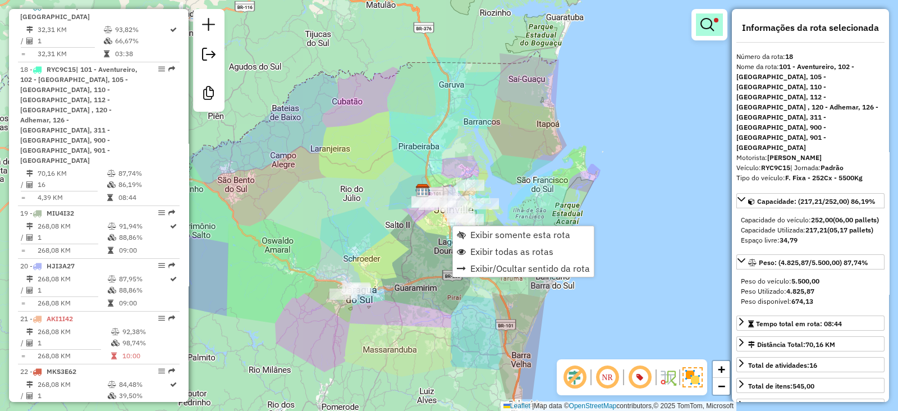
click at [704, 32] on link at bounding box center [709, 24] width 27 height 22
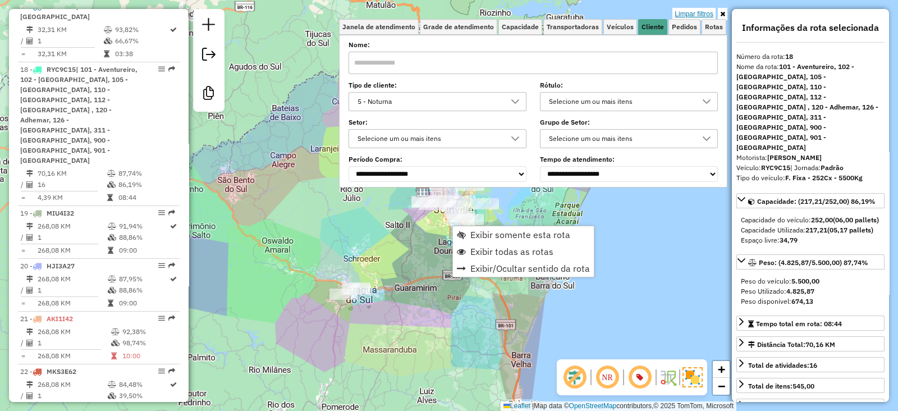
click at [699, 12] on link "Limpar filtros" at bounding box center [693, 14] width 43 height 12
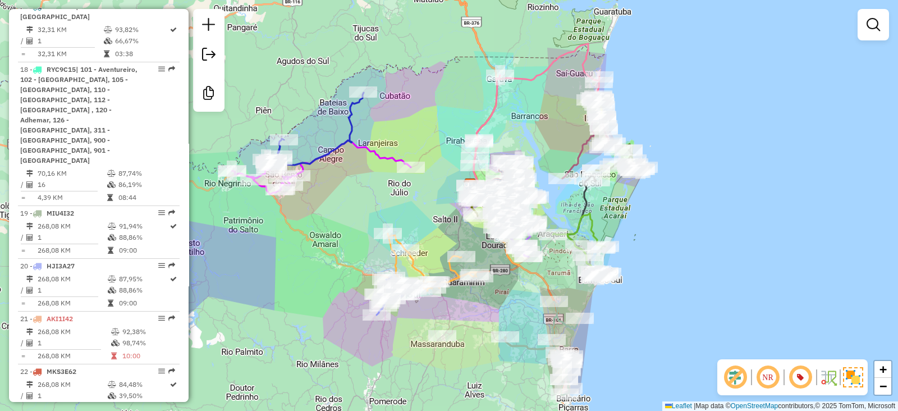
drag, startPoint x: 289, startPoint y: 218, endPoint x: 337, endPoint y: 212, distance: 48.0
click at [337, 212] on div "Janela de atendimento Grade de atendimento Capacidade Transportadoras Veículos …" at bounding box center [449, 205] width 898 height 411
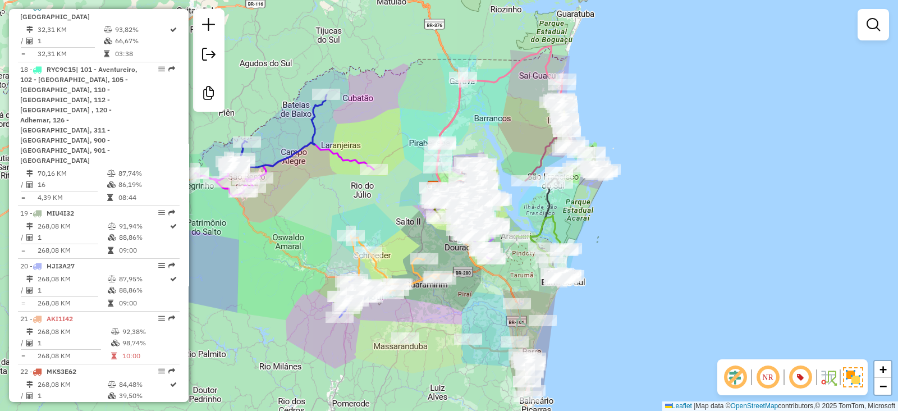
drag, startPoint x: 337, startPoint y: 212, endPoint x: 300, endPoint y: 214, distance: 37.1
click at [300, 214] on div "Janela de atendimento Grade de atendimento Capacidade Transportadoras Veículos …" at bounding box center [449, 205] width 898 height 411
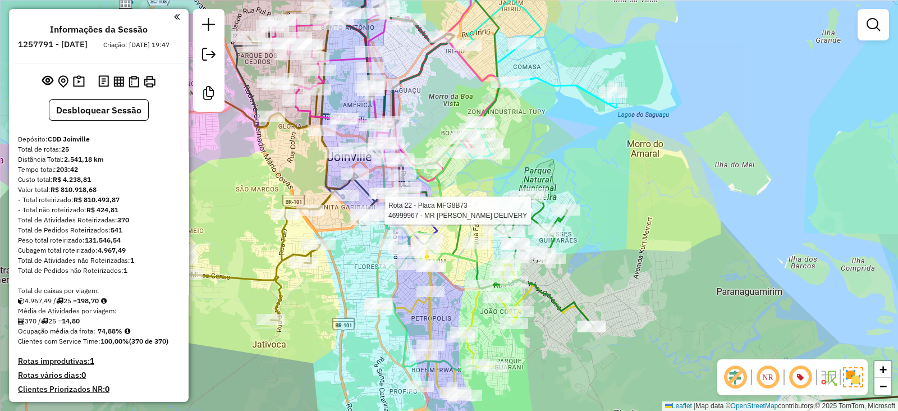
select select "**********"
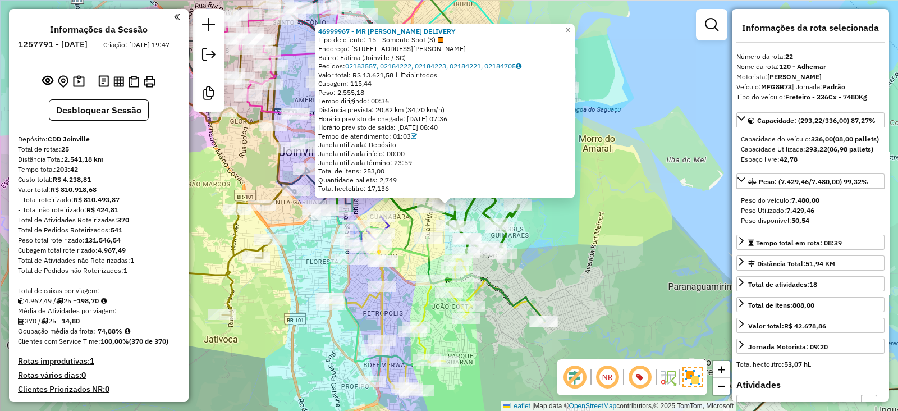
scroll to position [1907, 0]
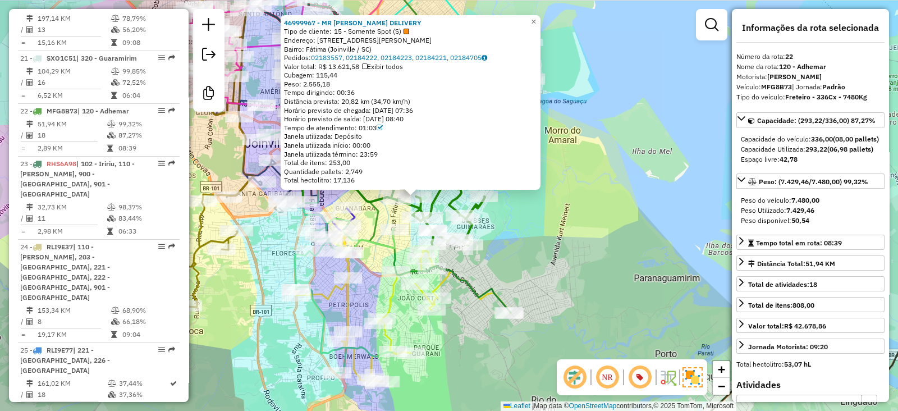
drag, startPoint x: 539, startPoint y: 276, endPoint x: 505, endPoint y: 268, distance: 35.8
click at [505, 268] on div "46999967 - MR [PERSON_NAME] DELIVERY Tipo de cliente: 15 - Somente Spot (S) End…" at bounding box center [449, 205] width 898 height 411
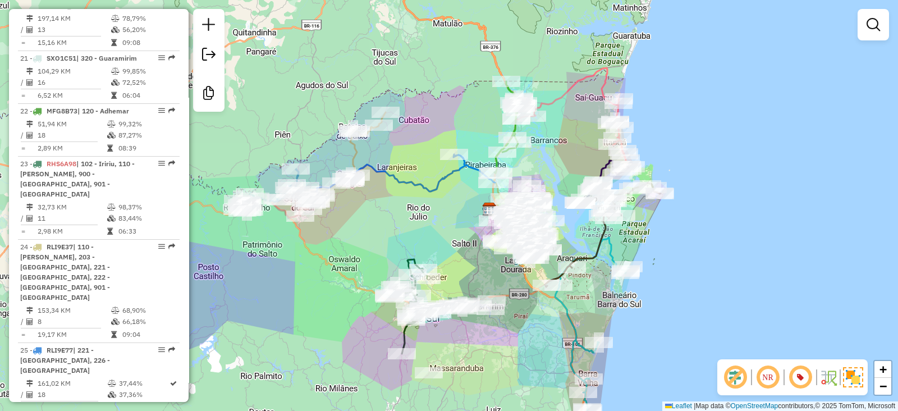
drag, startPoint x: 439, startPoint y: 227, endPoint x: 455, endPoint y: 233, distance: 16.9
click at [455, 233] on div "Janela de atendimento Grade de atendimento Capacidade Transportadoras Veículos …" at bounding box center [449, 205] width 898 height 411
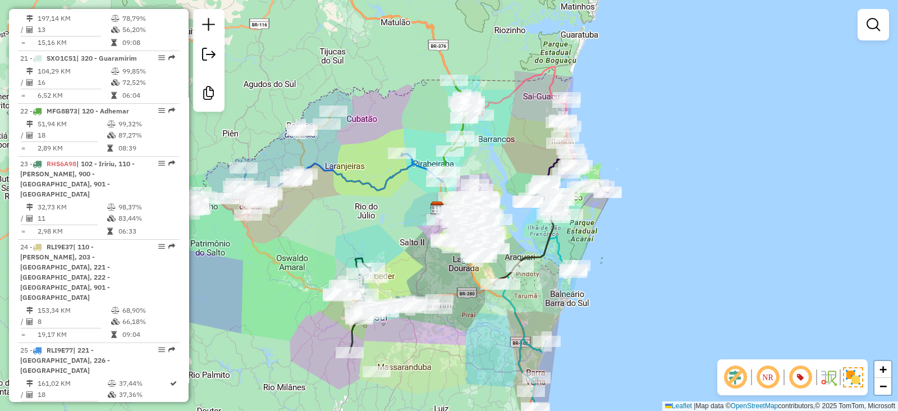
drag, startPoint x: 455, startPoint y: 233, endPoint x: 401, endPoint y: 231, distance: 53.9
click at [401, 231] on div "Janela de atendimento Grade de atendimento Capacidade Transportadoras Veículos …" at bounding box center [449, 205] width 898 height 411
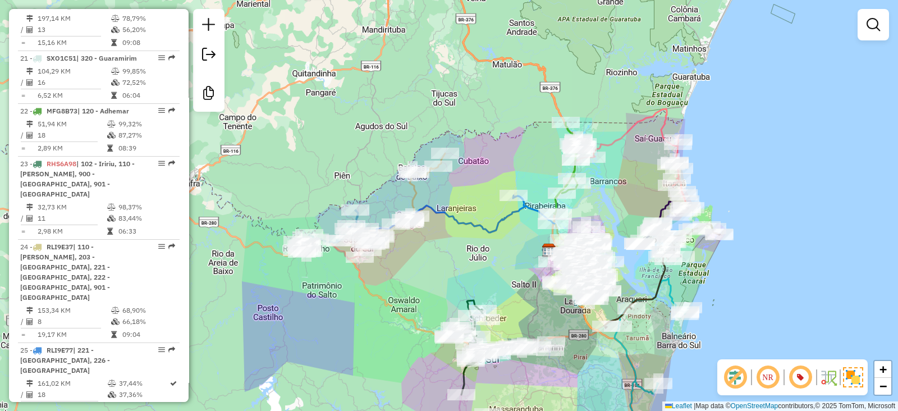
drag, startPoint x: 262, startPoint y: 273, endPoint x: 379, endPoint y: 315, distance: 124.1
click at [379, 315] on div "Janela de atendimento Grade de atendimento Capacidade Transportadoras Veículos …" at bounding box center [449, 205] width 898 height 411
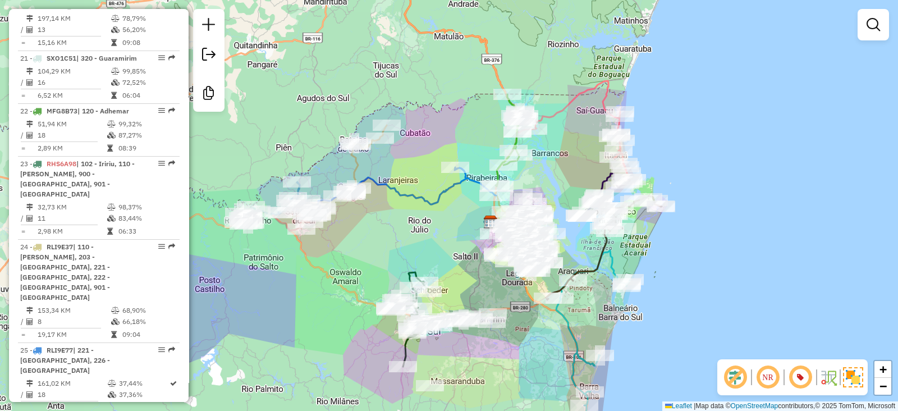
drag, startPoint x: 458, startPoint y: 259, endPoint x: 395, endPoint y: 231, distance: 69.3
click at [395, 231] on div "Janela de atendimento Grade de atendimento Capacidade Transportadoras Veículos …" at bounding box center [449, 205] width 898 height 411
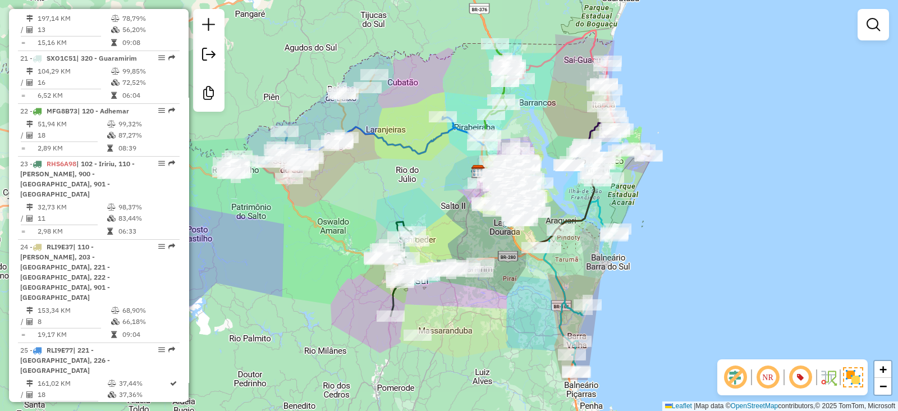
drag, startPoint x: 308, startPoint y: 279, endPoint x: 295, endPoint y: 228, distance: 52.0
click at [295, 228] on div "Janela de atendimento Grade de atendimento Capacidade Transportadoras Veículos …" at bounding box center [449, 205] width 898 height 411
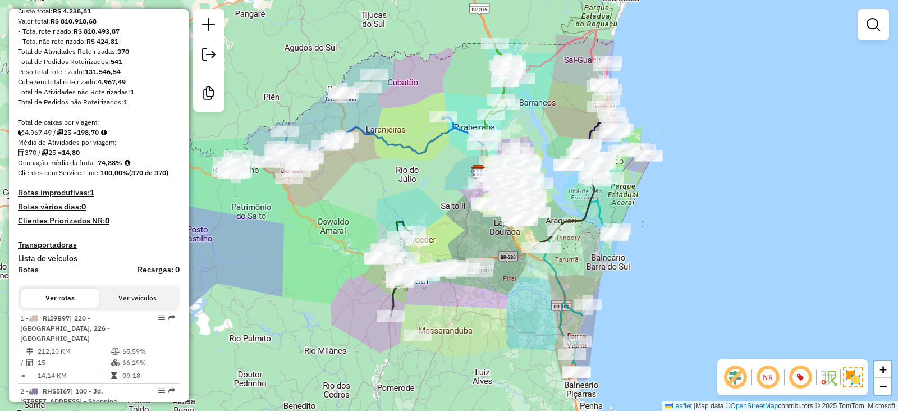
scroll to position [131, 0]
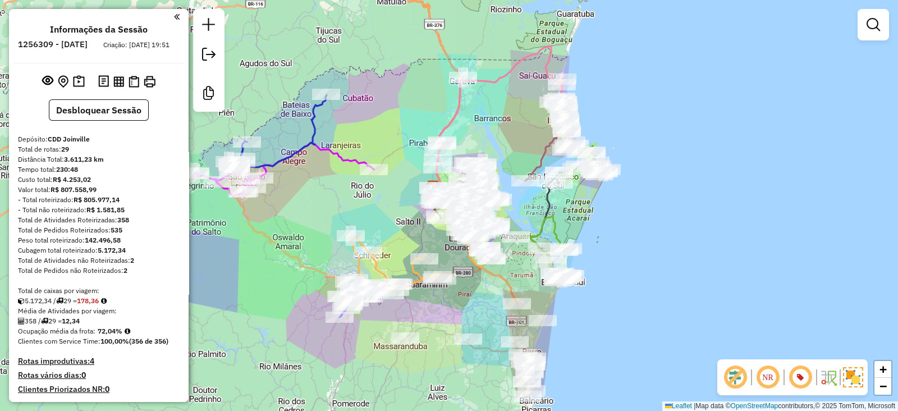
scroll to position [1576, 0]
